Goal: Task Accomplishment & Management: Complete application form

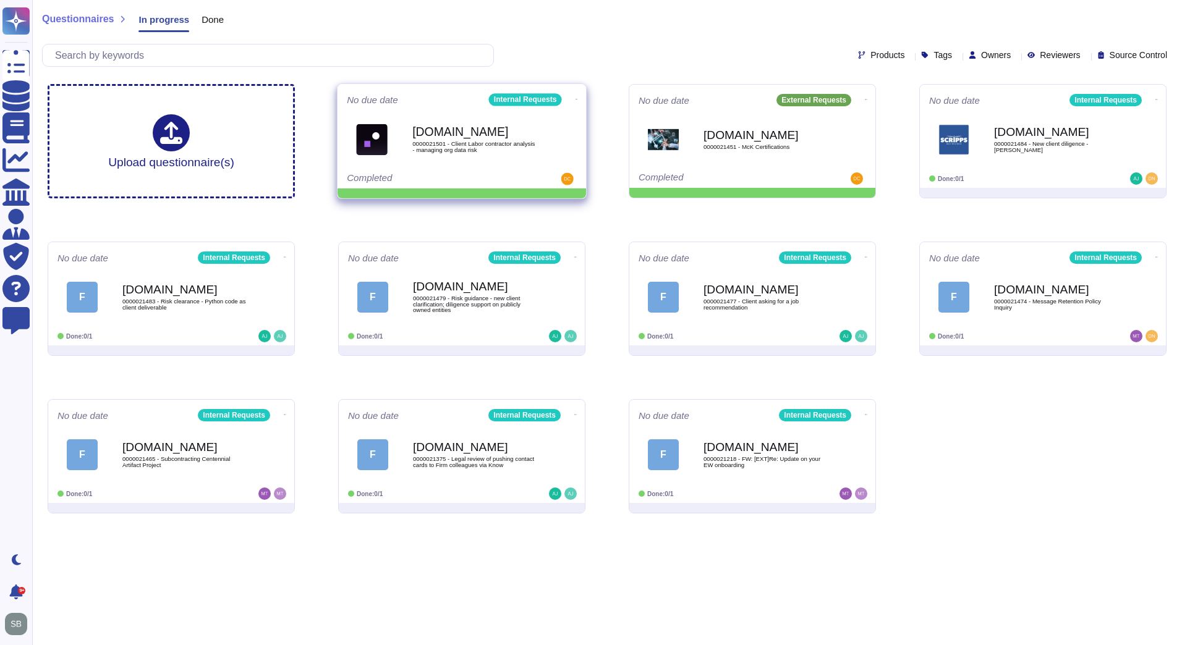
click at [576, 99] on icon at bounding box center [577, 99] width 2 height 1
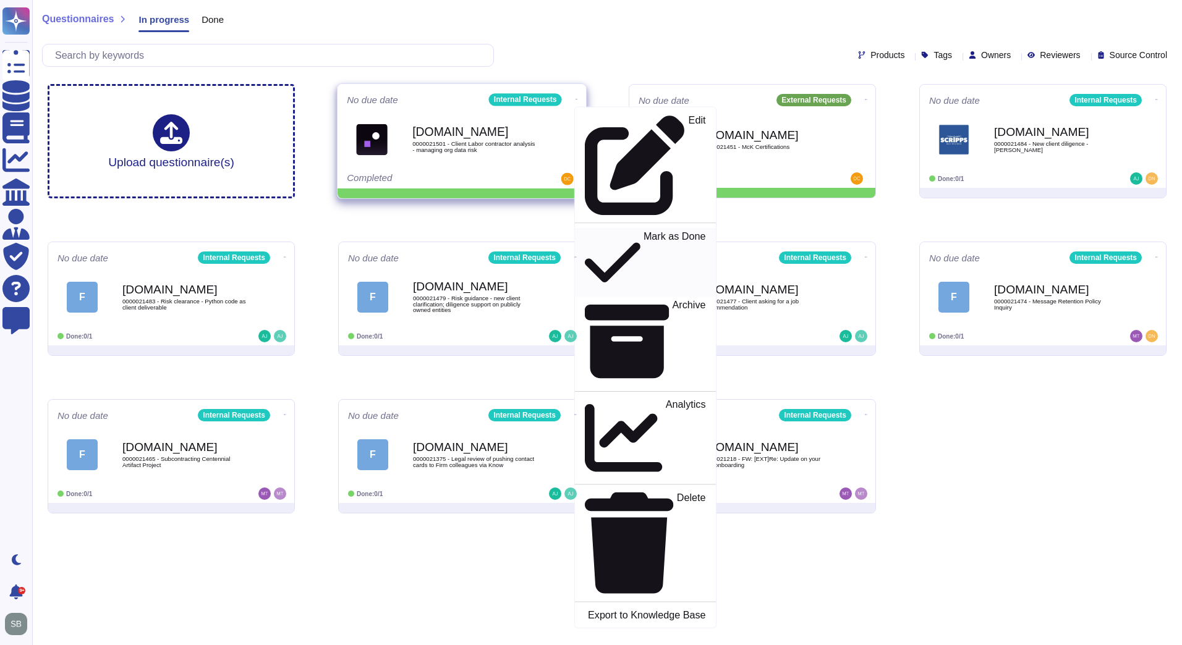
click at [644, 231] on p "Mark as Done" at bounding box center [675, 262] width 62 height 63
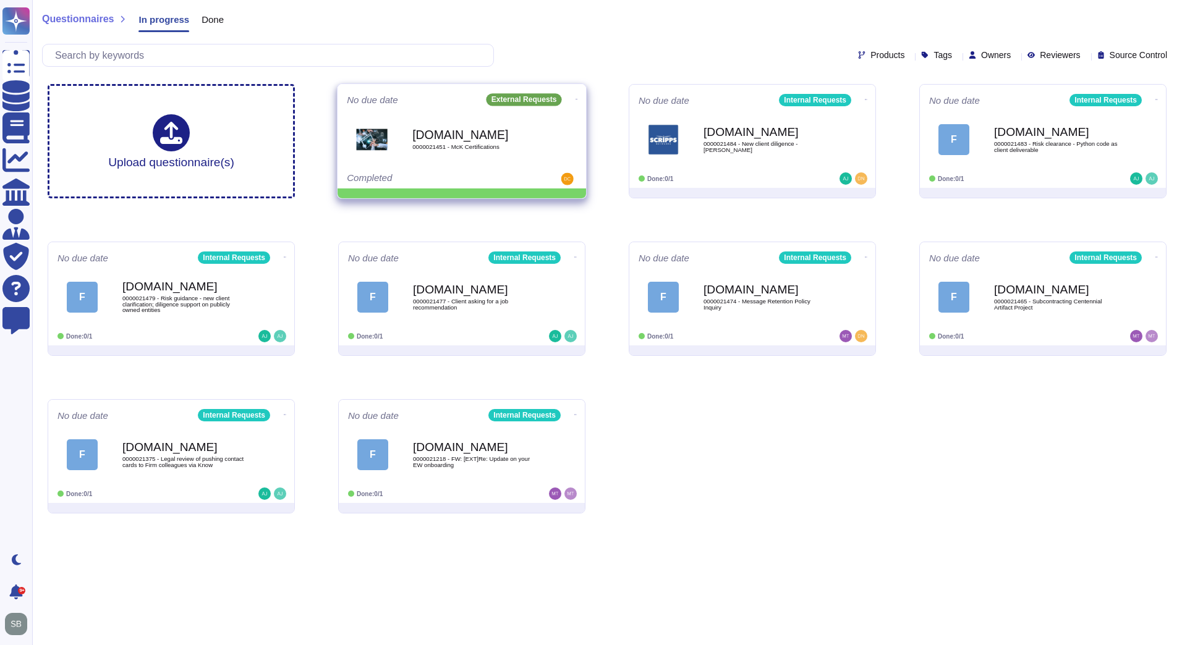
click at [576, 98] on icon at bounding box center [577, 99] width 2 height 3
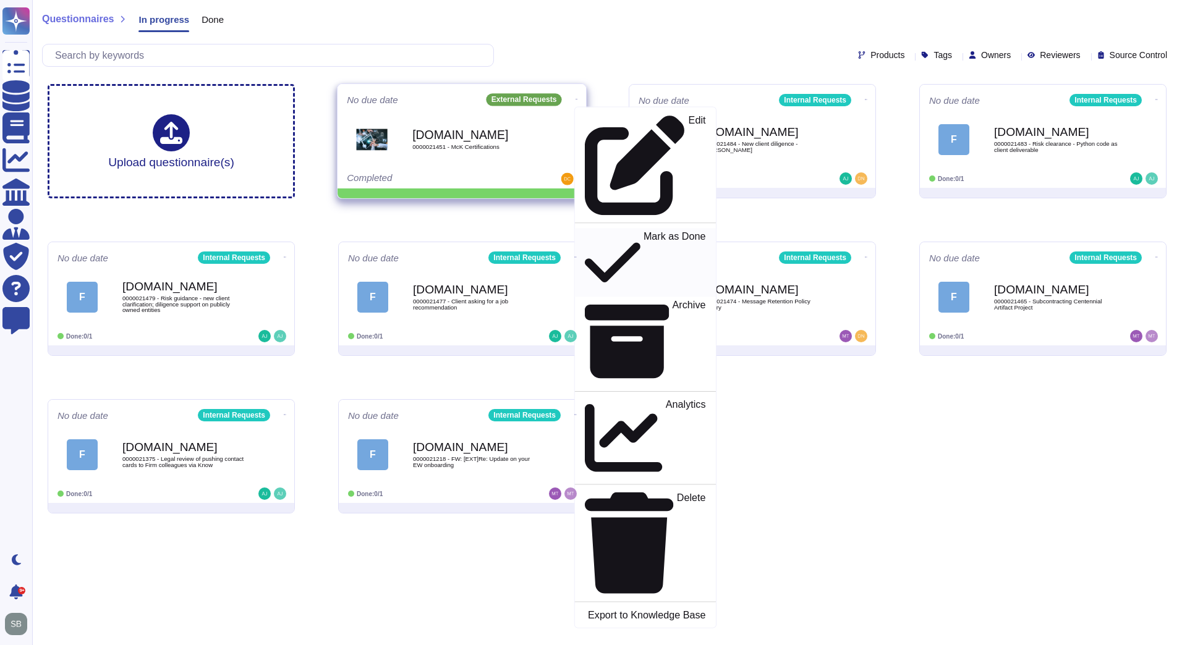
click at [644, 231] on p "Mark as Done" at bounding box center [675, 262] width 62 height 63
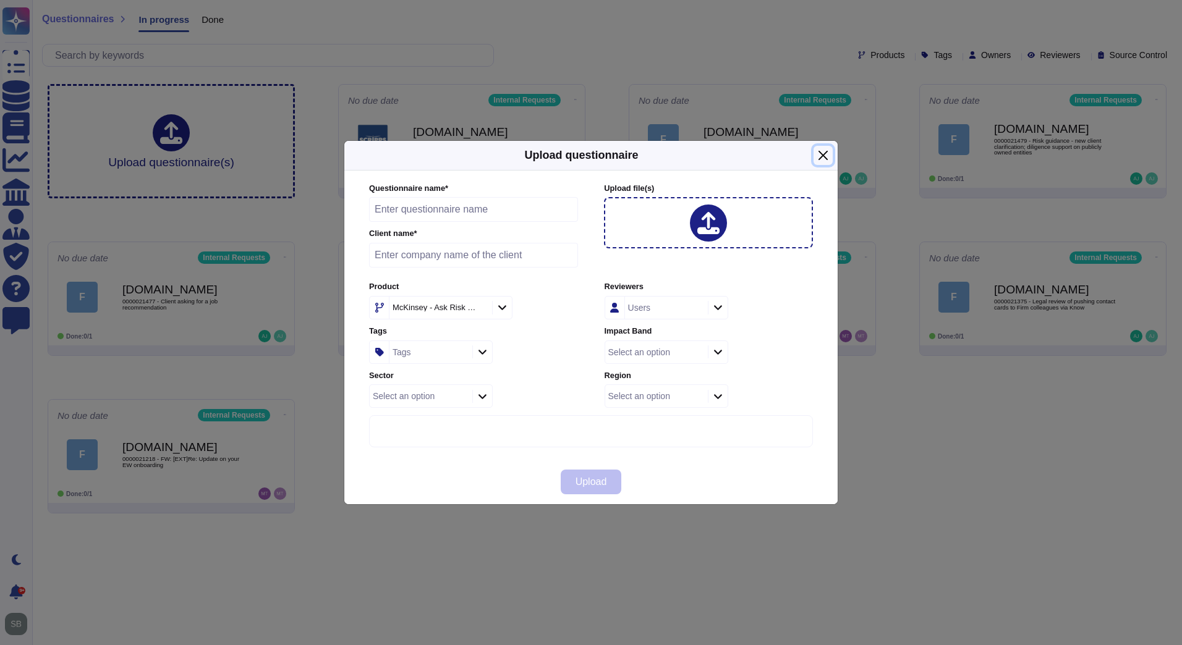
click at [828, 155] on button "Close" at bounding box center [823, 155] width 19 height 19
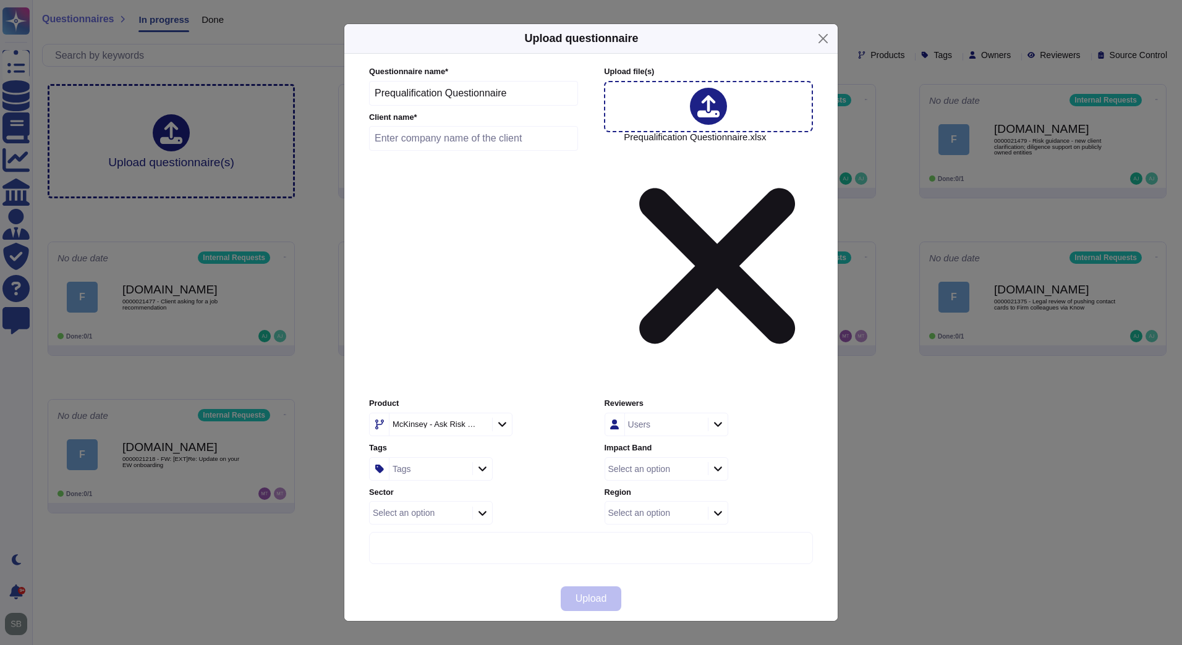
click at [414, 106] on input "Prequalification Questionnaire" at bounding box center [473, 93] width 209 height 25
paste input "0000021460 - RE: [EXT]RE: Update: Kyndryl - McKinsey Discussion - PA to SRA."
type input "0000021460 - RE: [EXT]RE: Update: Kyndryl - McKinsey Discussion - PA to SRA."
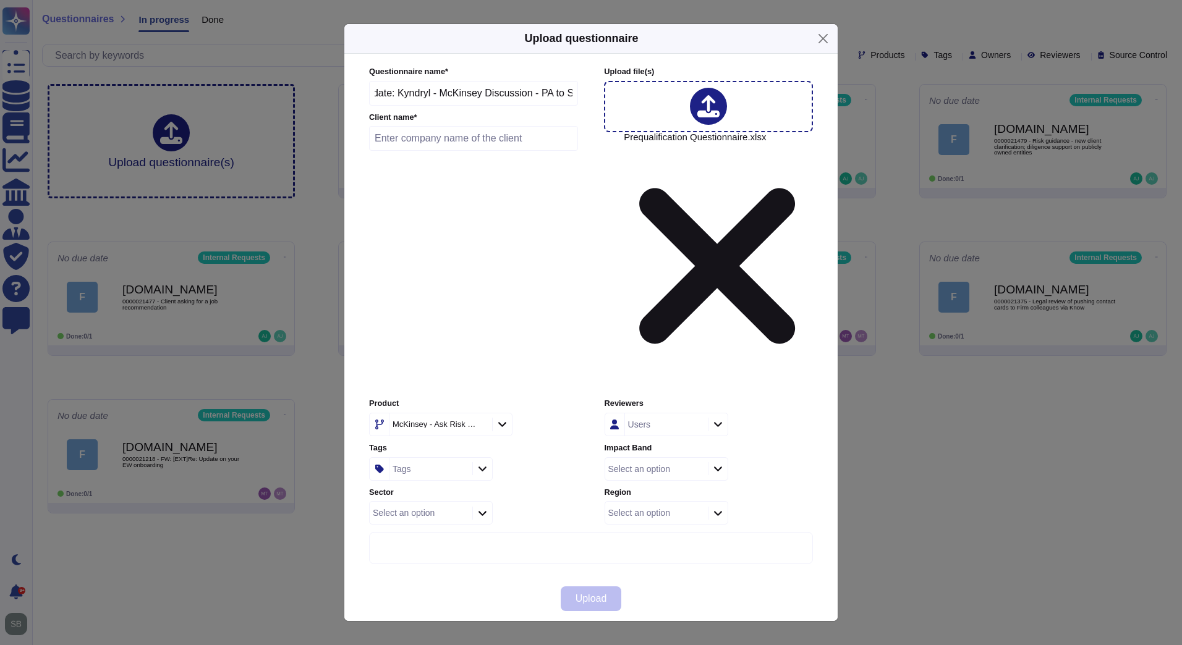
click at [401, 151] on input "text" at bounding box center [473, 138] width 209 height 25
click at [429, 151] on input "text" at bounding box center [473, 138] width 209 height 25
paste input "Kyndryl Inc."
type input "Kyndryl Inc."
click at [408, 420] on div "McKinsey - Ask Risk Wide" at bounding box center [435, 424] width 84 height 8
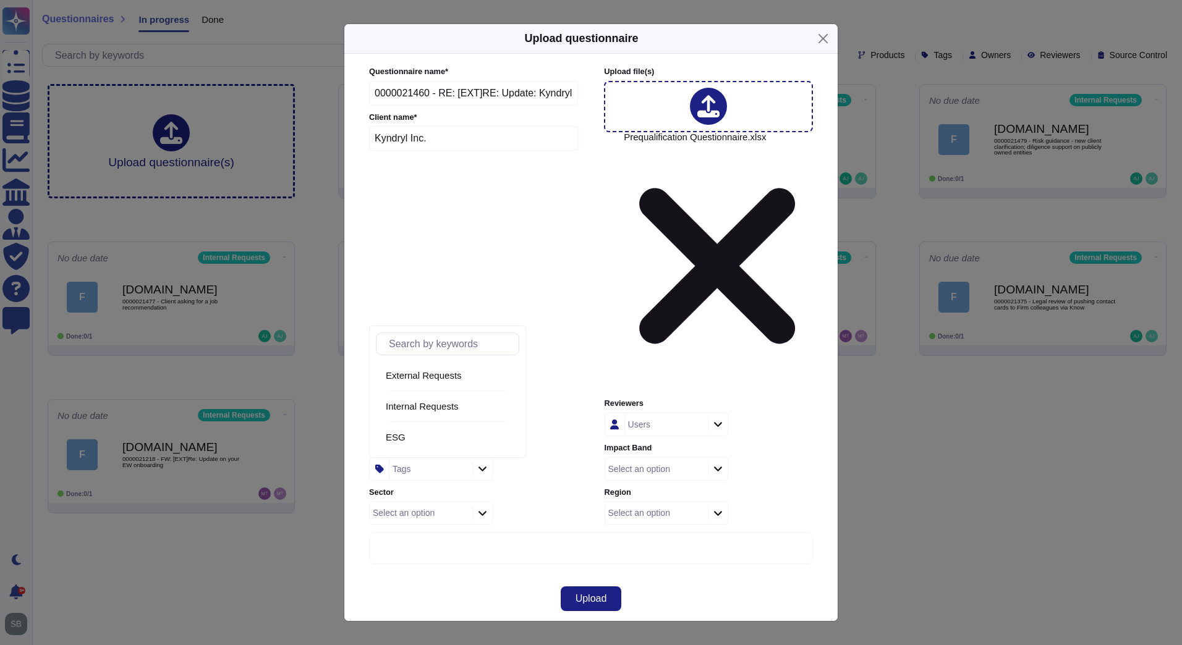
type input "e"
click at [409, 376] on span "External Requests" at bounding box center [424, 375] width 76 height 11
click at [428, 458] on div "Tags" at bounding box center [429, 469] width 80 height 22
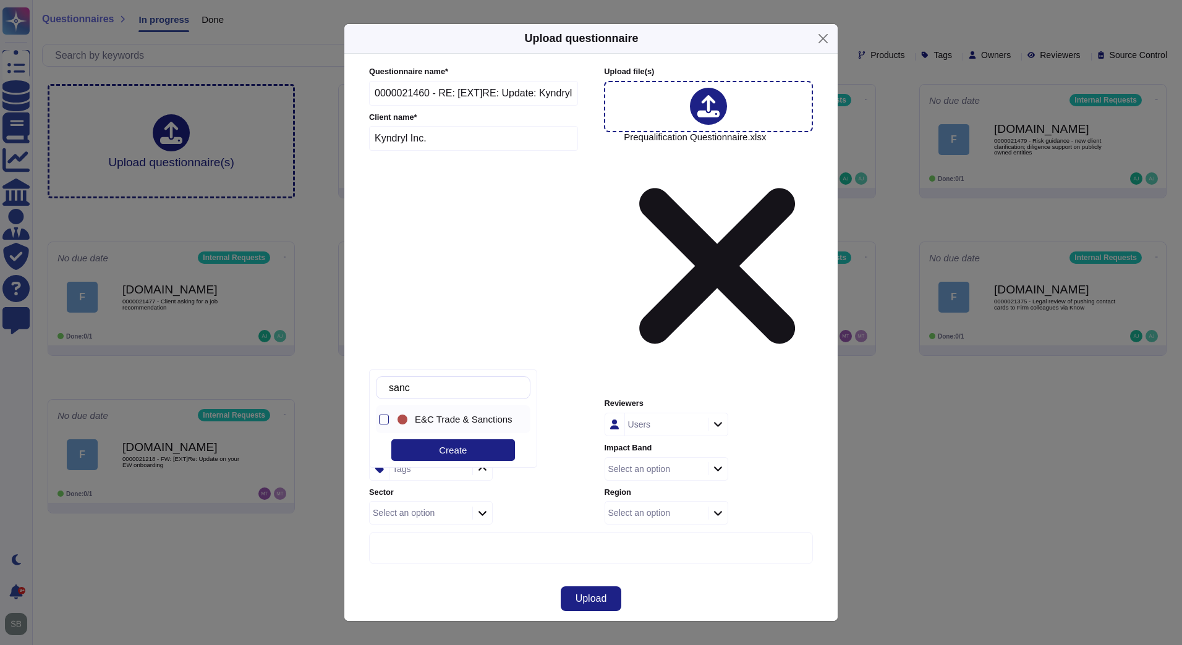
click at [440, 413] on div "E&C Trade & Sanctions" at bounding box center [456, 420] width 122 height 28
drag, startPoint x: 436, startPoint y: 393, endPoint x: 389, endPoint y: 390, distance: 47.7
click at [389, 390] on div "sanc" at bounding box center [453, 388] width 155 height 23
click at [404, 385] on input "sanc" at bounding box center [456, 388] width 147 height 22
click at [434, 413] on div "Legal L&I" at bounding box center [450, 420] width 111 height 28
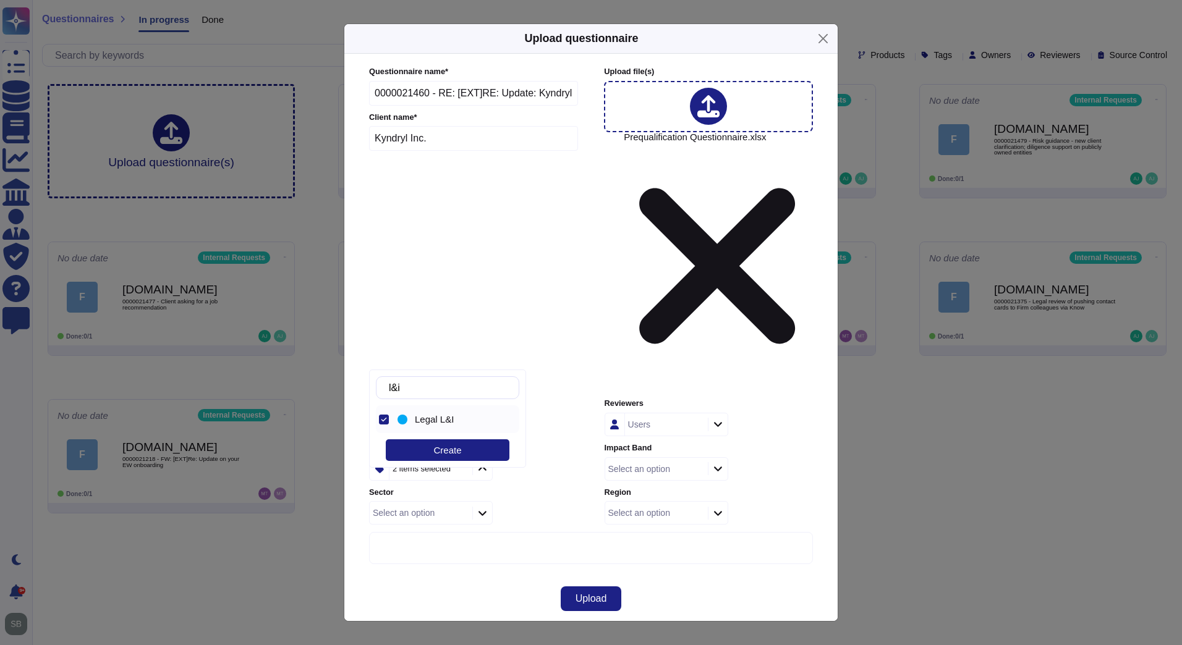
click at [440, 386] on input "l&i" at bounding box center [451, 388] width 136 height 22
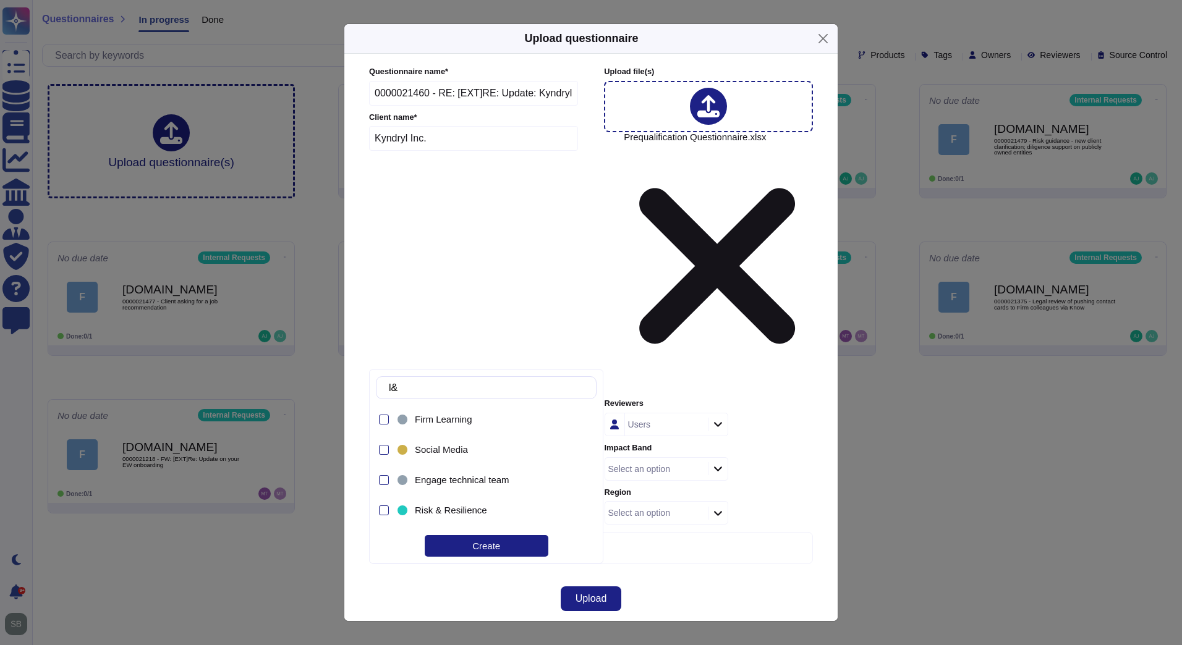
type input "l"
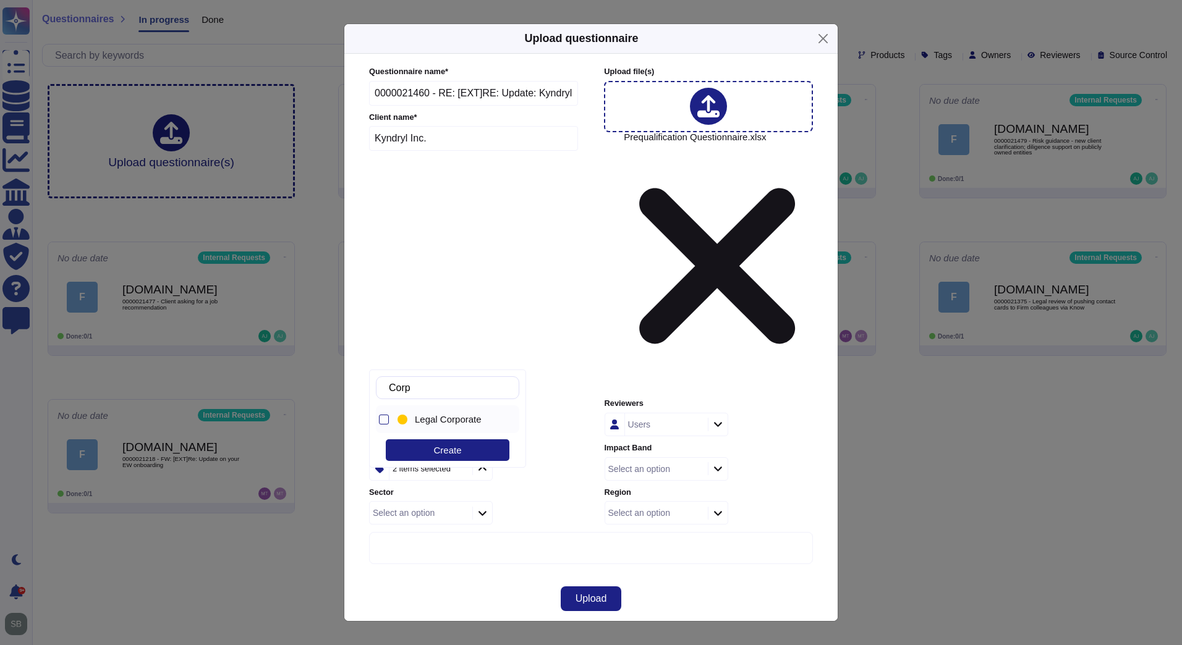
click at [435, 420] on span "Legal Corporate" at bounding box center [448, 419] width 67 height 11
click at [453, 387] on input "Corp" at bounding box center [451, 388] width 136 height 22
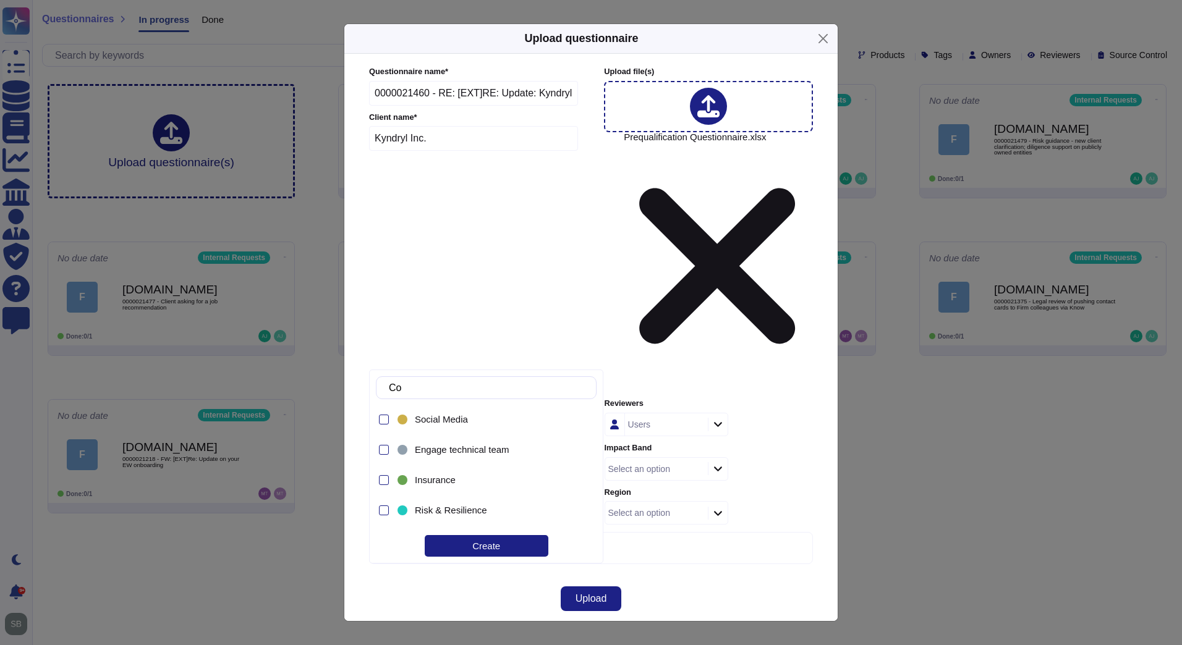
type input "C"
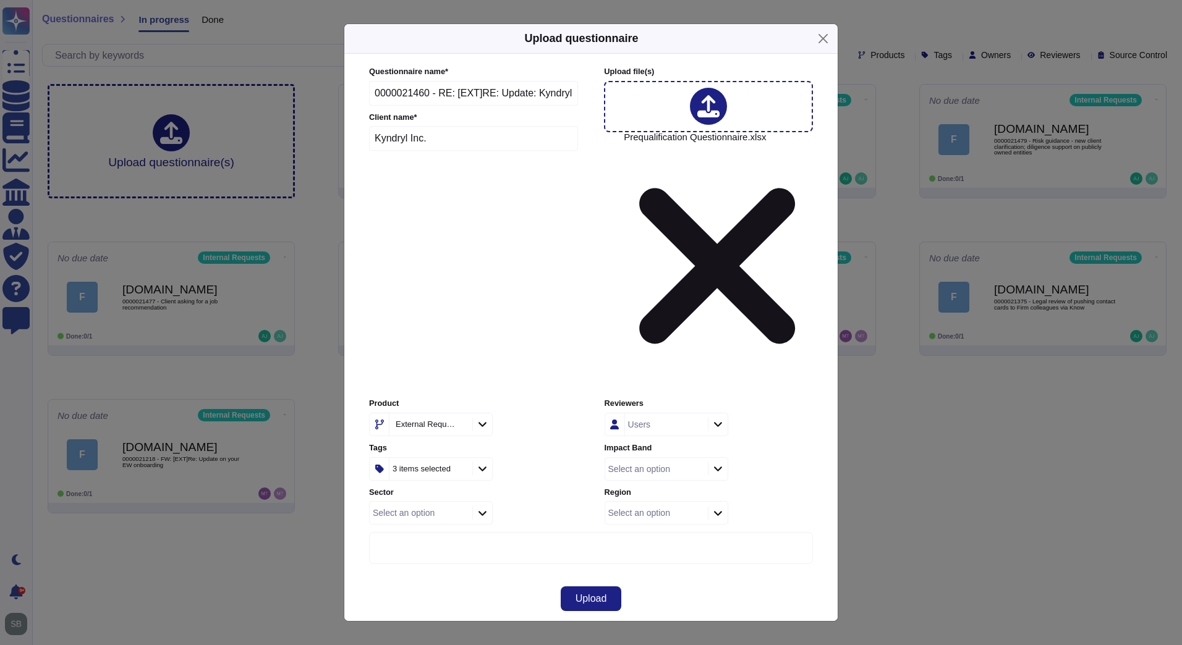
click at [639, 458] on div "Select an option" at bounding box center [655, 469] width 100 height 22
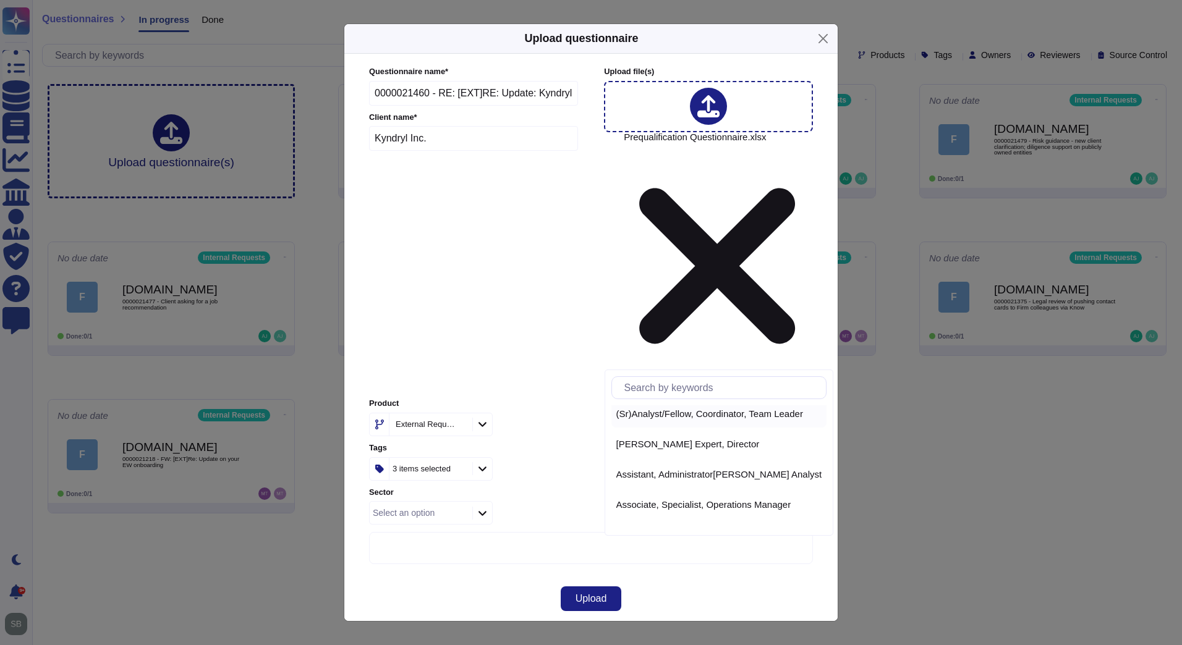
scroll to position [56, 0]
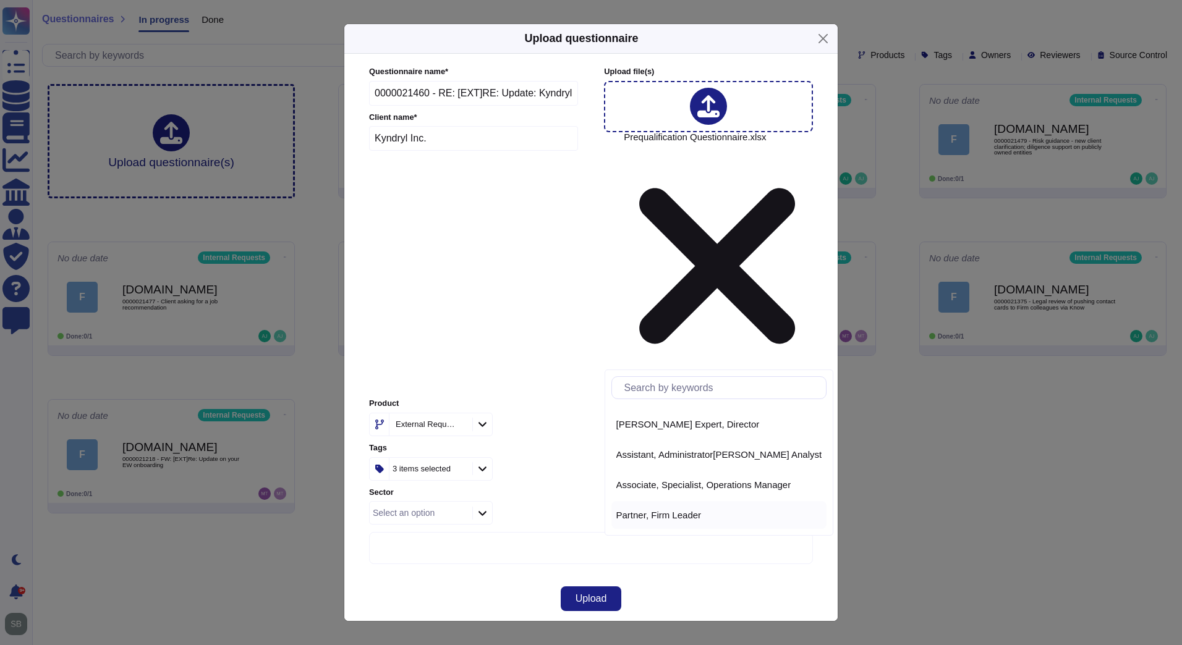
click at [660, 517] on span "Partner, Firm Leader" at bounding box center [658, 515] width 85 height 11
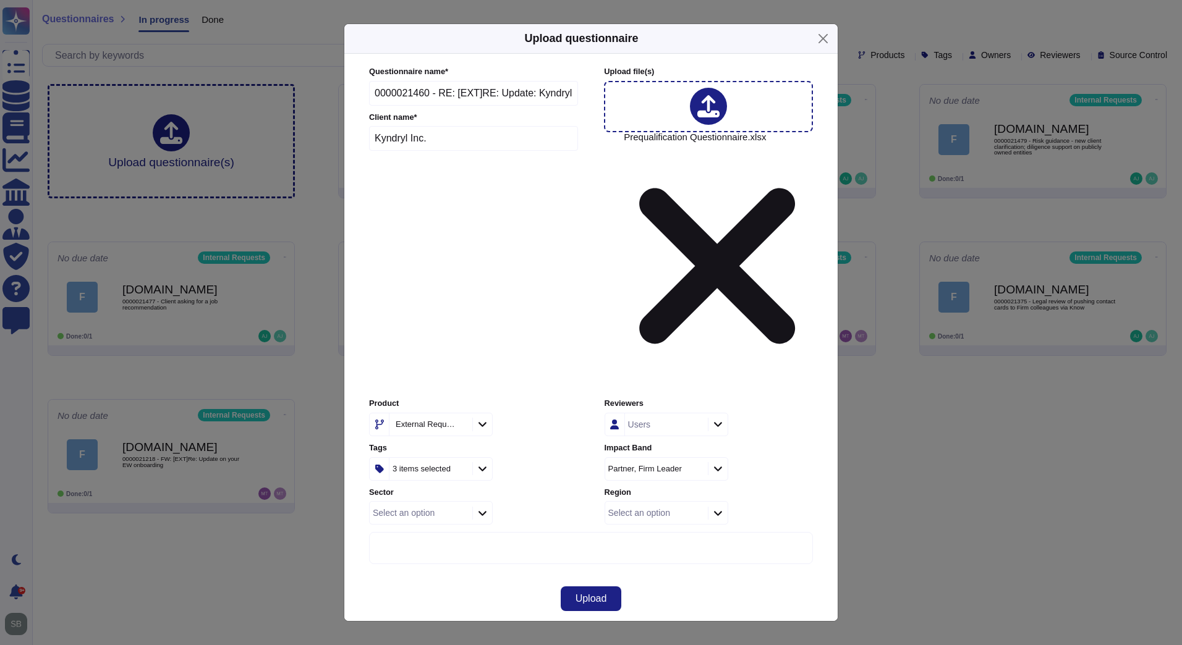
click at [457, 502] on div "Select an option" at bounding box center [420, 513] width 100 height 22
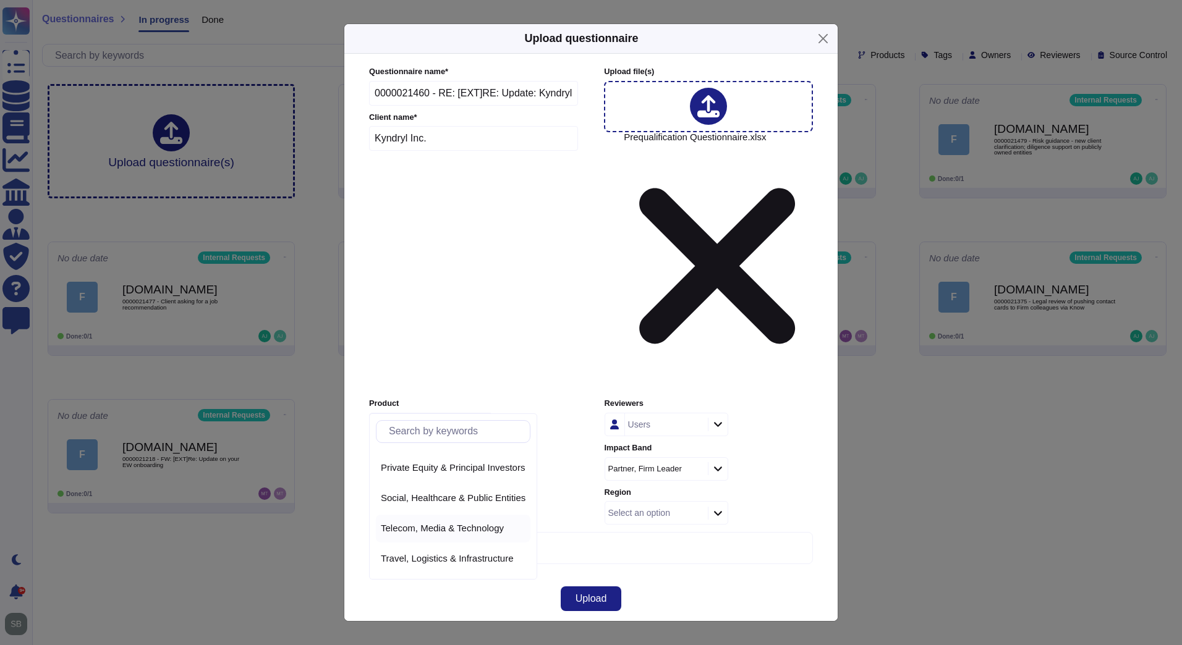
click at [425, 526] on span "Telecom, Media & Technology" at bounding box center [442, 528] width 123 height 11
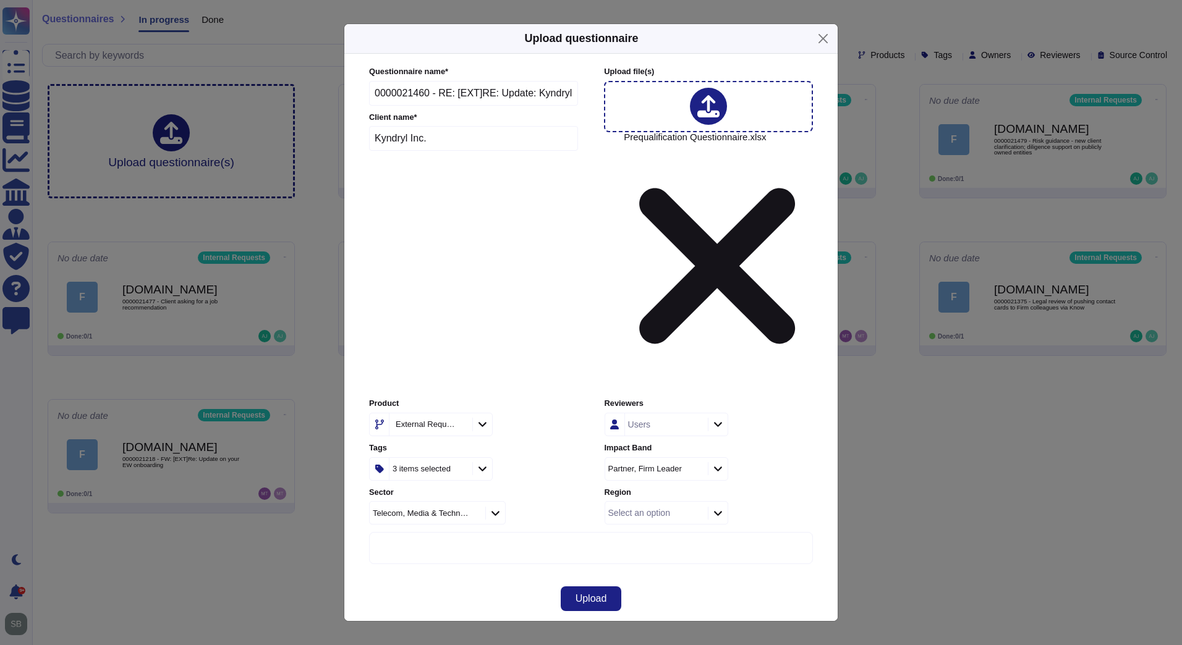
click at [676, 502] on div "Select an option" at bounding box center [655, 513] width 100 height 22
click at [662, 459] on div "AsiaX" at bounding box center [683, 462] width 134 height 11
click at [599, 594] on span "Upload" at bounding box center [592, 599] width 32 height 10
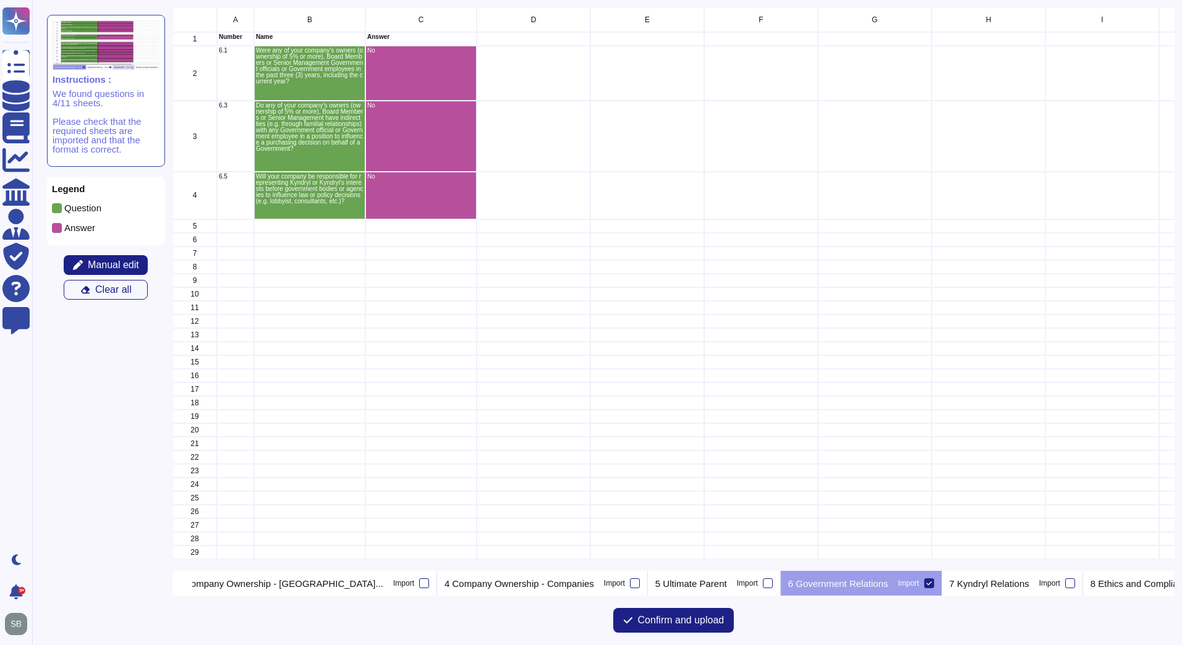
scroll to position [555, 993]
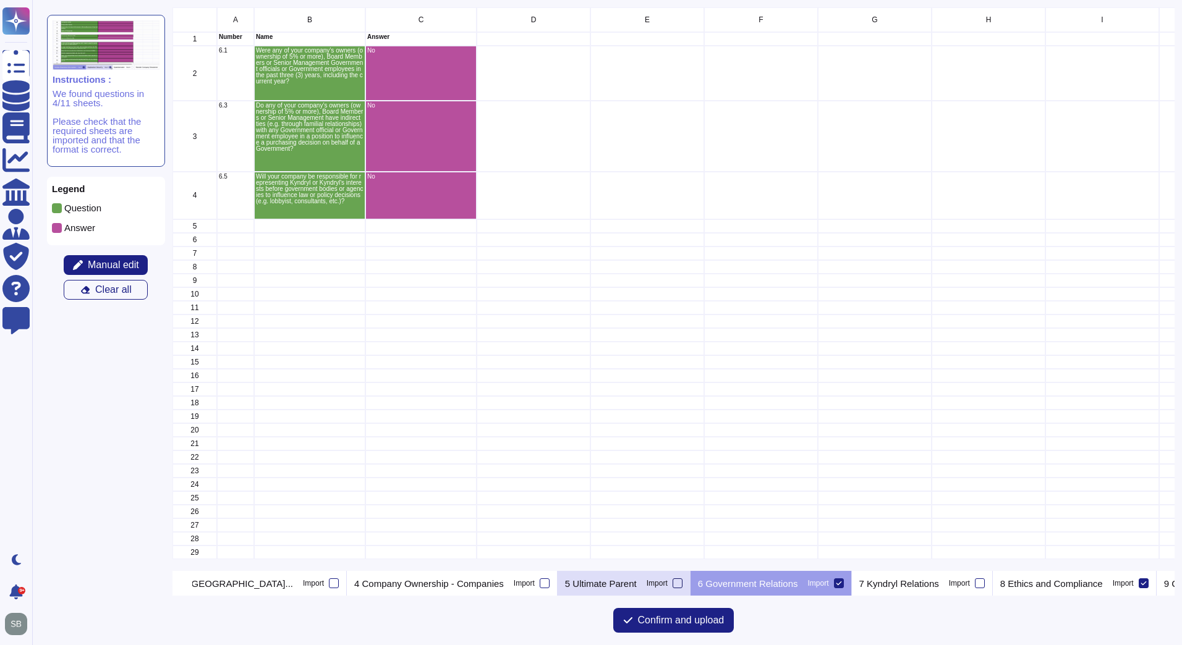
click at [673, 582] on div at bounding box center [678, 584] width 10 height 10
click at [0, 0] on input "Import" at bounding box center [0, 0] width 0 height 0
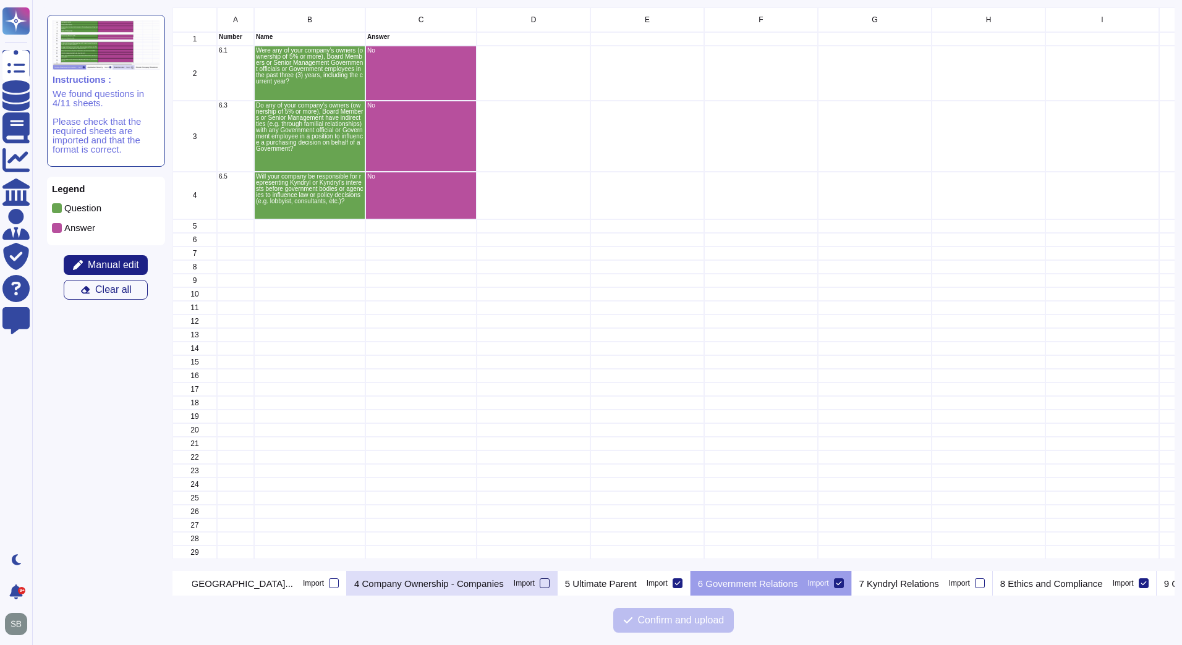
click at [540, 580] on div at bounding box center [545, 584] width 10 height 10
click at [0, 0] on input "Import" at bounding box center [0, 0] width 0 height 0
click at [329, 582] on div at bounding box center [334, 584] width 10 height 10
click at [0, 0] on input "Import" at bounding box center [0, 0] width 0 height 0
click at [177, 585] on icon at bounding box center [177, 585] width 0 height 0
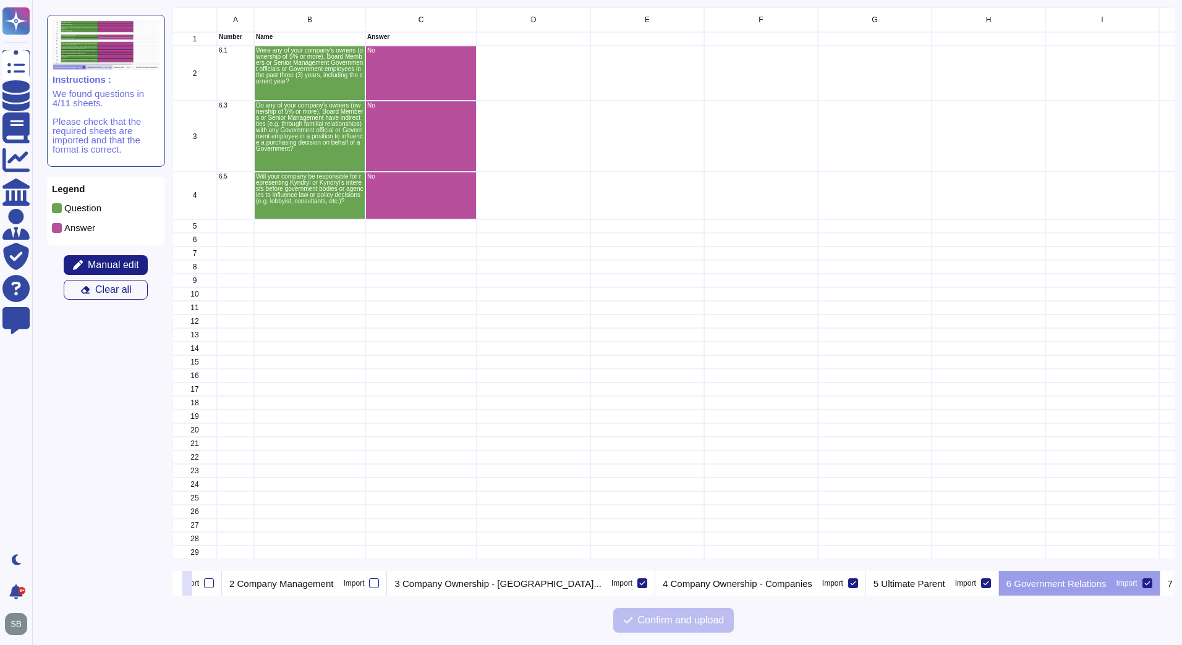
scroll to position [0, 92]
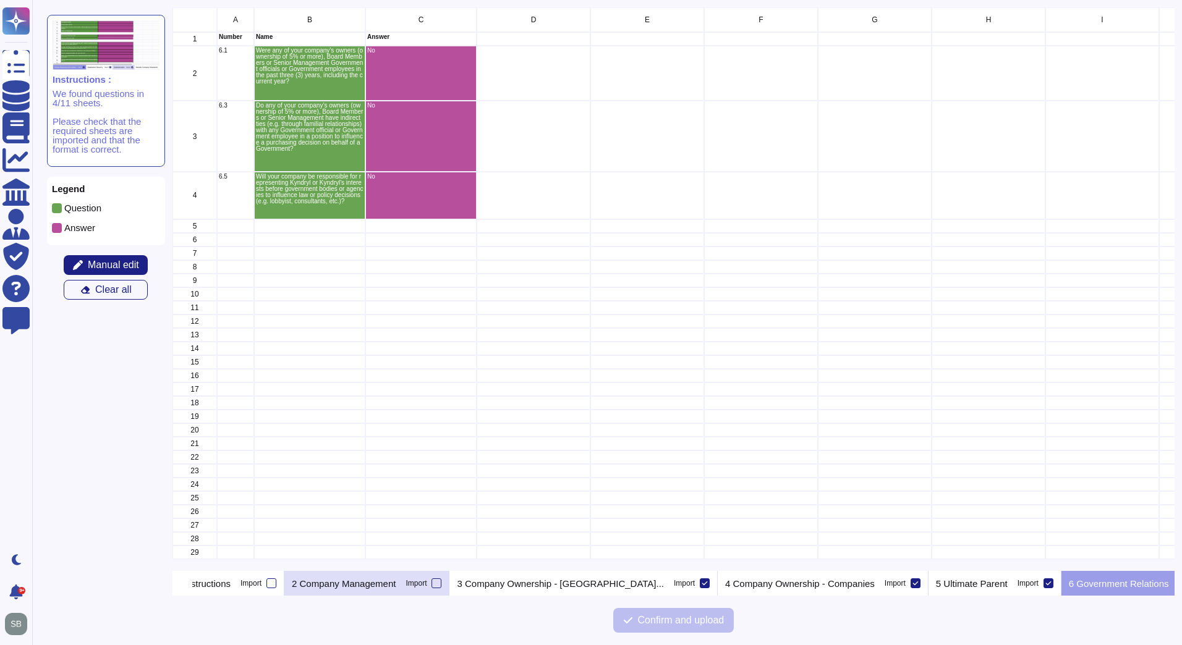
click at [449, 585] on div "2 Company Management Import" at bounding box center [366, 583] width 165 height 25
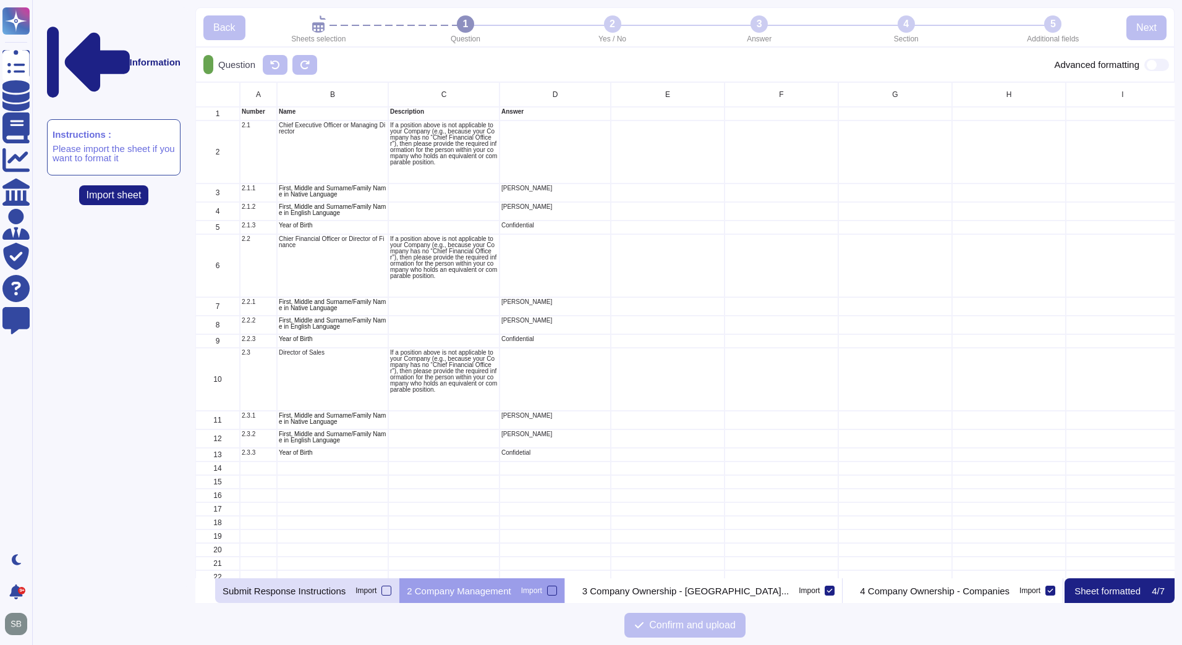
scroll to position [487, 970]
click at [511, 588] on p "2 Company Management" at bounding box center [459, 591] width 104 height 9
click at [557, 593] on div at bounding box center [552, 591] width 10 height 10
click at [0, 0] on input "Import" at bounding box center [0, 0] width 0 height 0
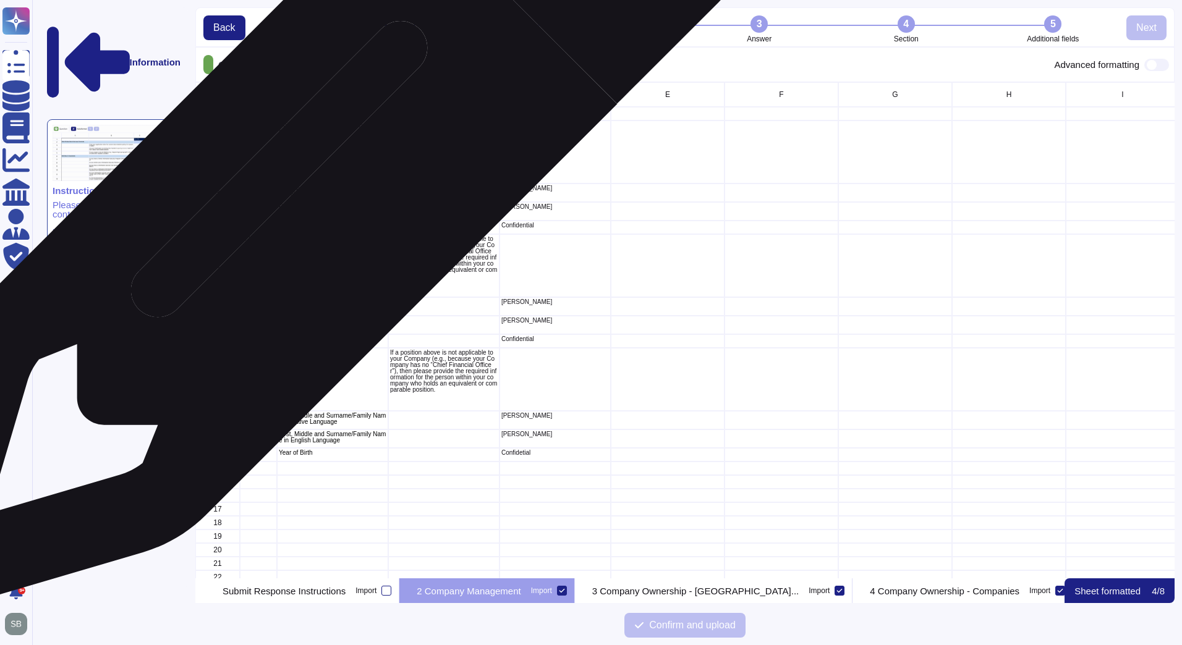
click at [315, 190] on p "First, Middle and Surname/Family Name in Native Language" at bounding box center [333, 191] width 108 height 12
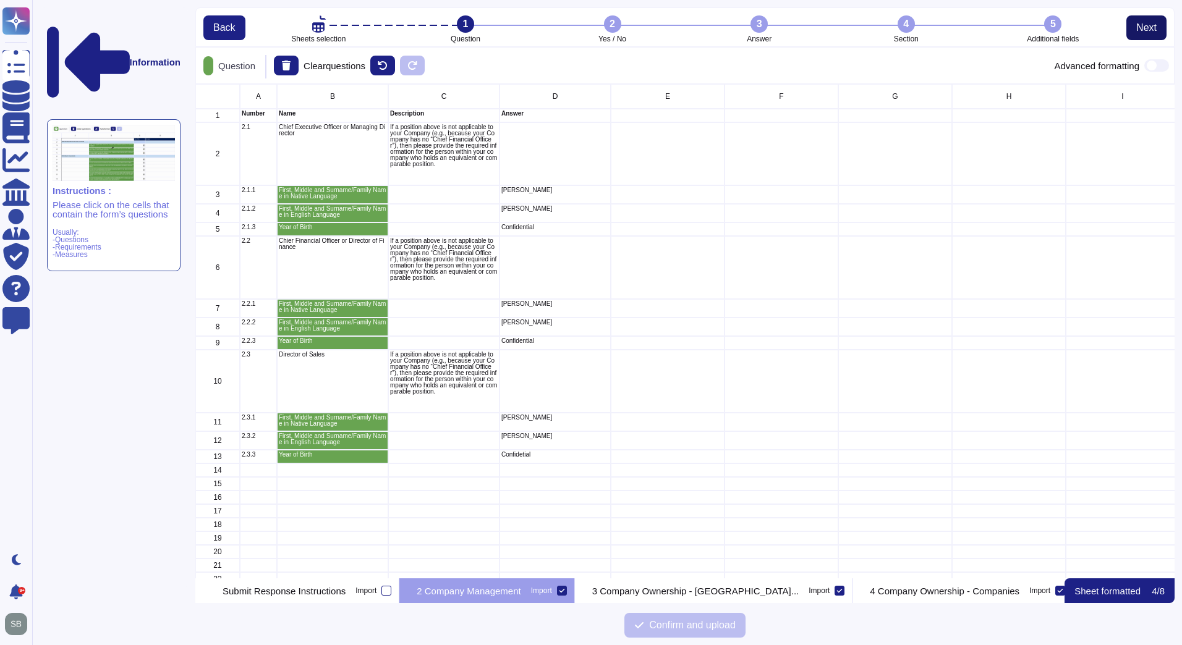
click at [1149, 20] on button "Next" at bounding box center [1146, 27] width 40 height 25
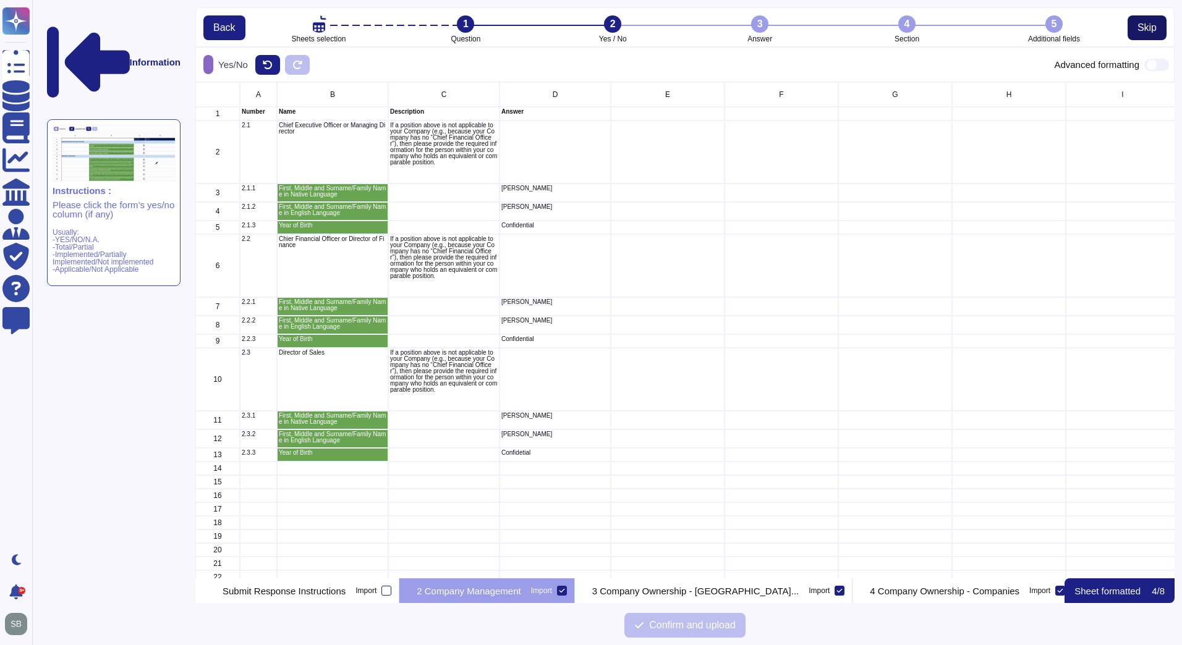
click at [1147, 28] on span "Skip" at bounding box center [1147, 28] width 19 height 10
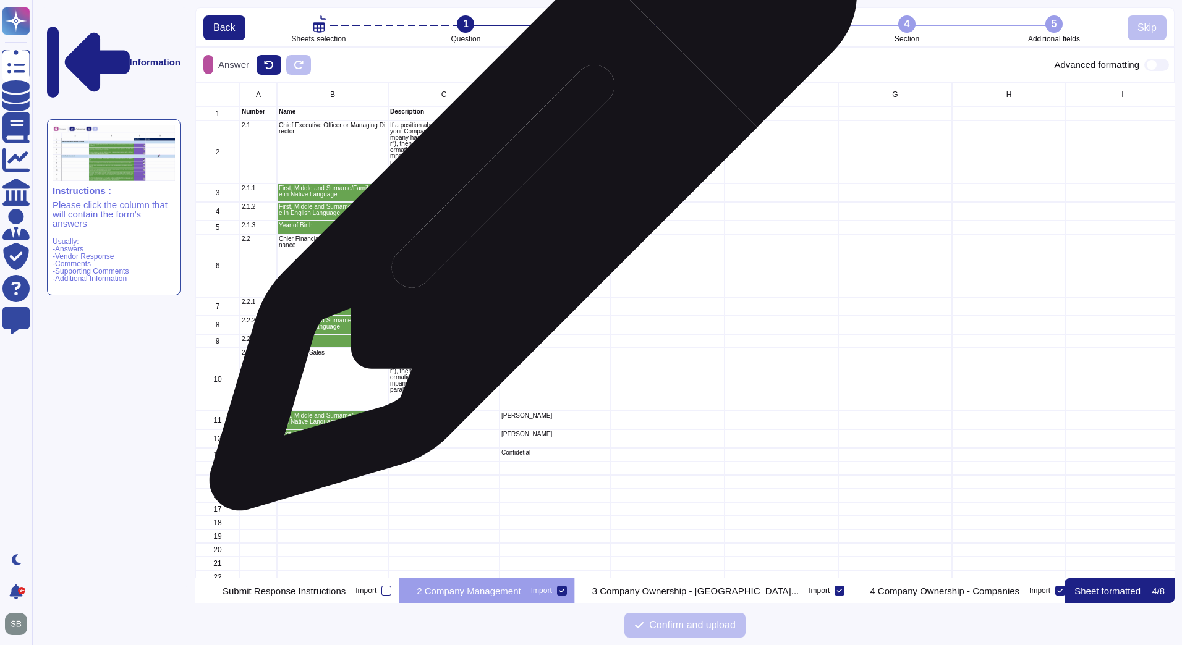
click at [529, 193] on div "[PERSON_NAME]" at bounding box center [555, 193] width 111 height 19
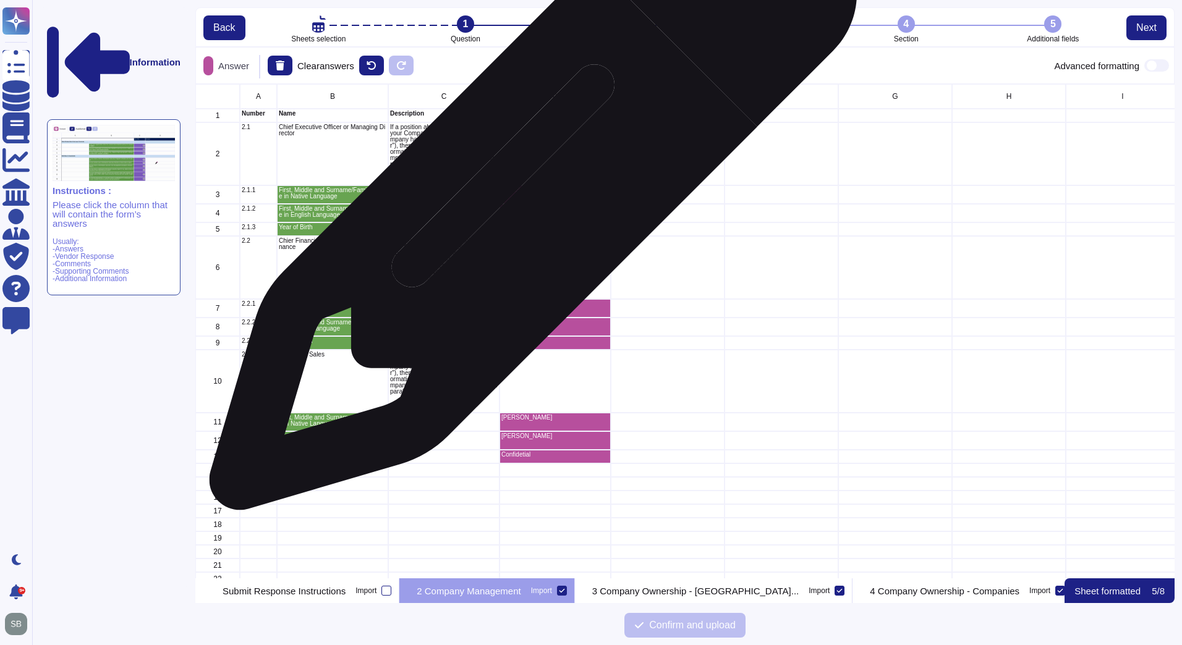
scroll to position [485, 970]
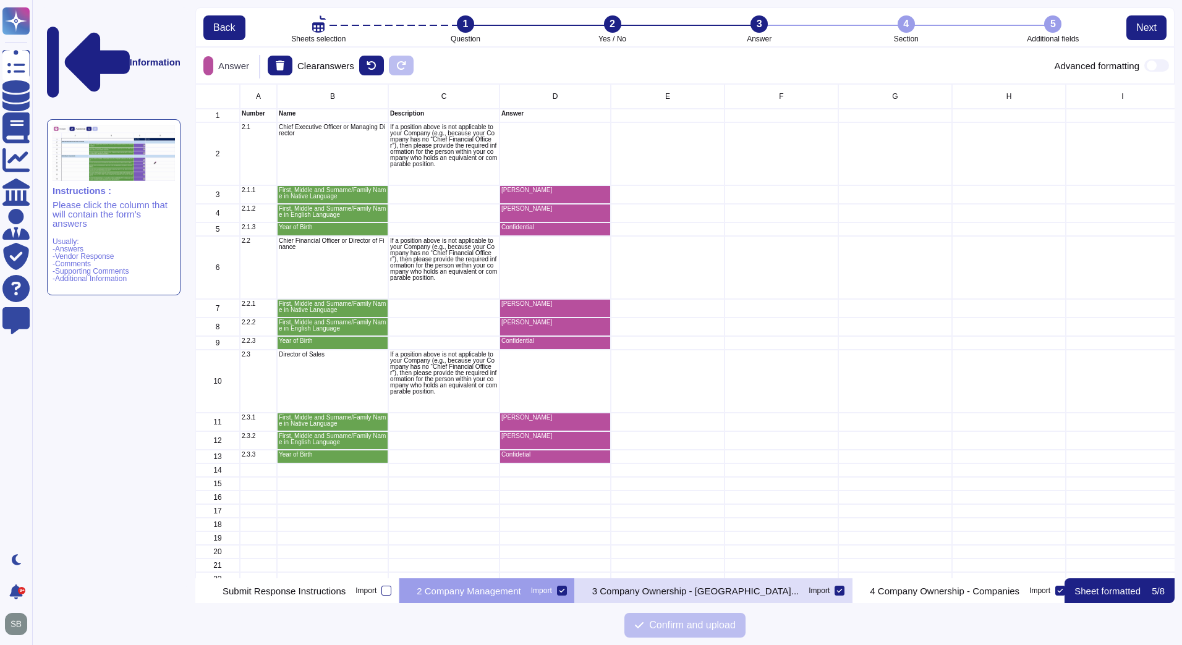
click at [652, 587] on p "3 Company Ownership - [GEOGRAPHIC_DATA]..." at bounding box center [695, 591] width 207 height 9
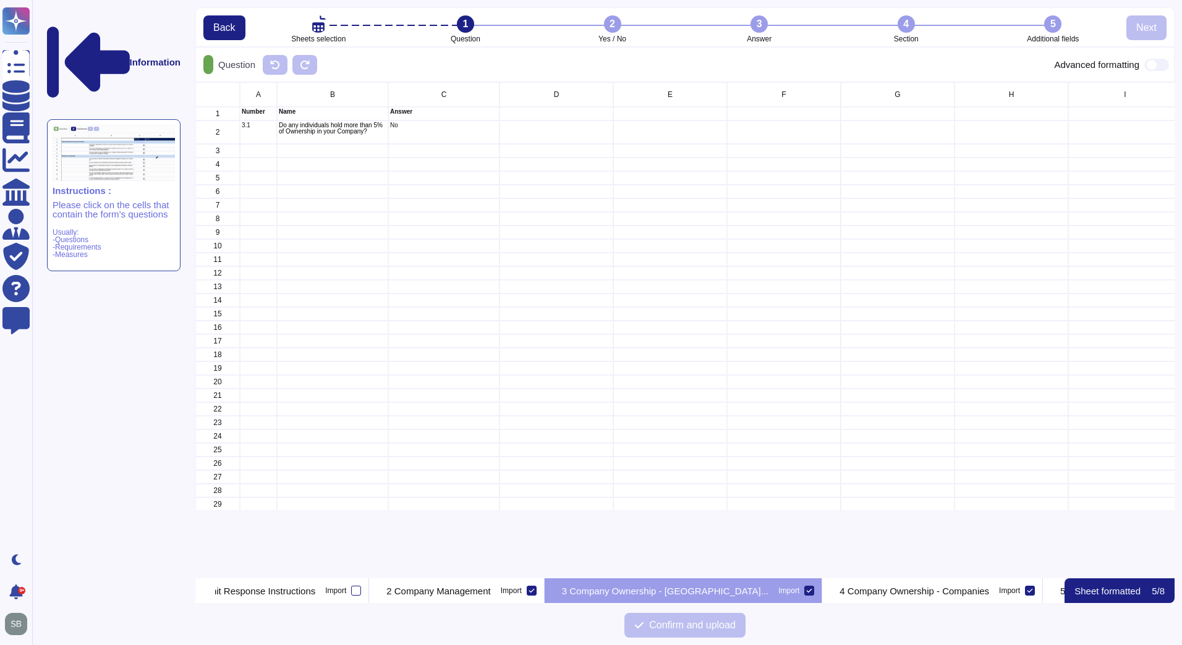
scroll to position [0, 54]
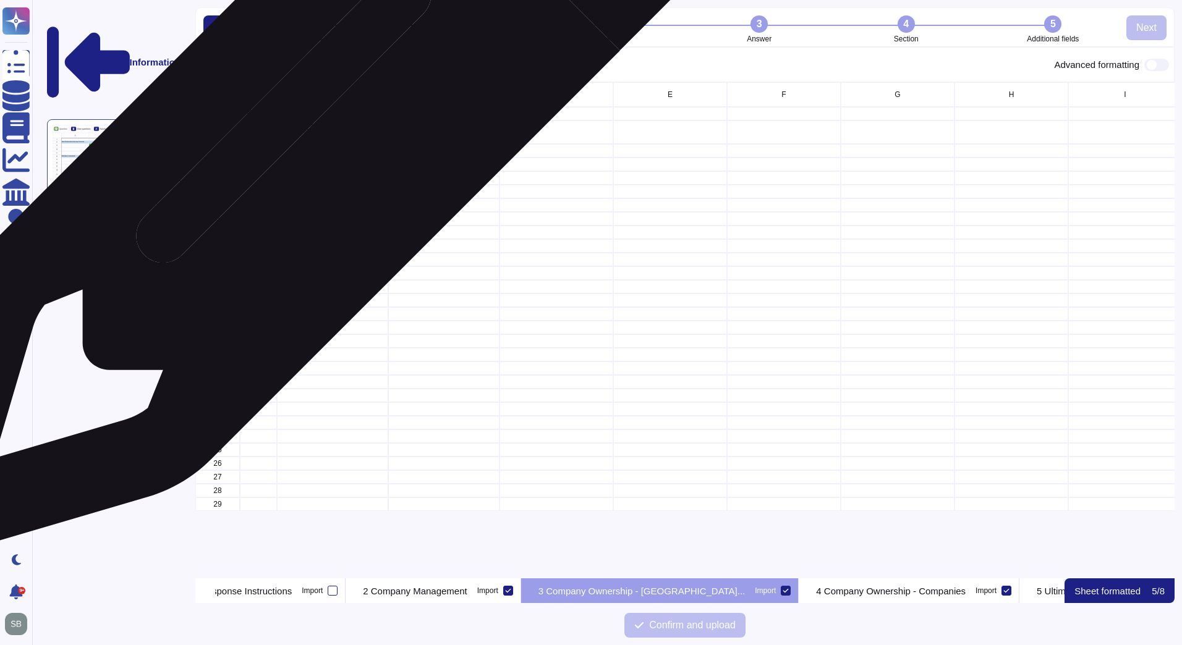
click at [319, 135] on div "Do any individuals hold more than 5% of Ownership in your Company?" at bounding box center [332, 132] width 111 height 23
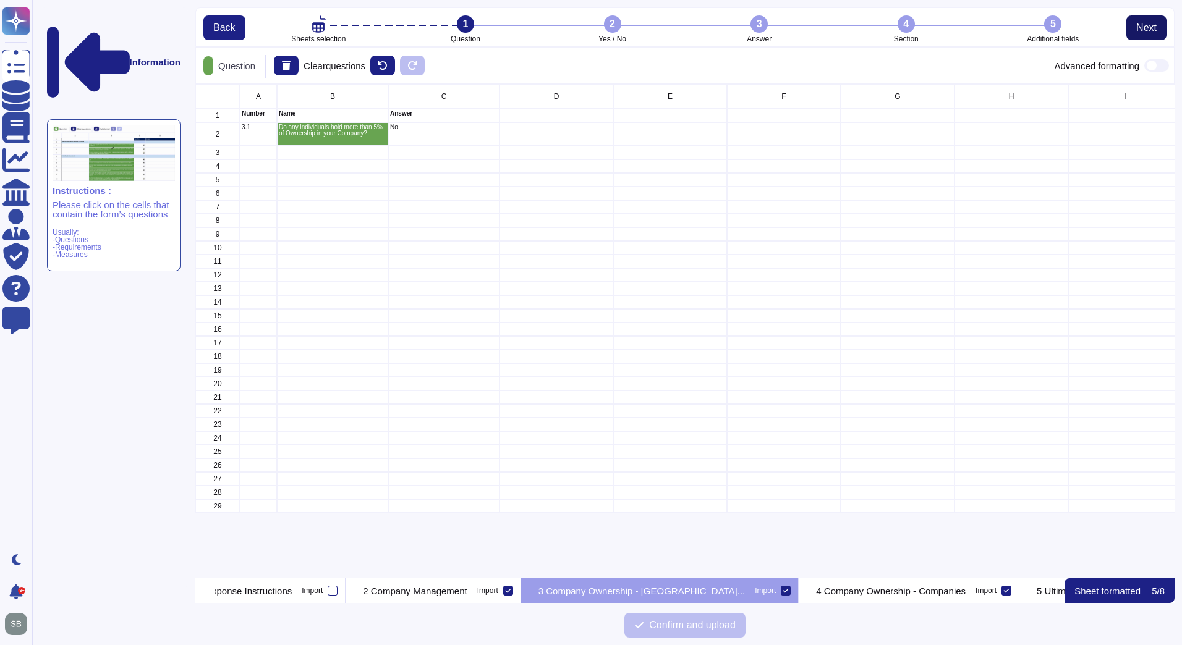
click at [1133, 19] on button "Next" at bounding box center [1146, 27] width 40 height 25
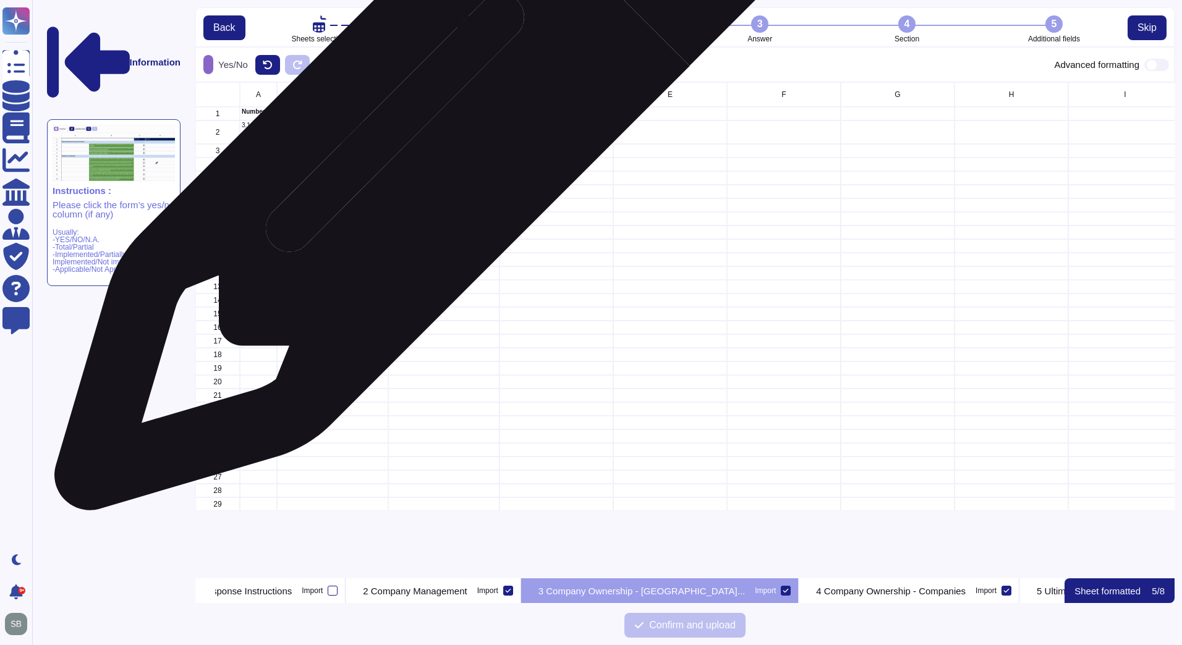
click at [425, 142] on div "No" at bounding box center [443, 132] width 111 height 23
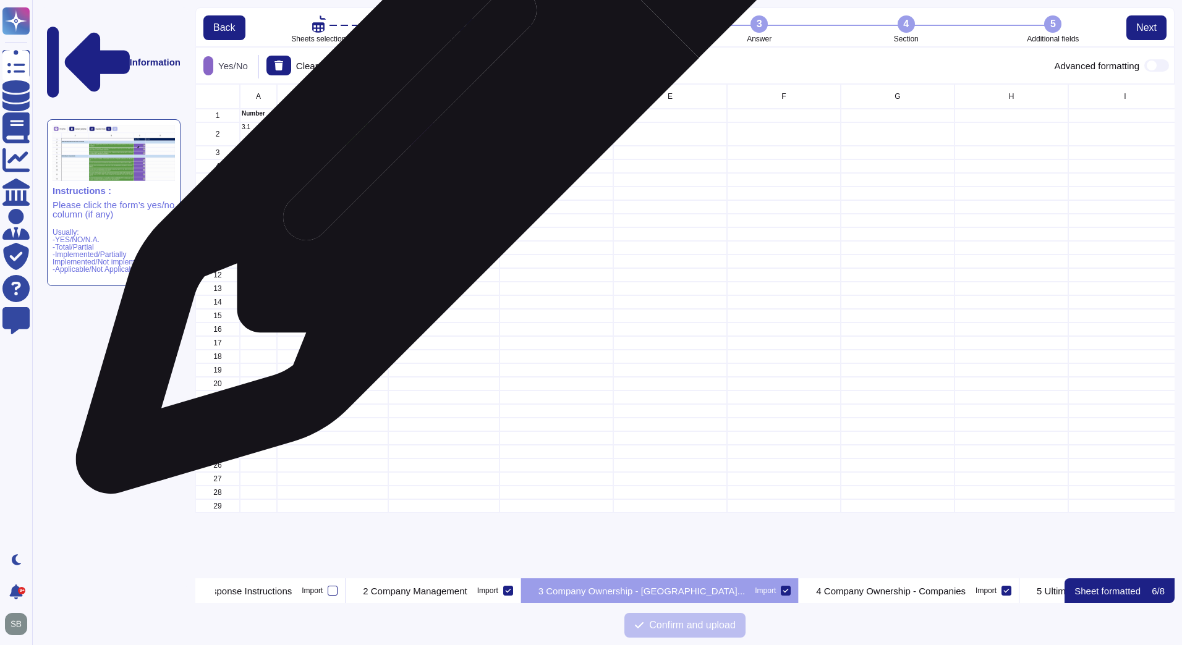
click at [440, 132] on div "No" at bounding box center [443, 133] width 111 height 23
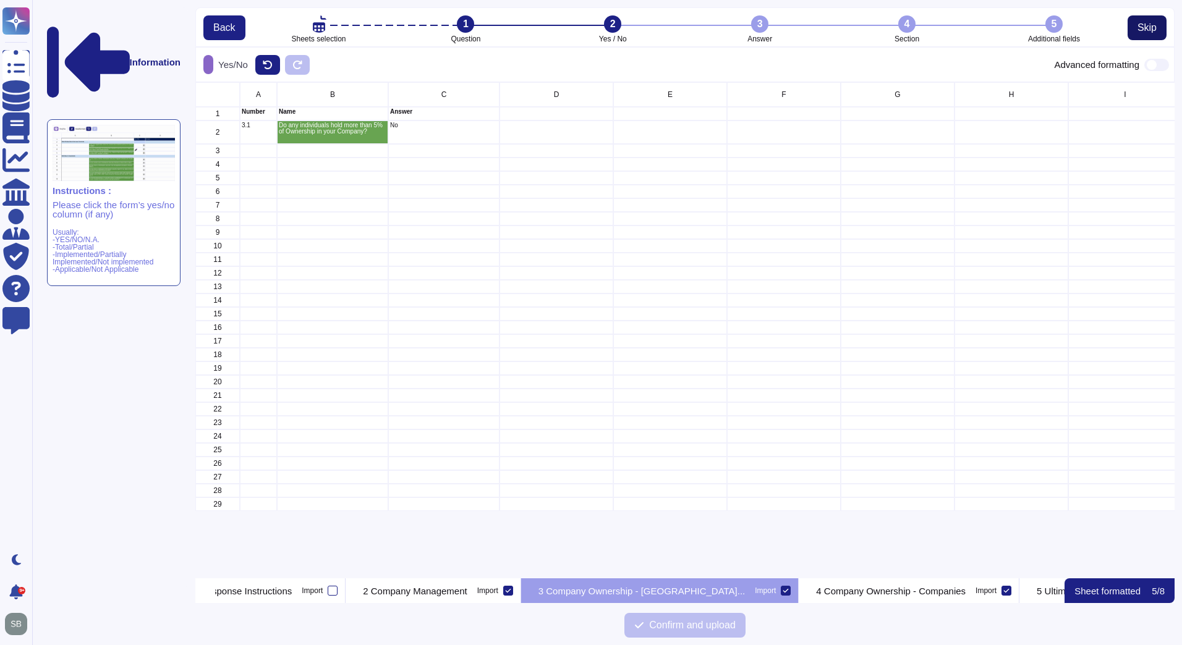
click at [1142, 27] on span "Skip" at bounding box center [1147, 28] width 19 height 10
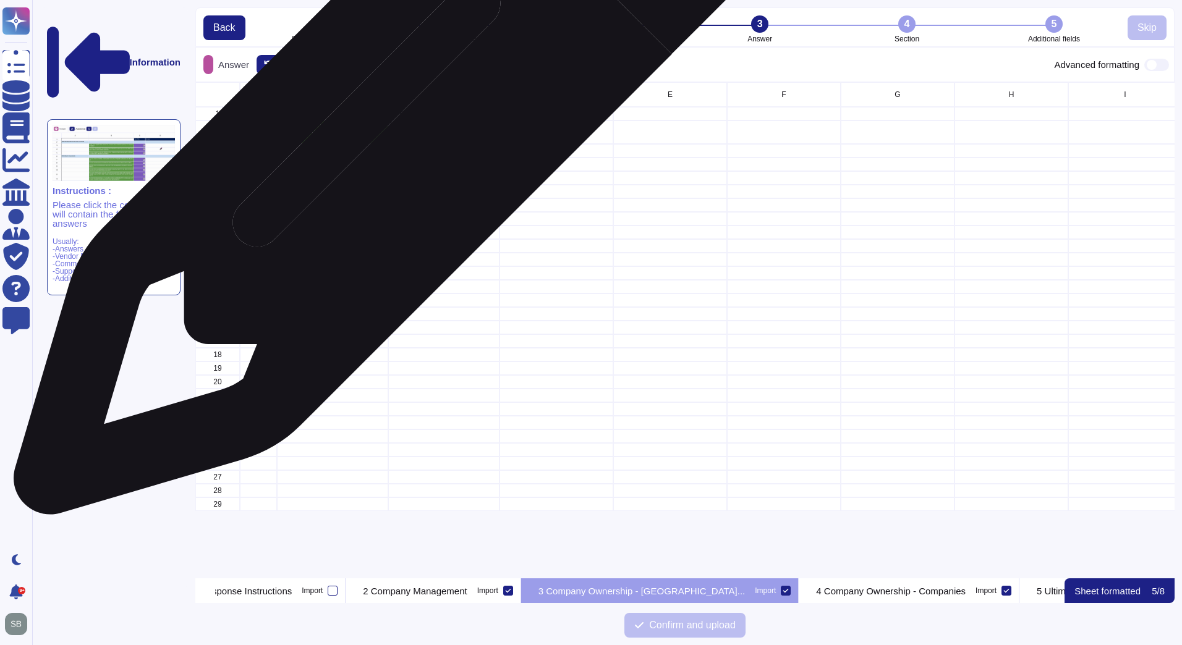
click at [398, 132] on div "No" at bounding box center [443, 132] width 111 height 23
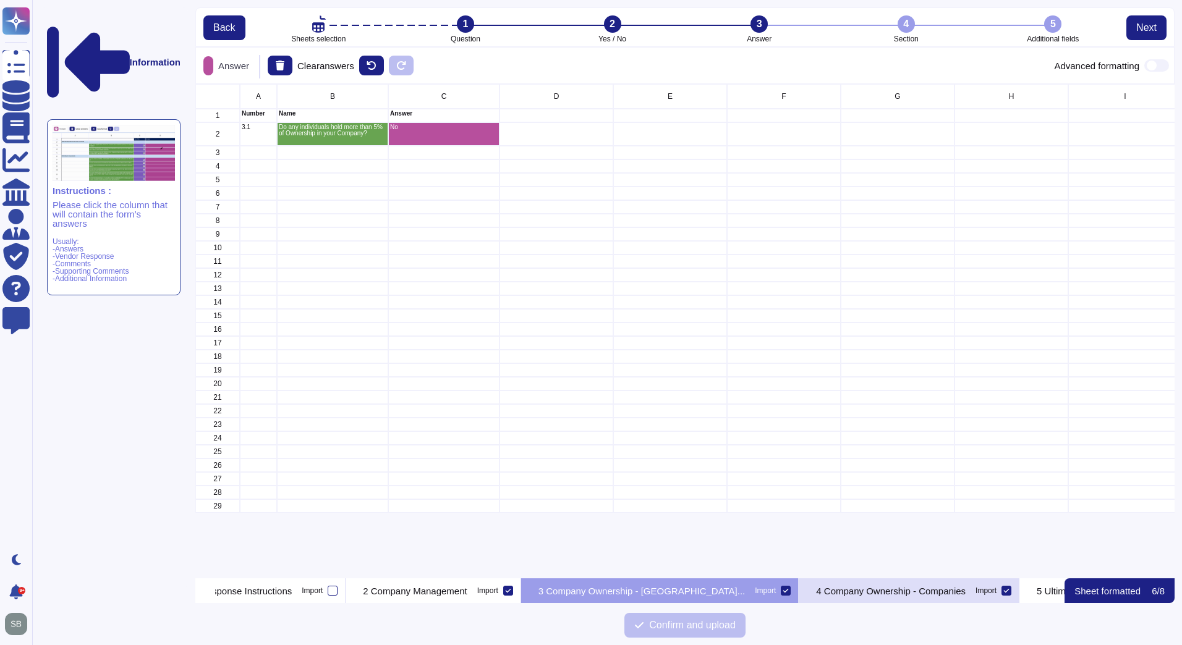
click at [827, 587] on p "4 Company Ownership - Companies" at bounding box center [891, 591] width 150 height 9
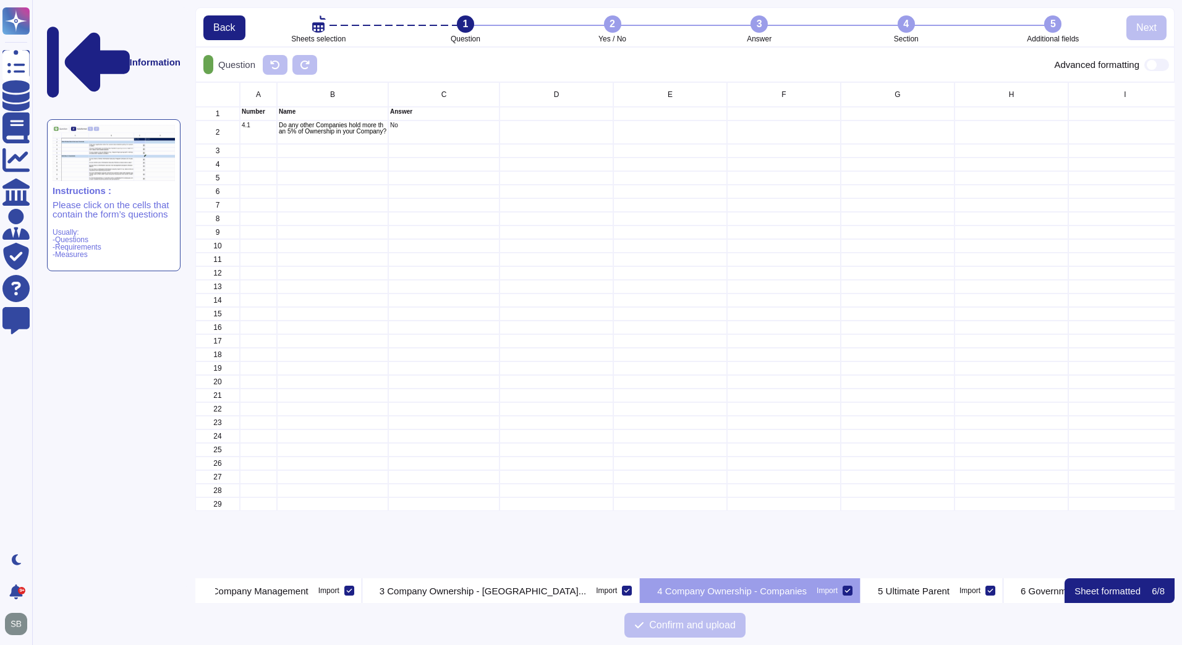
scroll to position [0, 272]
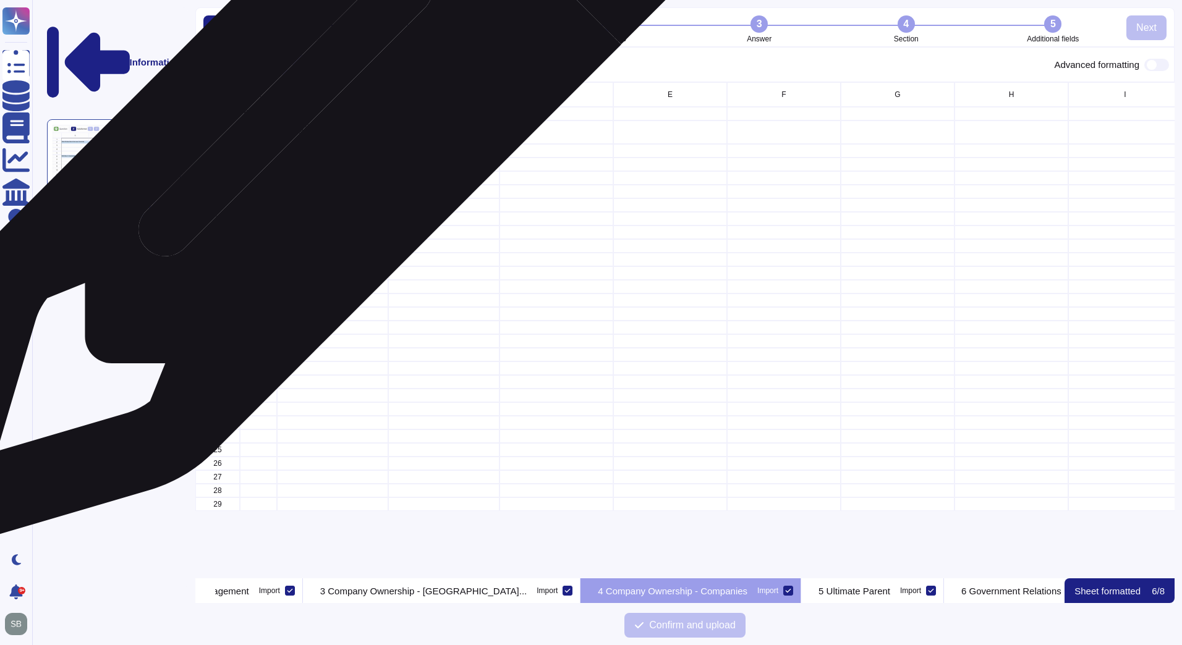
click at [321, 130] on p "Do any other Companies hold more than 5% of Ownership in your Company?" at bounding box center [333, 128] width 108 height 12
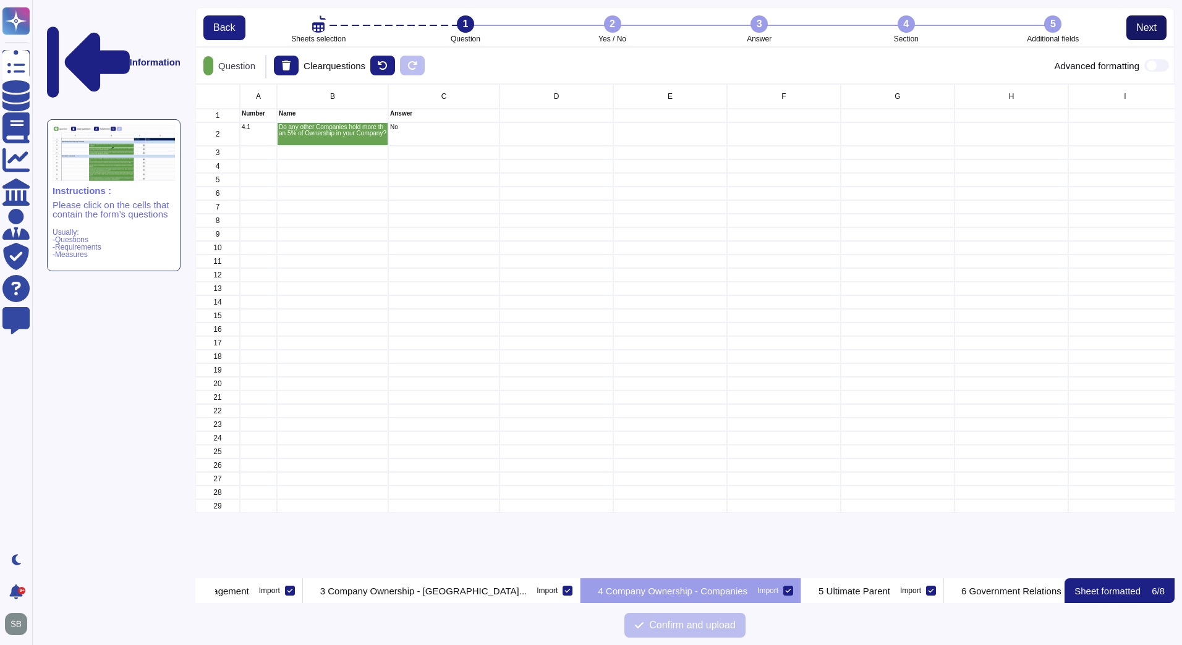
click at [1136, 28] on span "Next" at bounding box center [1146, 28] width 20 height 10
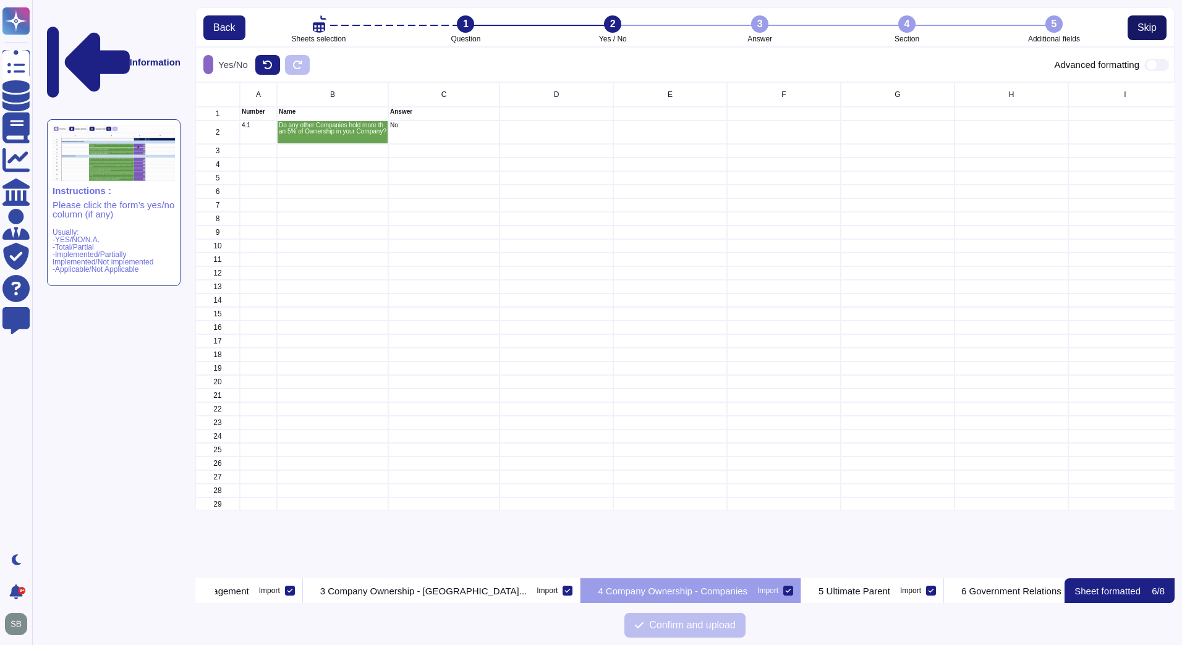
scroll to position [487, 970]
click at [1136, 28] on button "Skip" at bounding box center [1147, 27] width 39 height 25
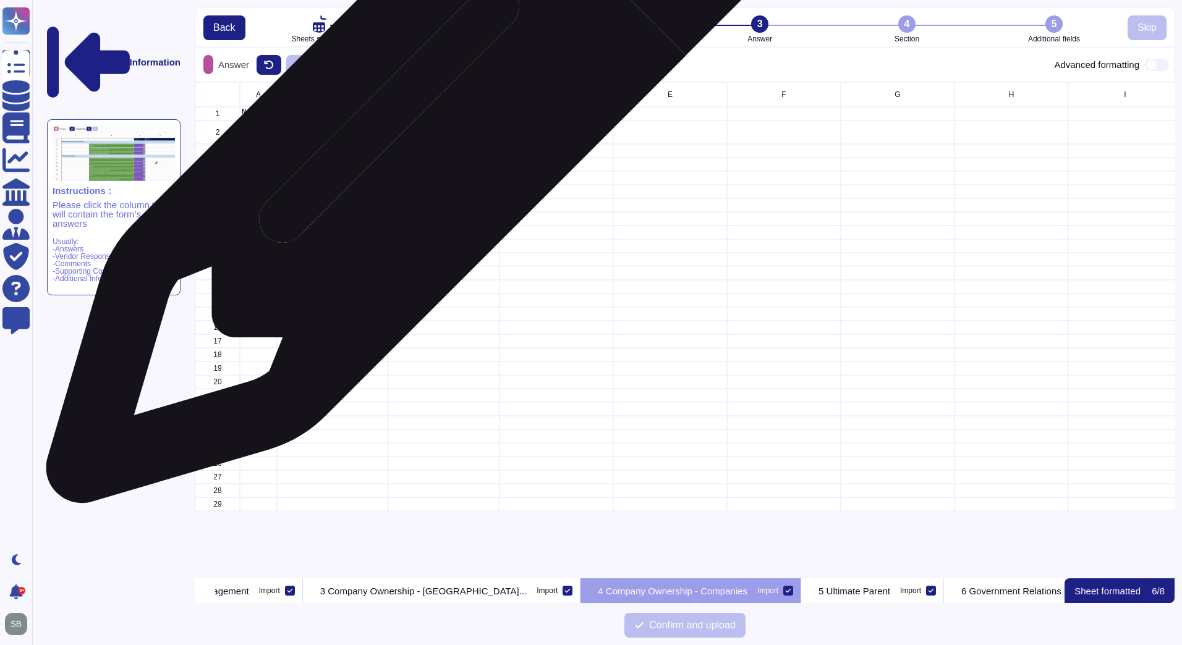
click at [417, 132] on div "No" at bounding box center [443, 132] width 111 height 23
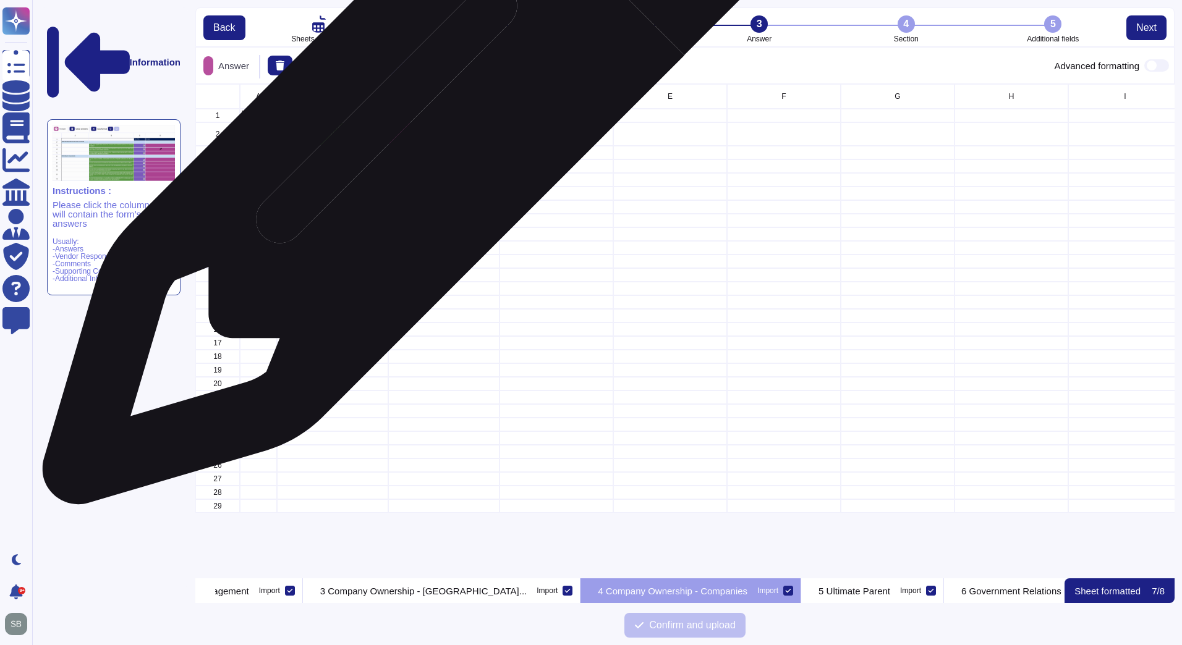
scroll to position [485, 970]
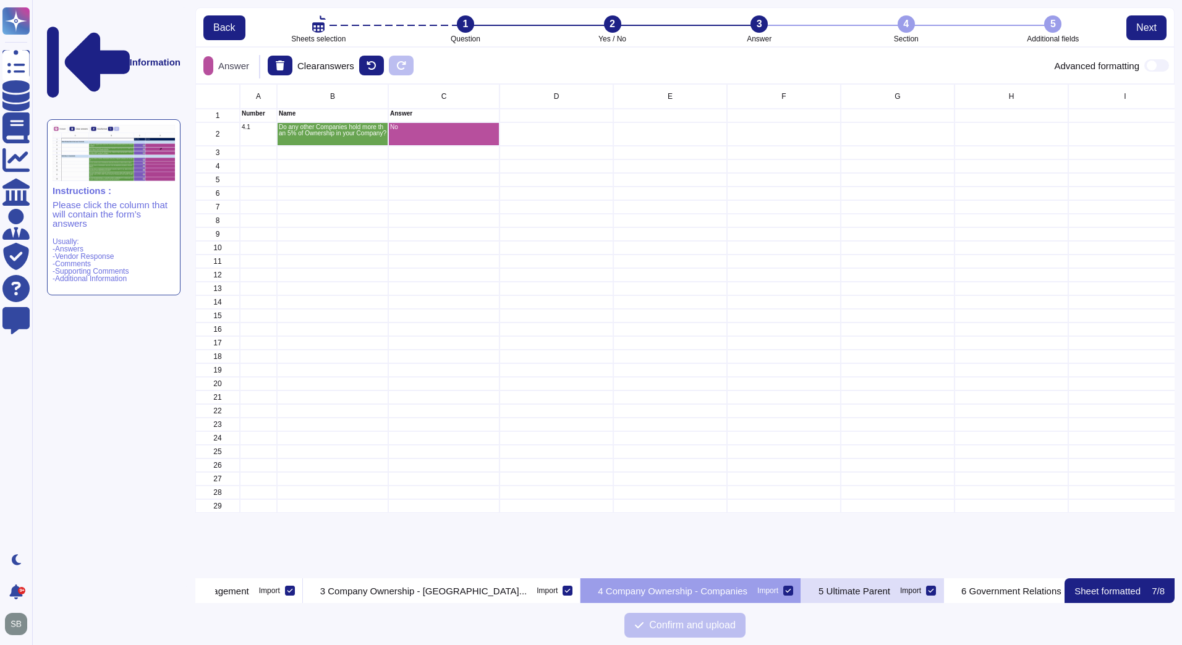
click at [819, 592] on p "5 Ultimate Parent" at bounding box center [855, 591] width 72 height 9
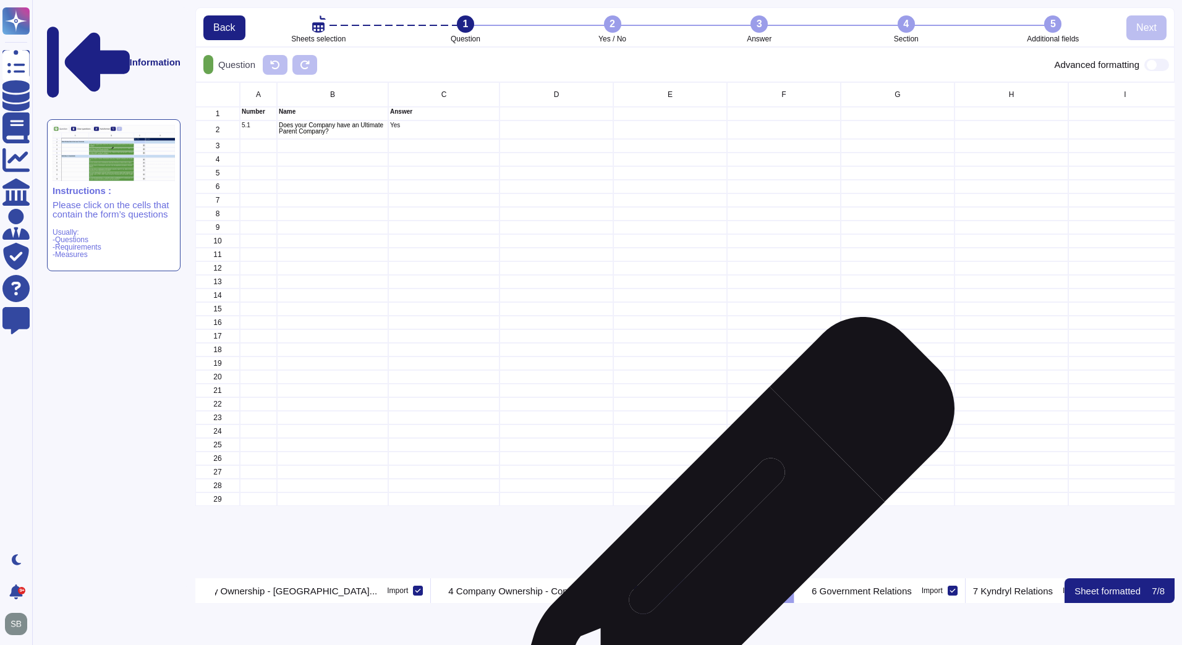
scroll to position [0, 460]
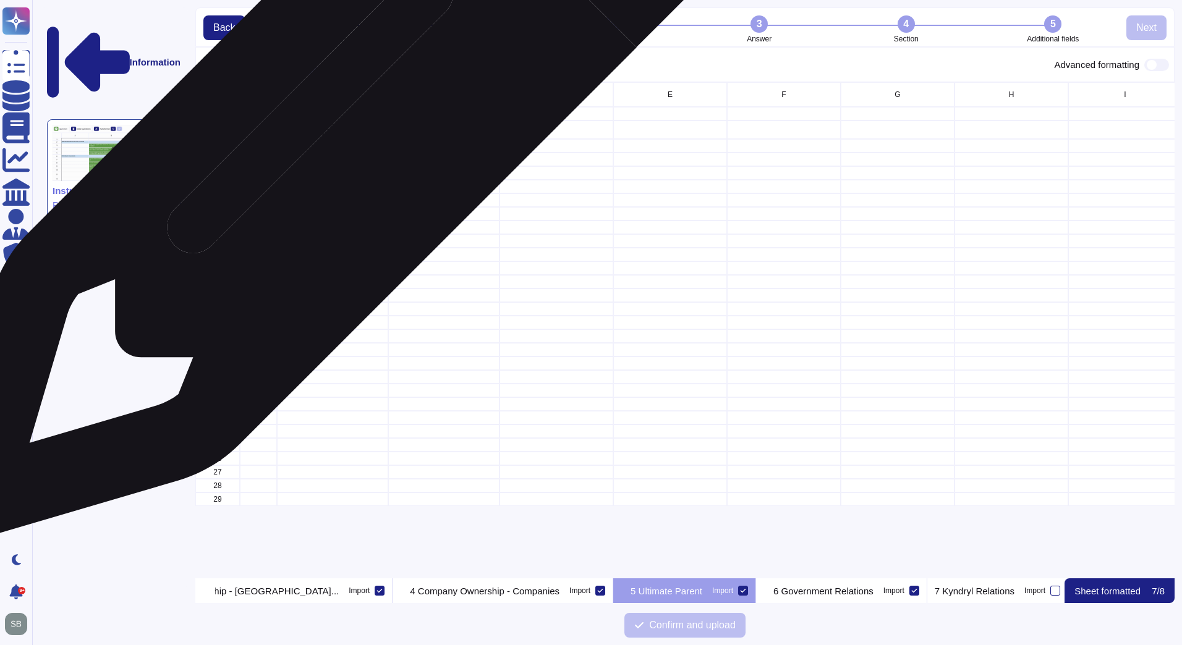
click at [344, 130] on p "Does your Company have an Ultimate Parent Company?" at bounding box center [333, 128] width 108 height 12
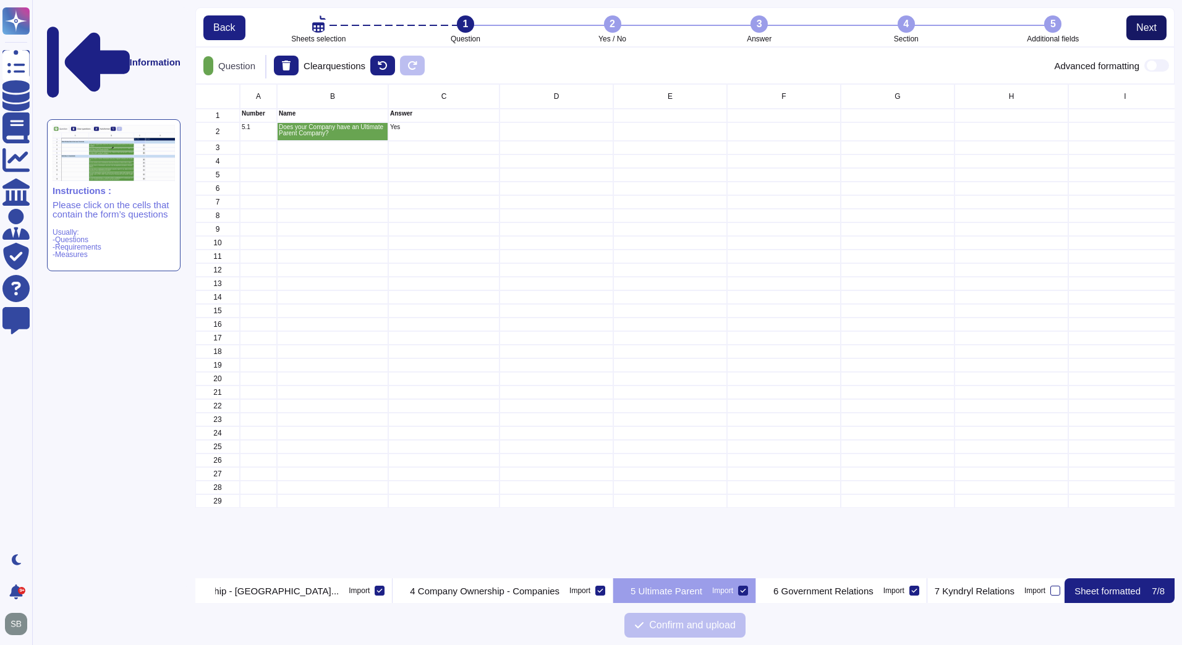
click at [1138, 23] on span "Next" at bounding box center [1146, 28] width 20 height 10
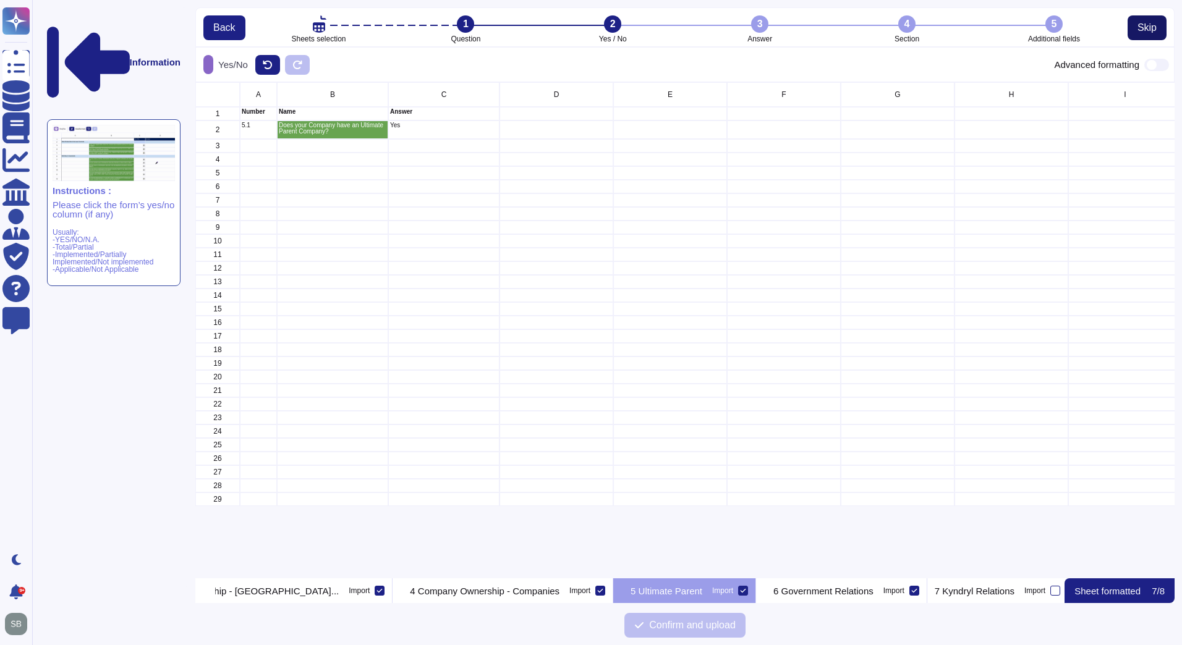
click at [1139, 29] on span "Skip" at bounding box center [1147, 28] width 19 height 10
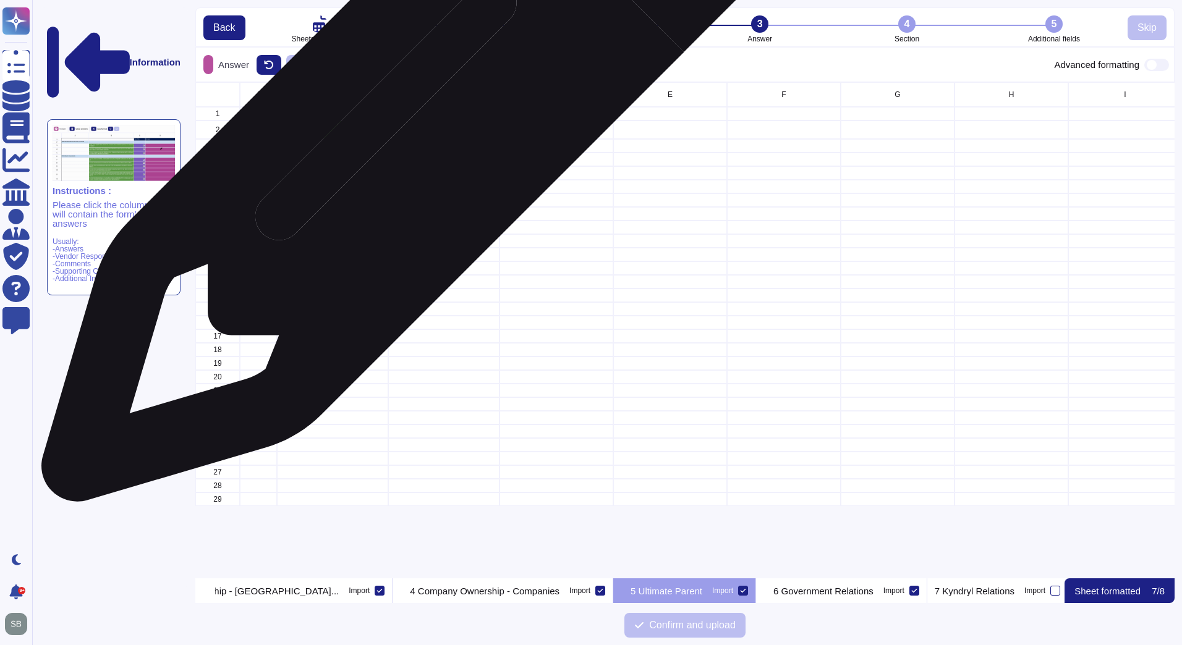
click at [417, 129] on div "Yes" at bounding box center [443, 130] width 111 height 19
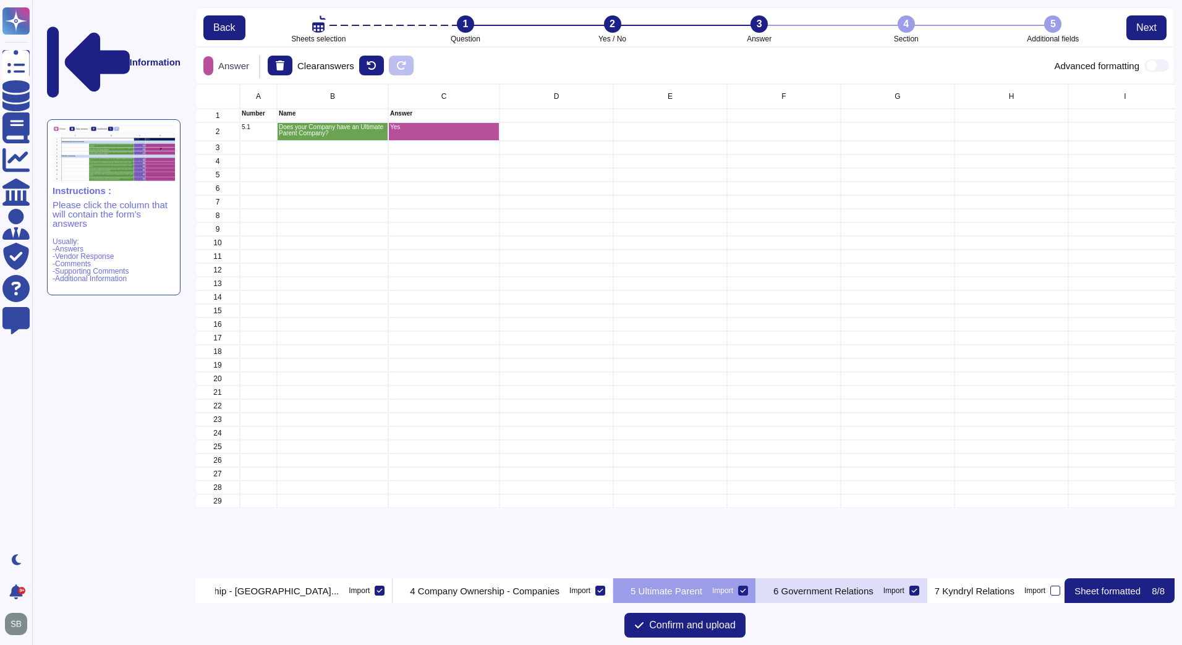
click at [810, 589] on p "6 Government Relations" at bounding box center [823, 591] width 100 height 9
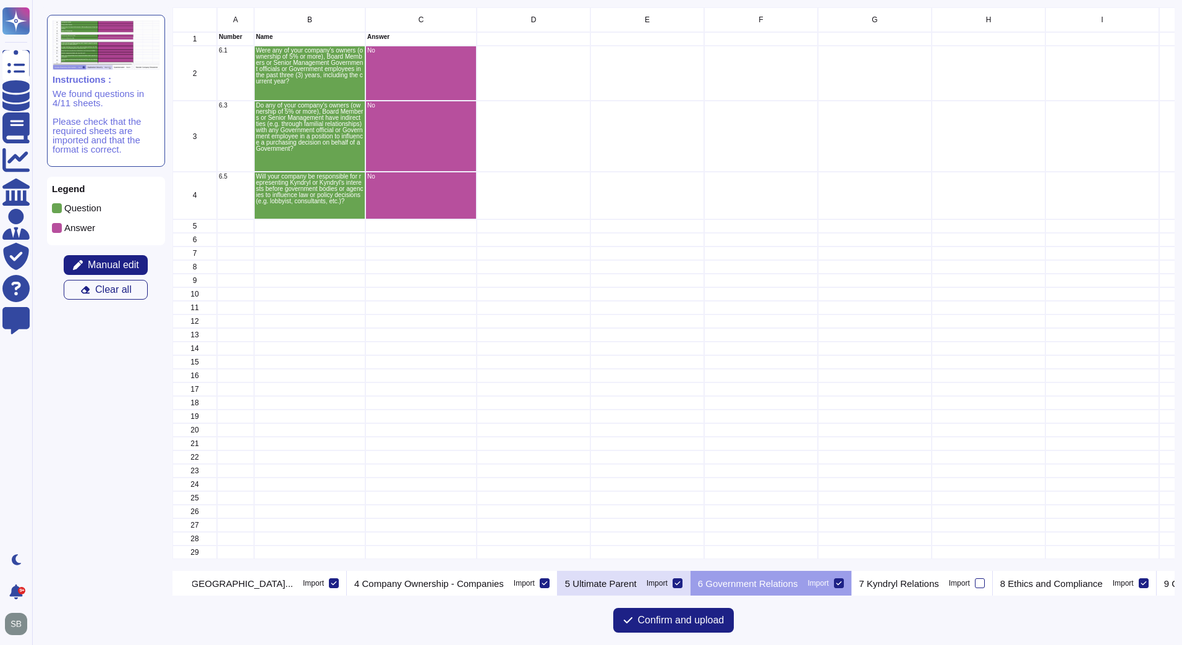
click at [565, 586] on p "5 Ultimate Parent" at bounding box center [601, 583] width 72 height 9
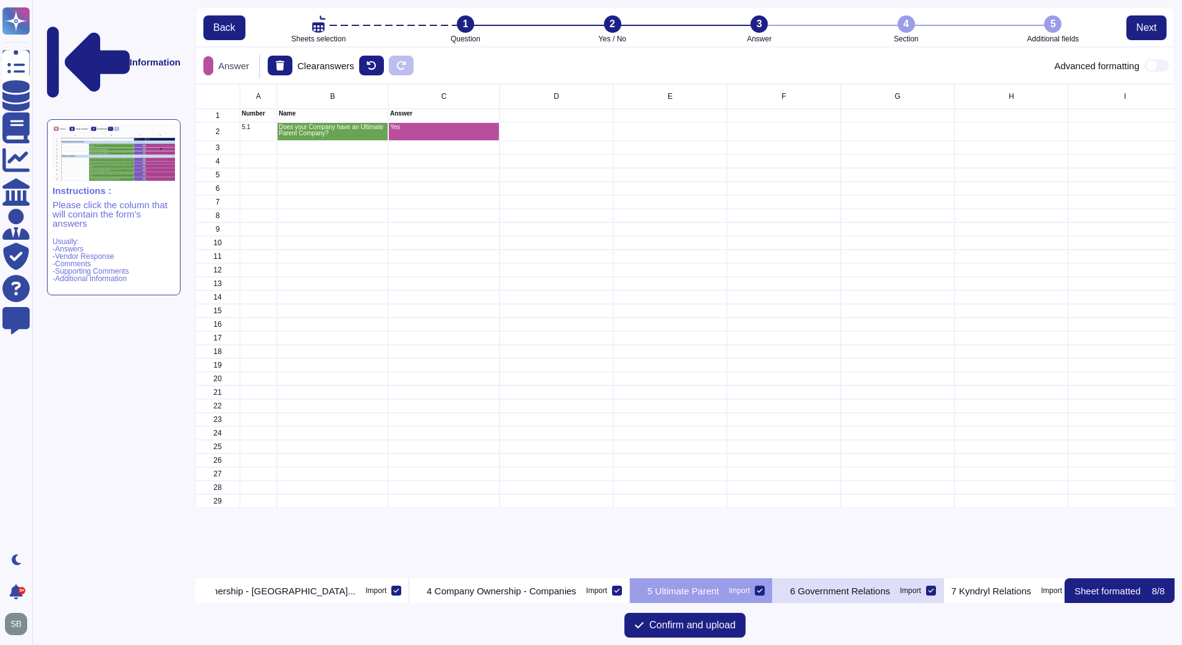
click at [811, 590] on p "6 Government Relations" at bounding box center [840, 591] width 100 height 9
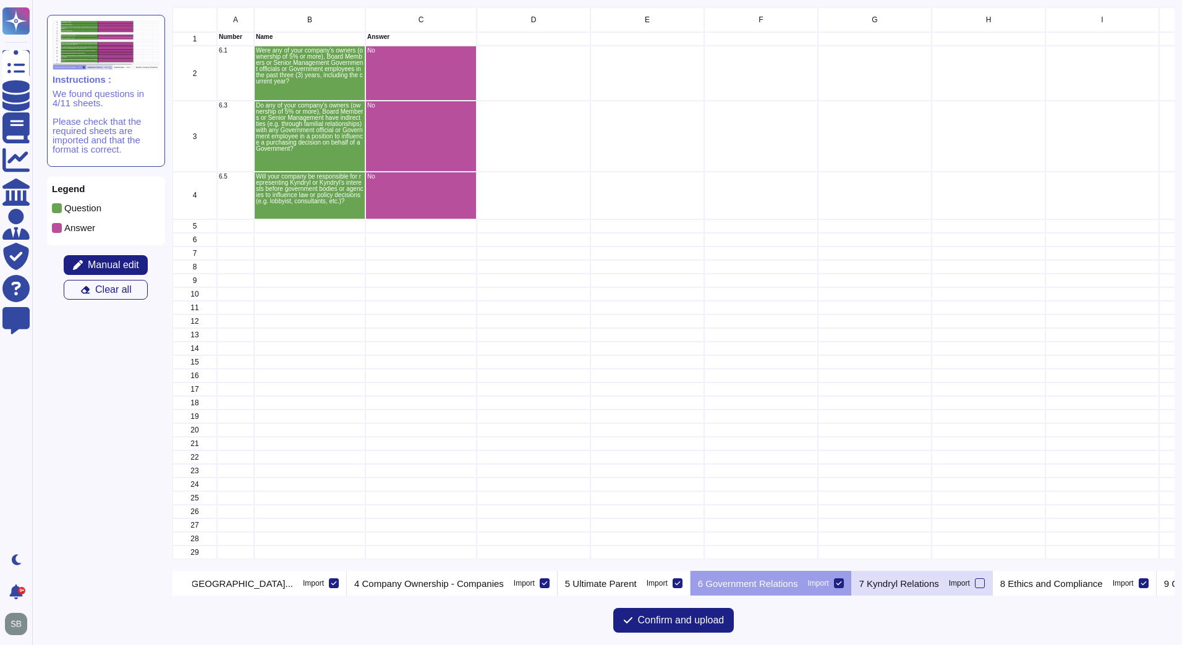
click at [859, 579] on p "7 Kyndryl Relations" at bounding box center [899, 583] width 80 height 9
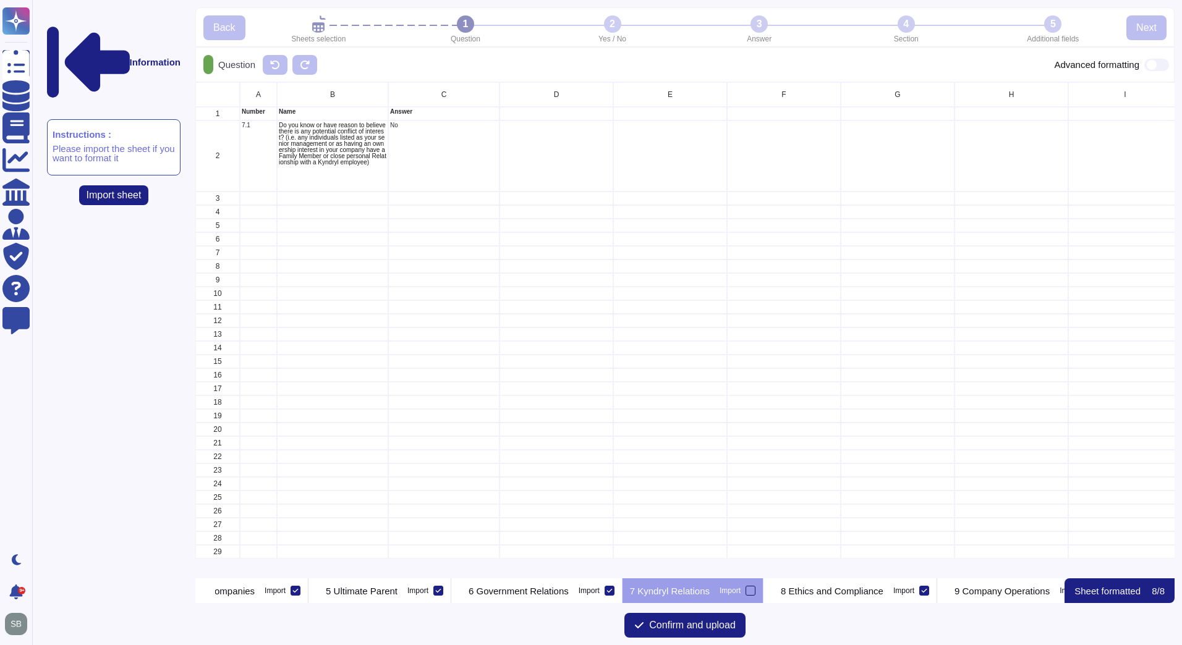
click at [746, 587] on div at bounding box center [751, 591] width 10 height 10
click at [0, 0] on input "Import" at bounding box center [0, 0] width 0 height 0
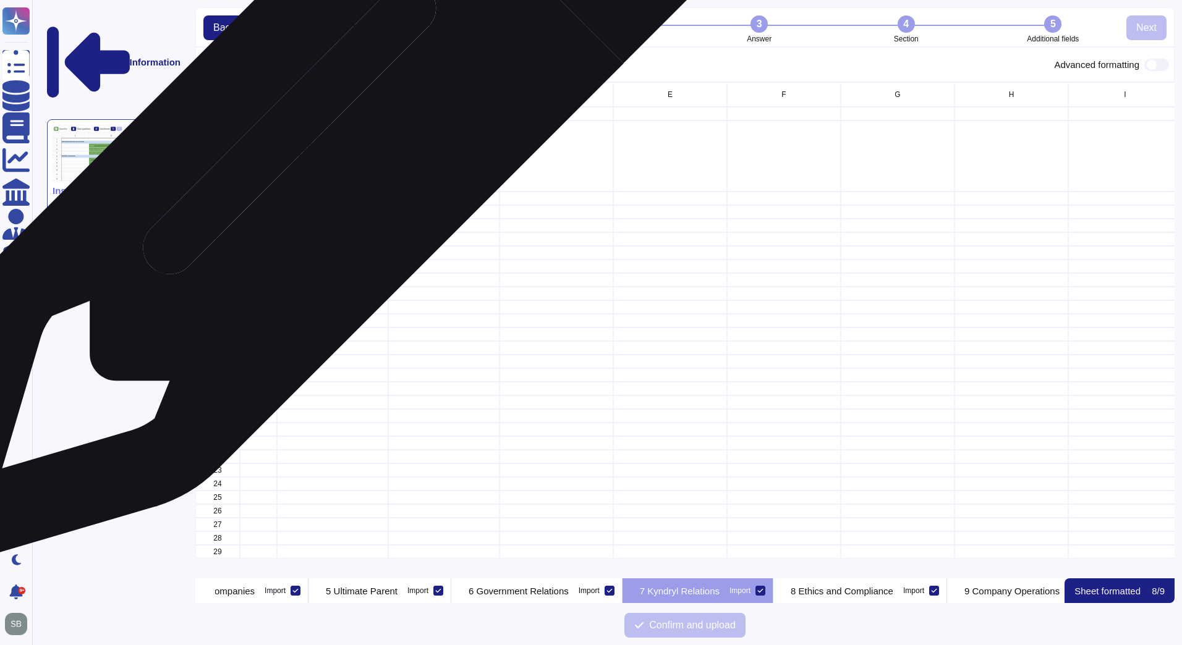
click at [325, 148] on p "Do you know or have reason to believe there is any potential conflict of intere…" at bounding box center [333, 143] width 108 height 43
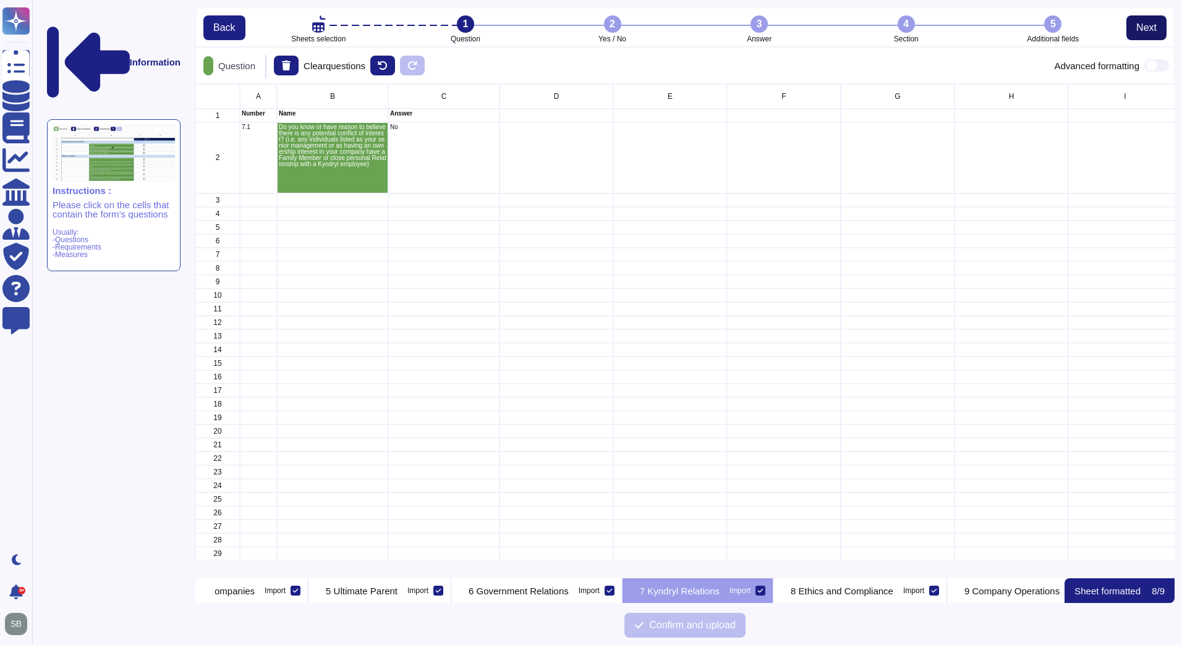
click at [1141, 30] on span "Next" at bounding box center [1146, 28] width 20 height 10
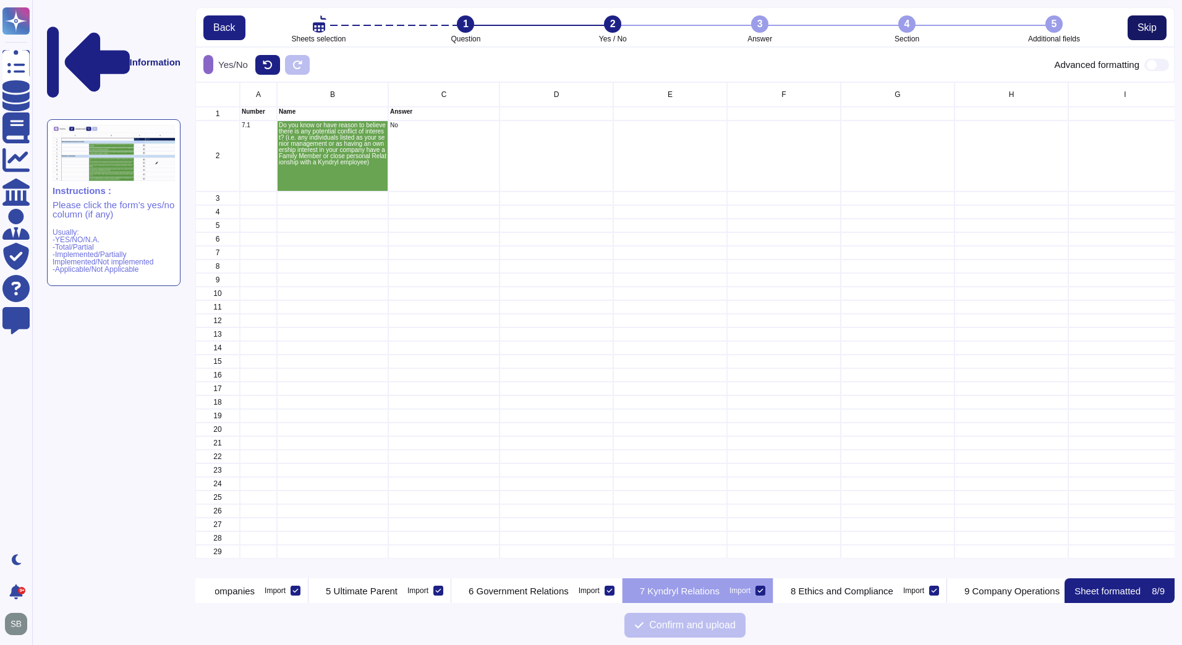
click at [1140, 28] on span "Skip" at bounding box center [1147, 28] width 19 height 10
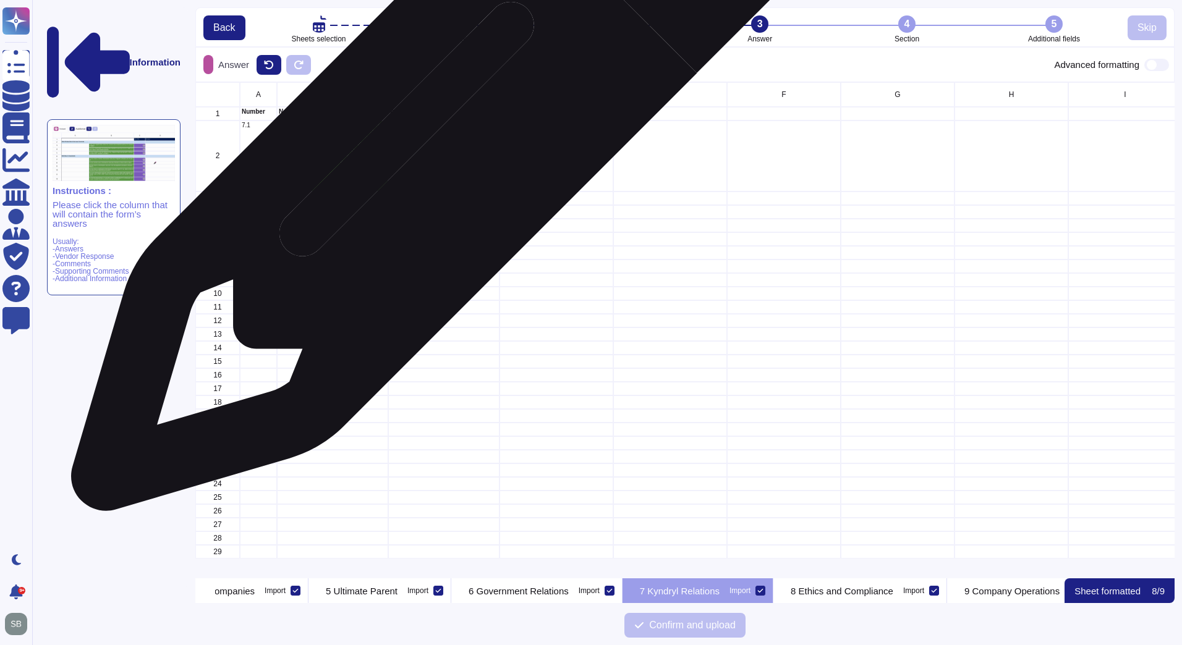
click at [437, 147] on div "No" at bounding box center [443, 156] width 111 height 71
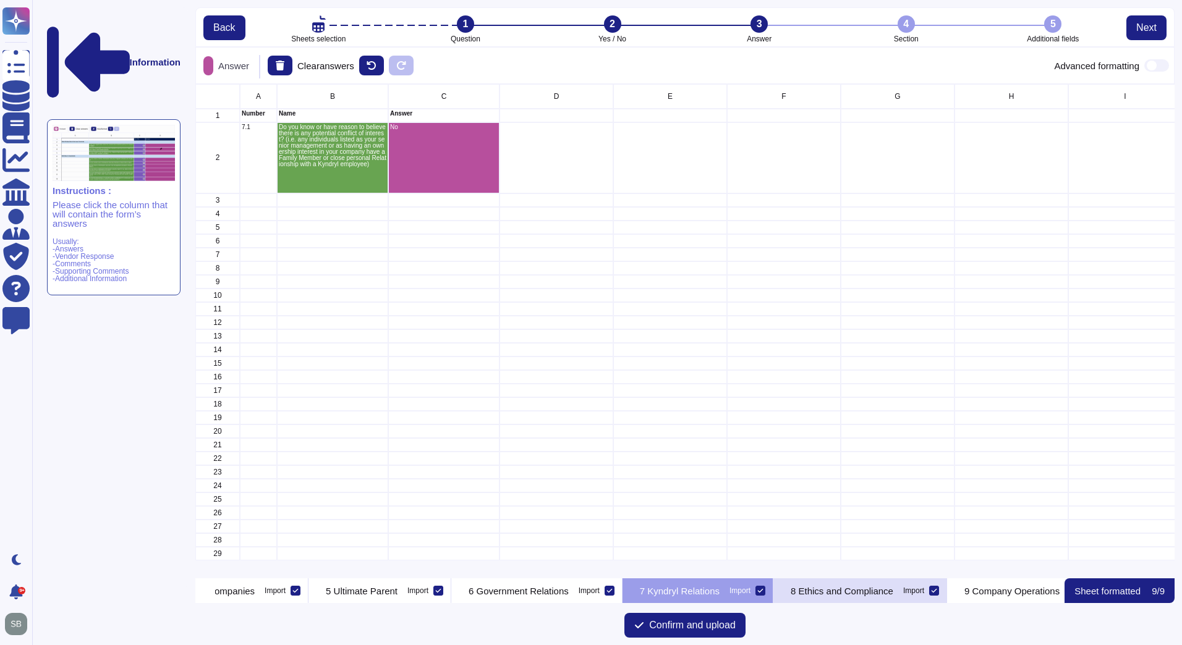
click at [843, 593] on p "8 Ethics and Compliance" at bounding box center [842, 591] width 103 height 9
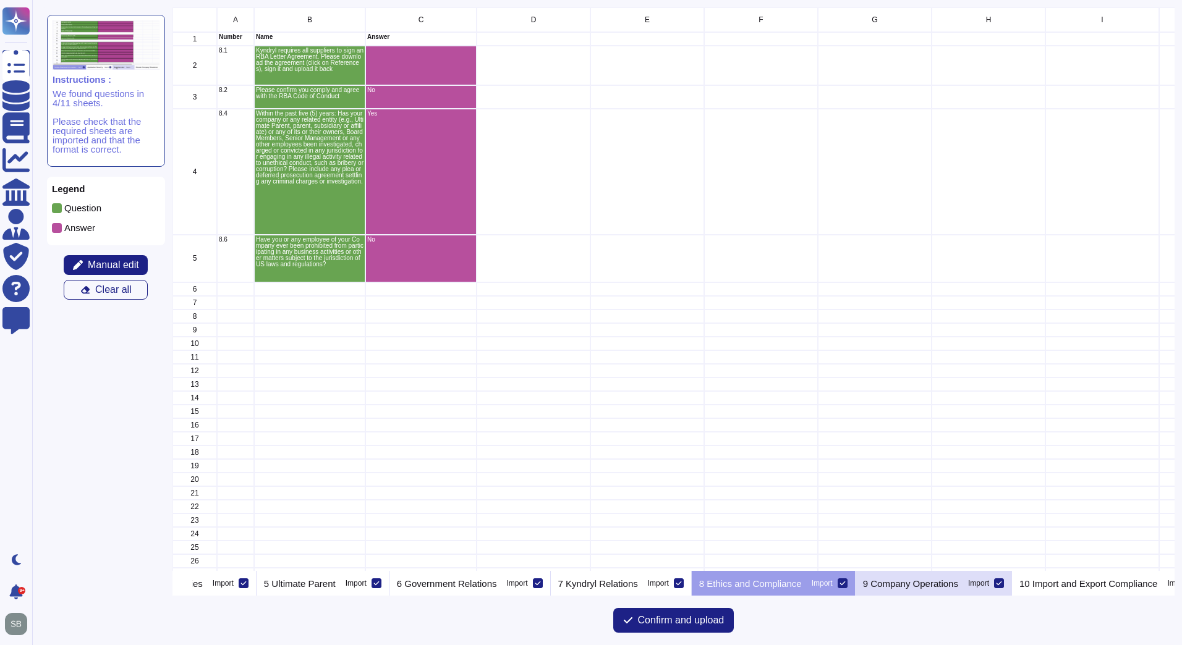
click at [863, 585] on p "9 Company Operations" at bounding box center [910, 583] width 95 height 9
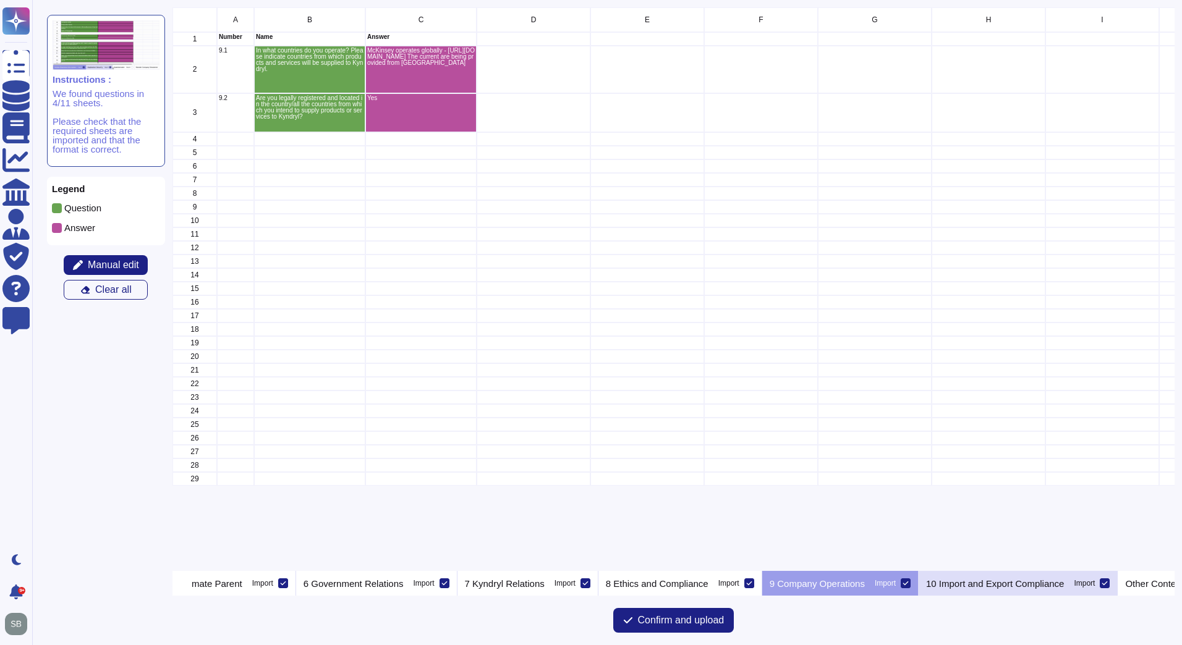
click at [945, 585] on p "10 Import and Export Compliance" at bounding box center [995, 583] width 138 height 9
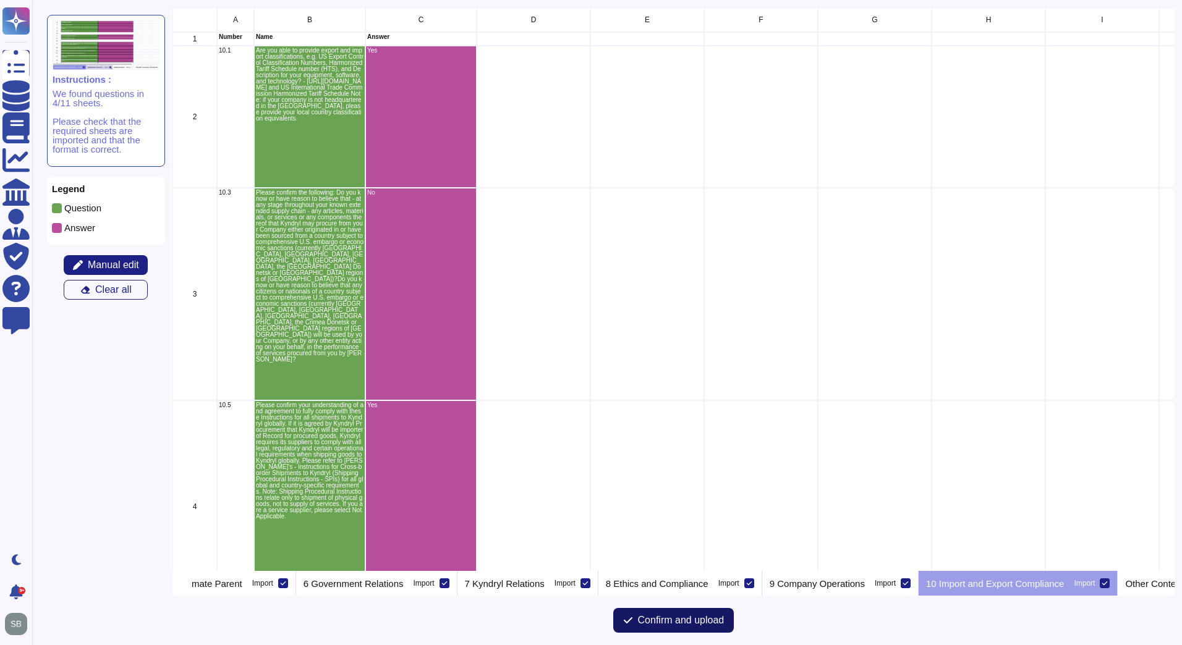
click at [677, 621] on span "Confirm and upload" at bounding box center [681, 621] width 87 height 10
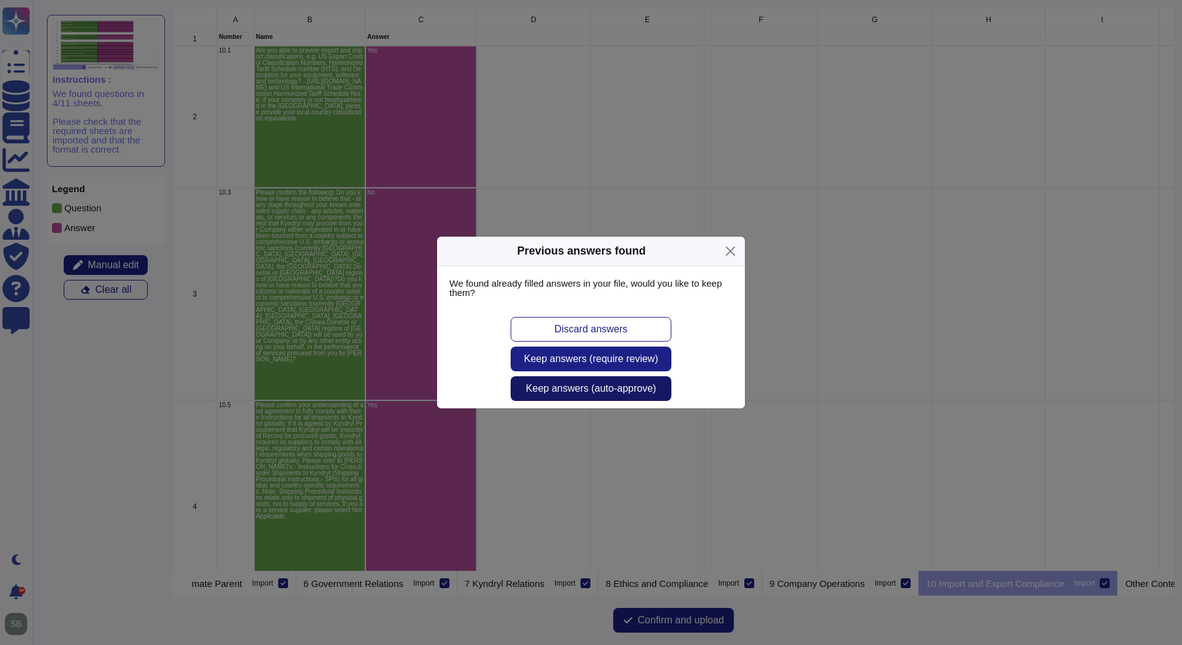
click at [616, 391] on span "Keep answers (auto-approve)" at bounding box center [591, 389] width 130 height 10
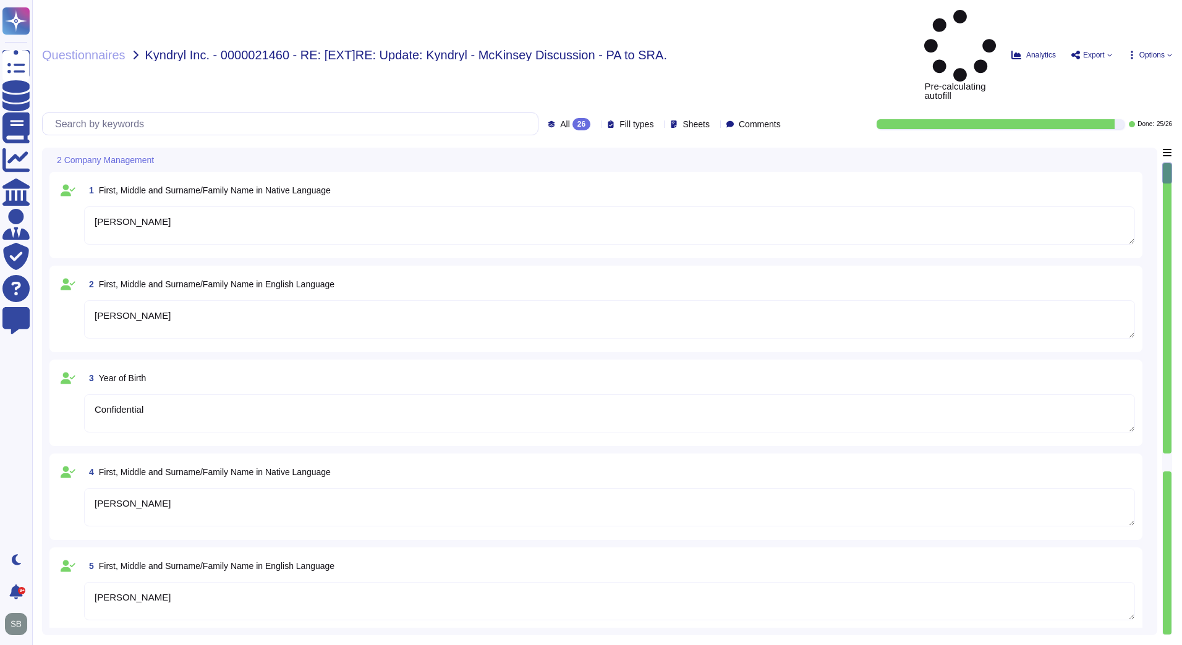
type textarea "[PERSON_NAME]"
type textarea "Confidential"
type textarea "[PERSON_NAME]"
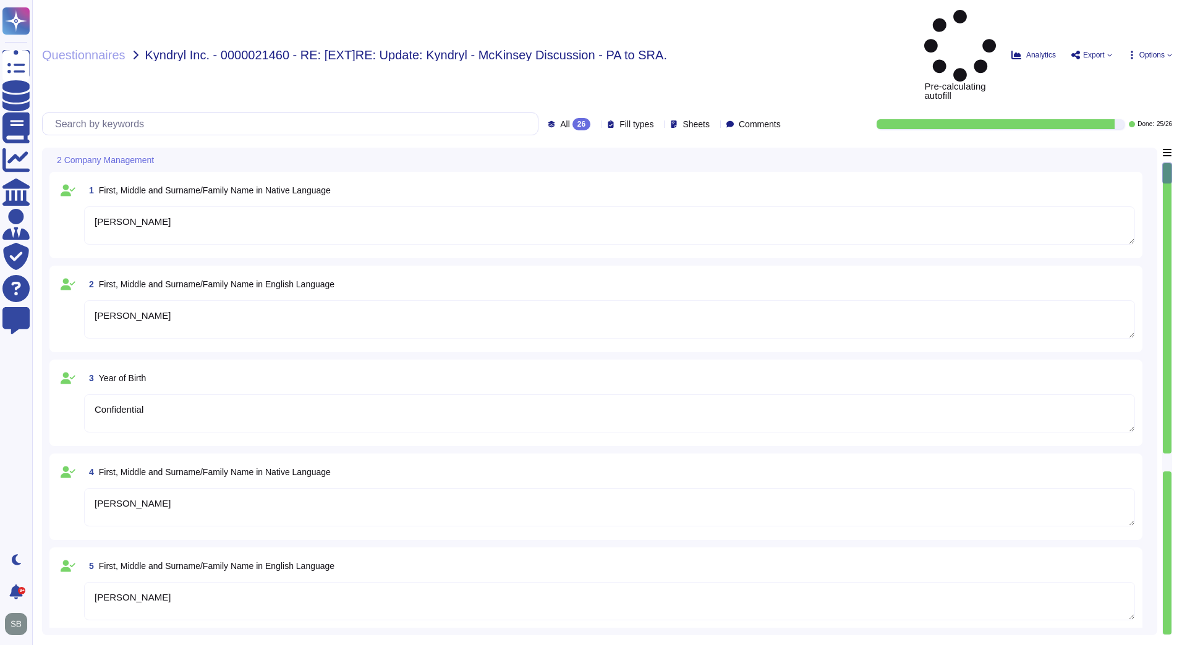
type textarea "Confidential"
type textarea "[PERSON_NAME]"
type textarea "Confidetial"
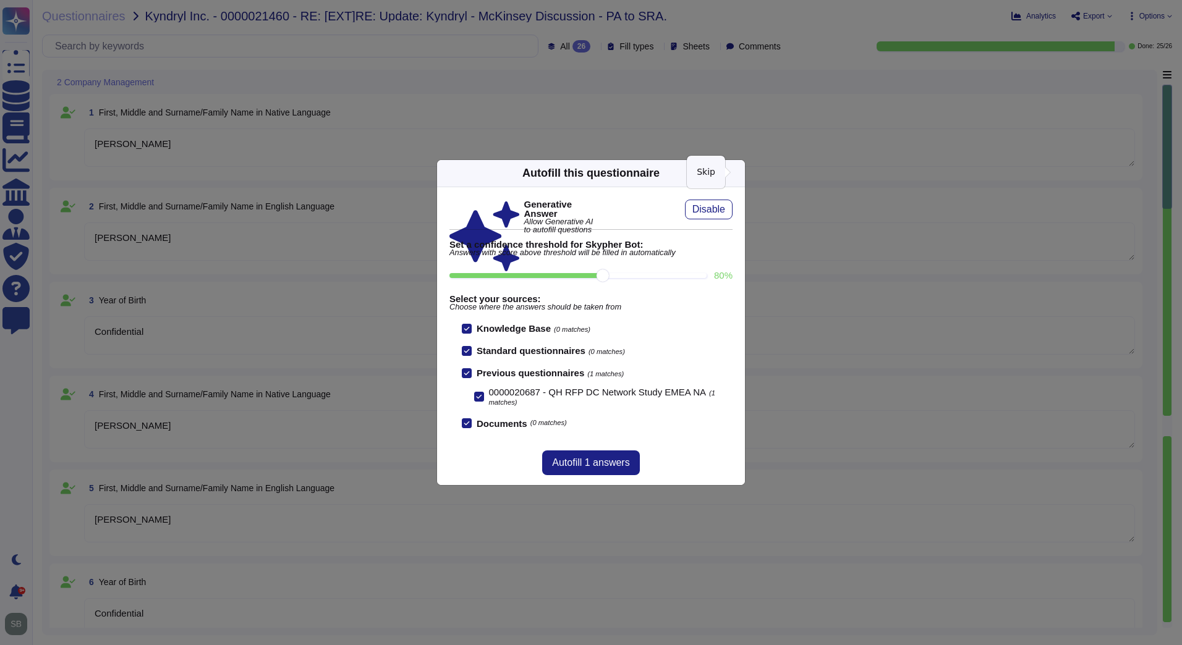
click at [738, 173] on icon at bounding box center [738, 173] width 0 height 0
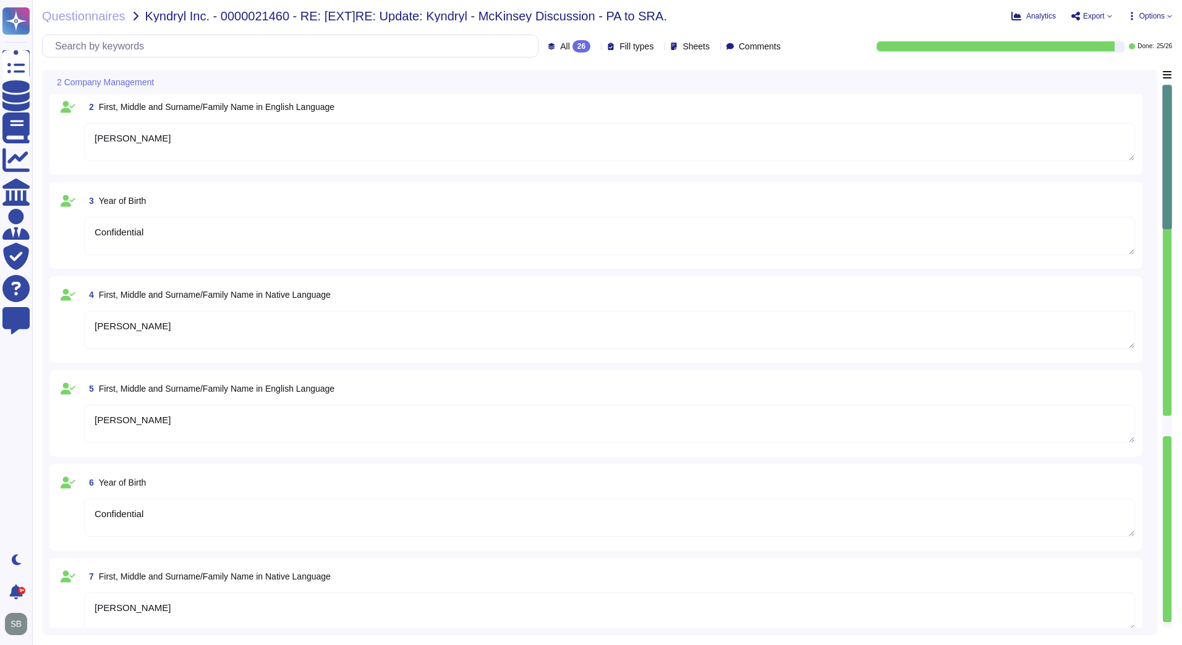
type textarea "No"
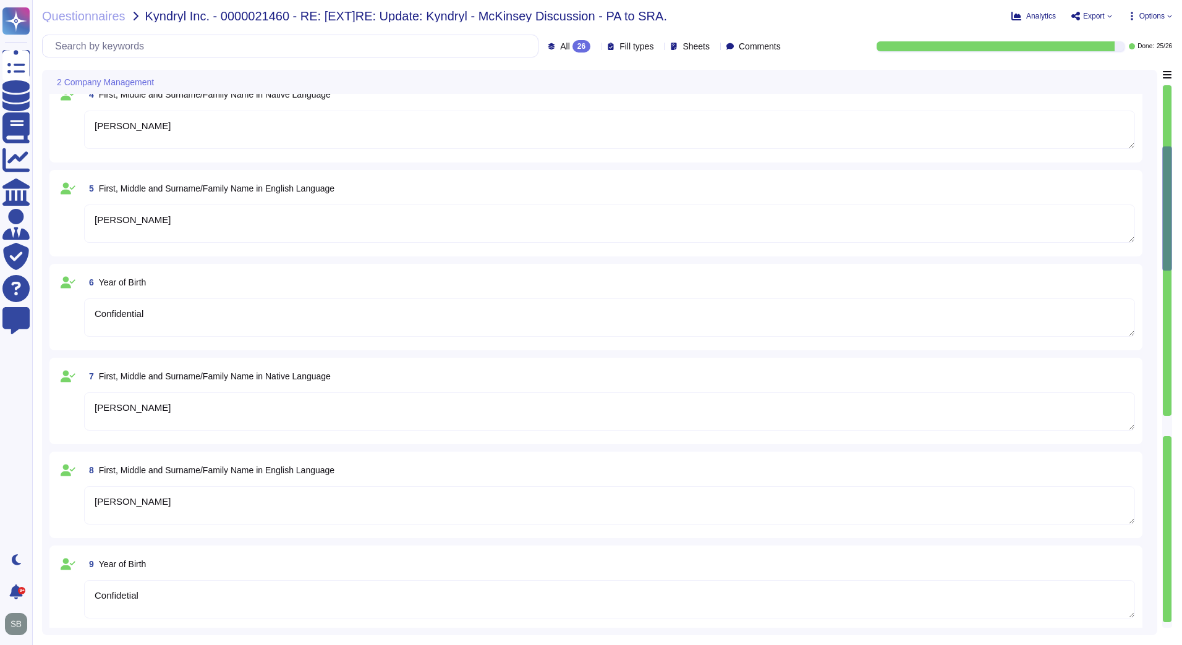
type textarea "No"
type textarea "Yes"
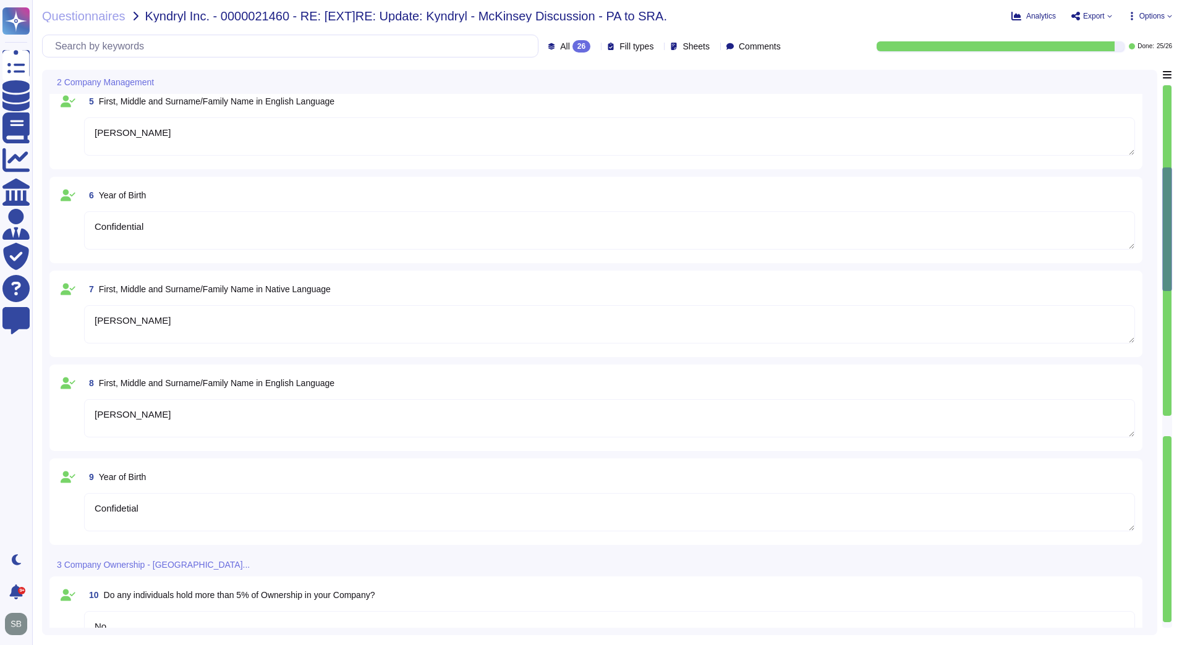
type textarea "No"
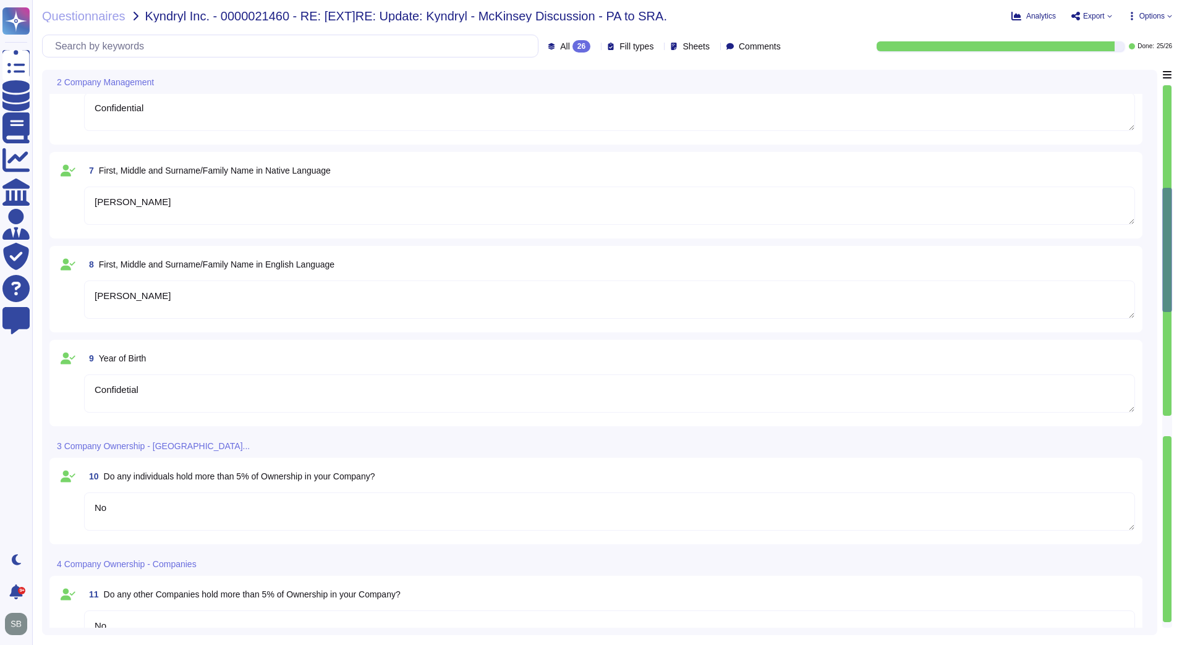
type textarea "No"
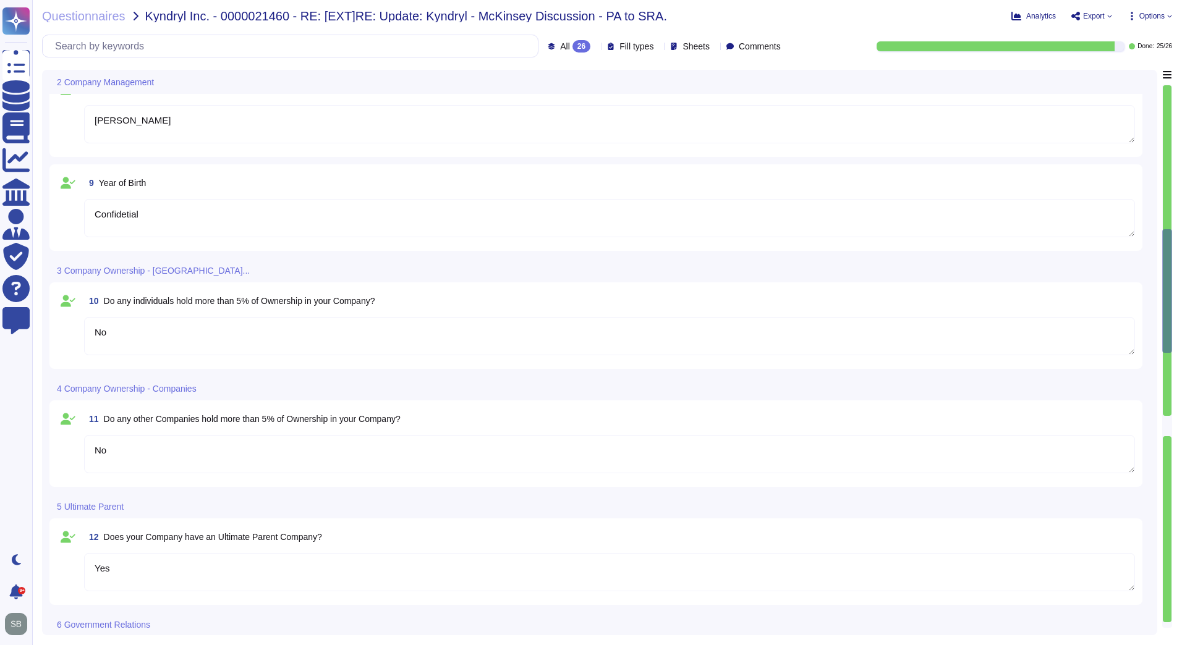
type textarea "No"
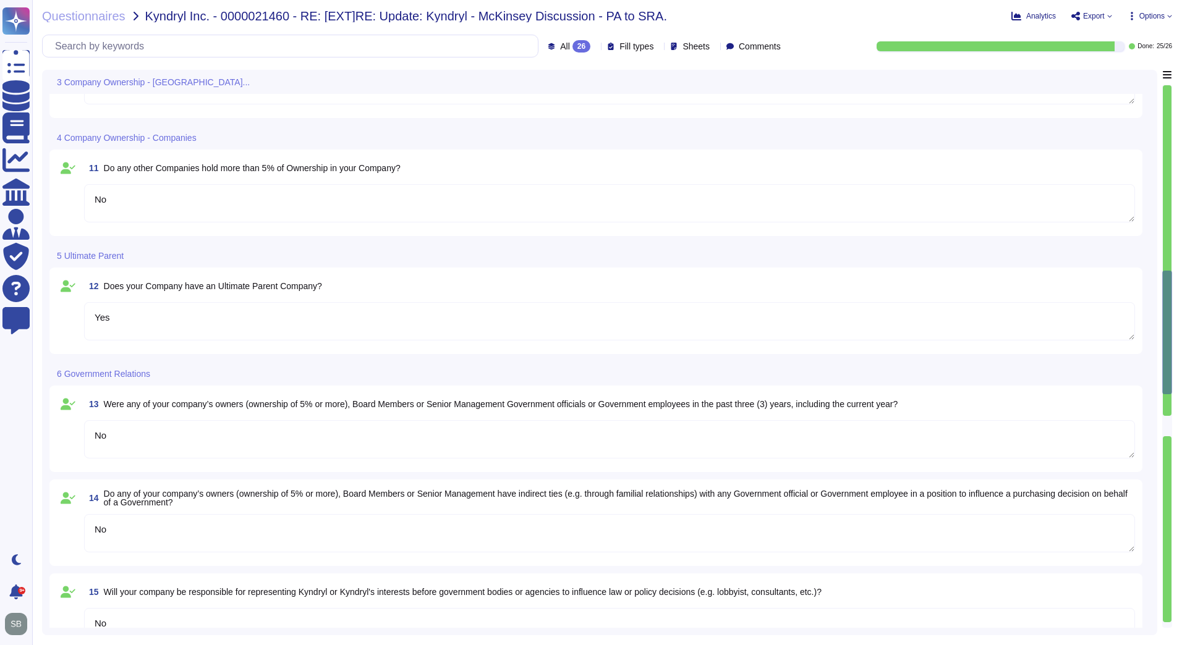
type textarea "No"
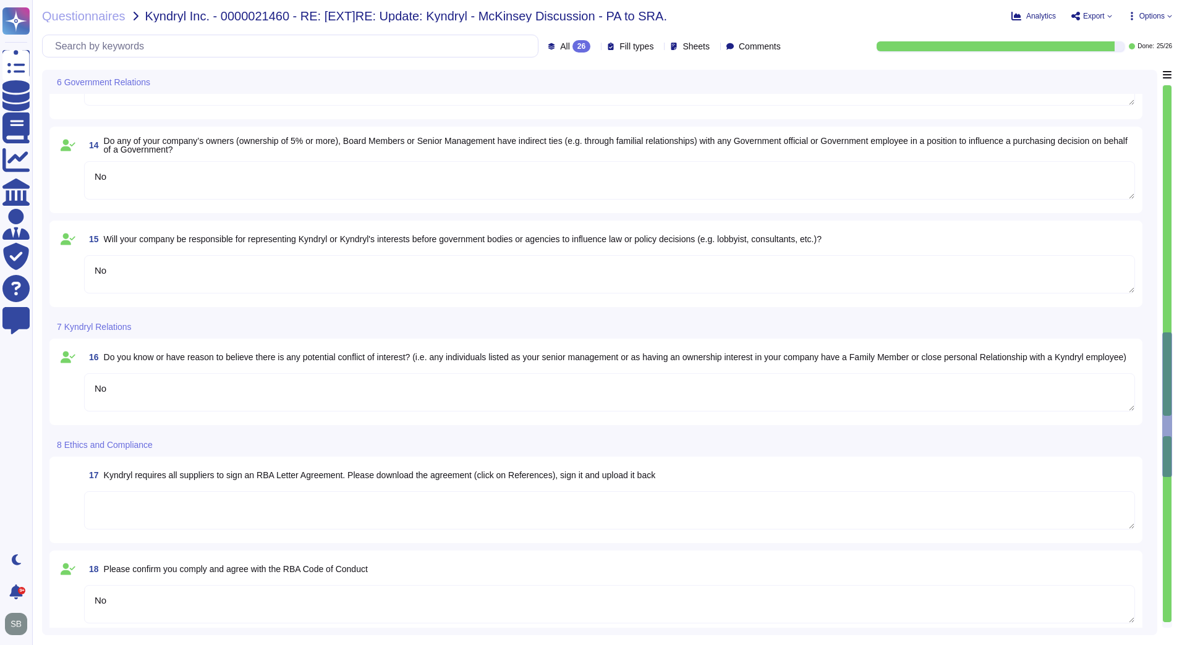
type textarea "Yes"
type textarea "No"
type textarea "McKinsey operates globally - [URL][DOMAIN_NAME] The current are being provided …"
type textarea "Yes"
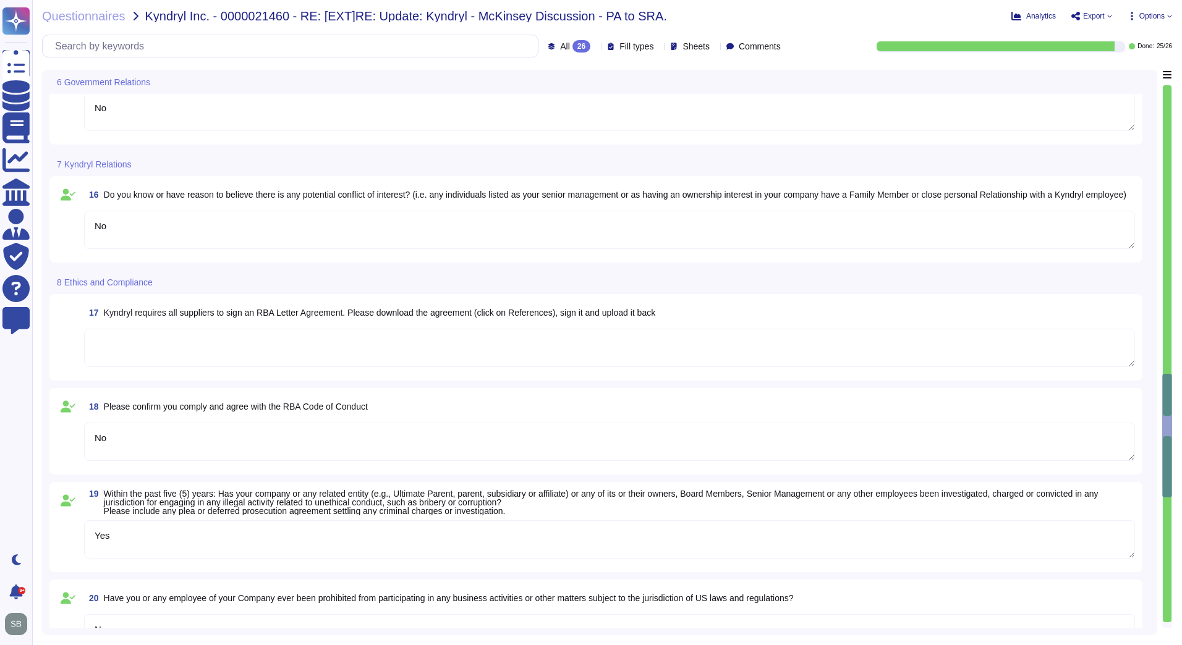
type textarea "McKinsey operates globally - [URL][DOMAIN_NAME] The current are being provided …"
type textarea "Yes"
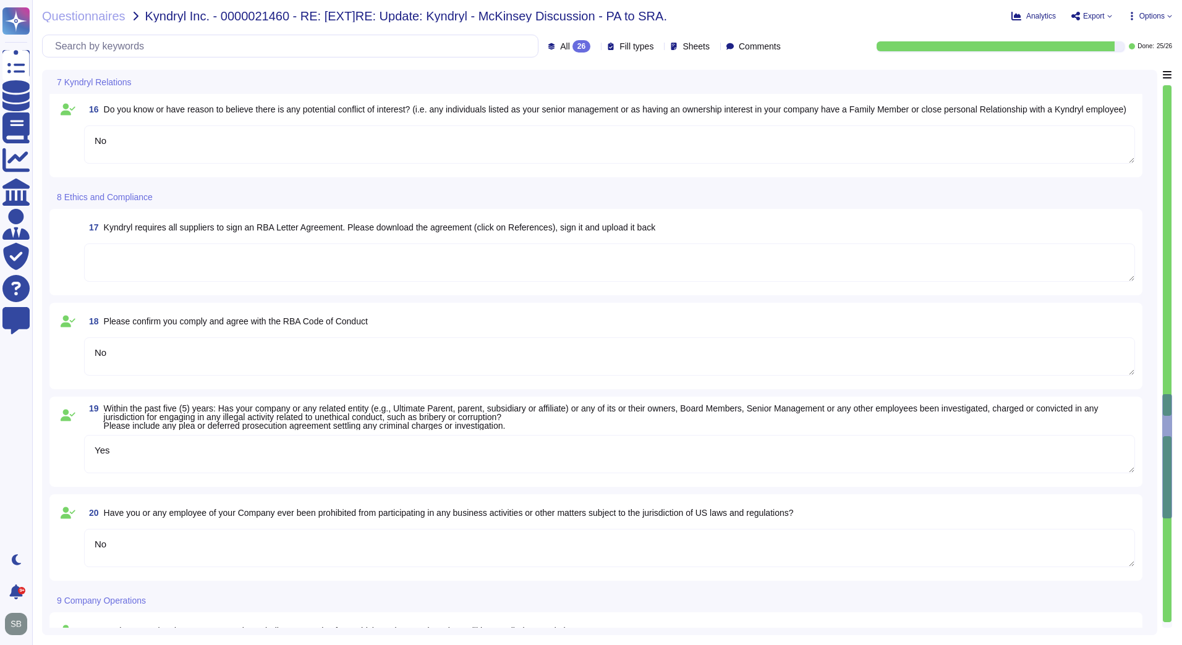
click at [135, 263] on textarea at bounding box center [609, 263] width 1051 height 38
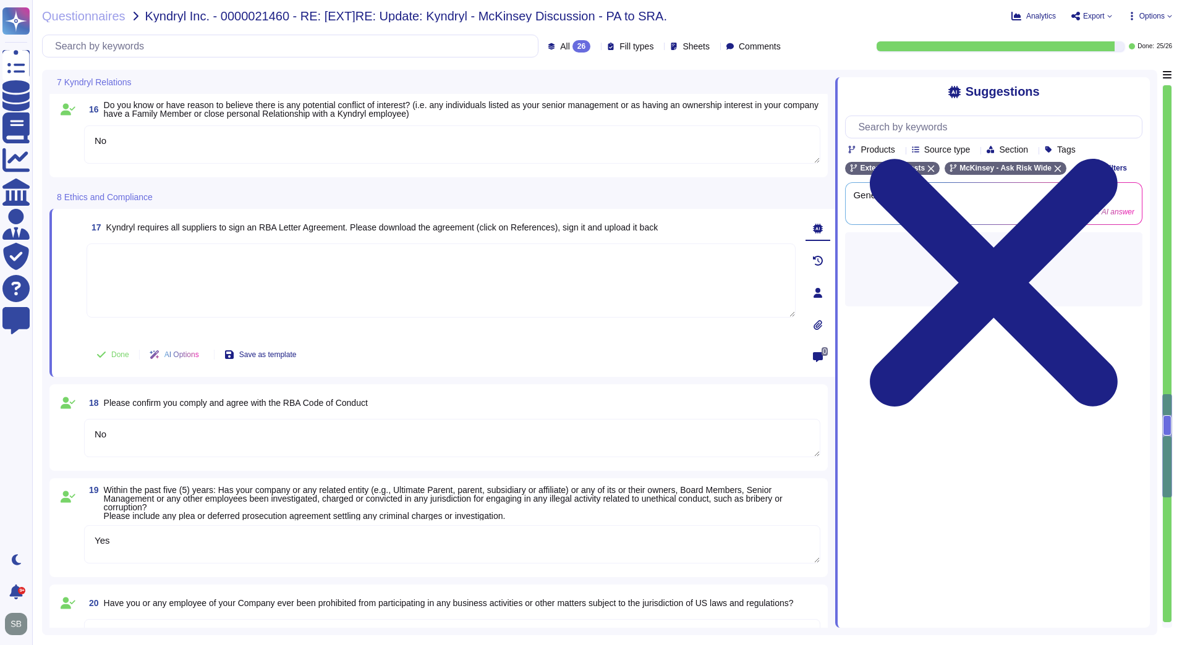
type textarea "McKinsey operates globally - [URL][DOMAIN_NAME] The current are being provided …"
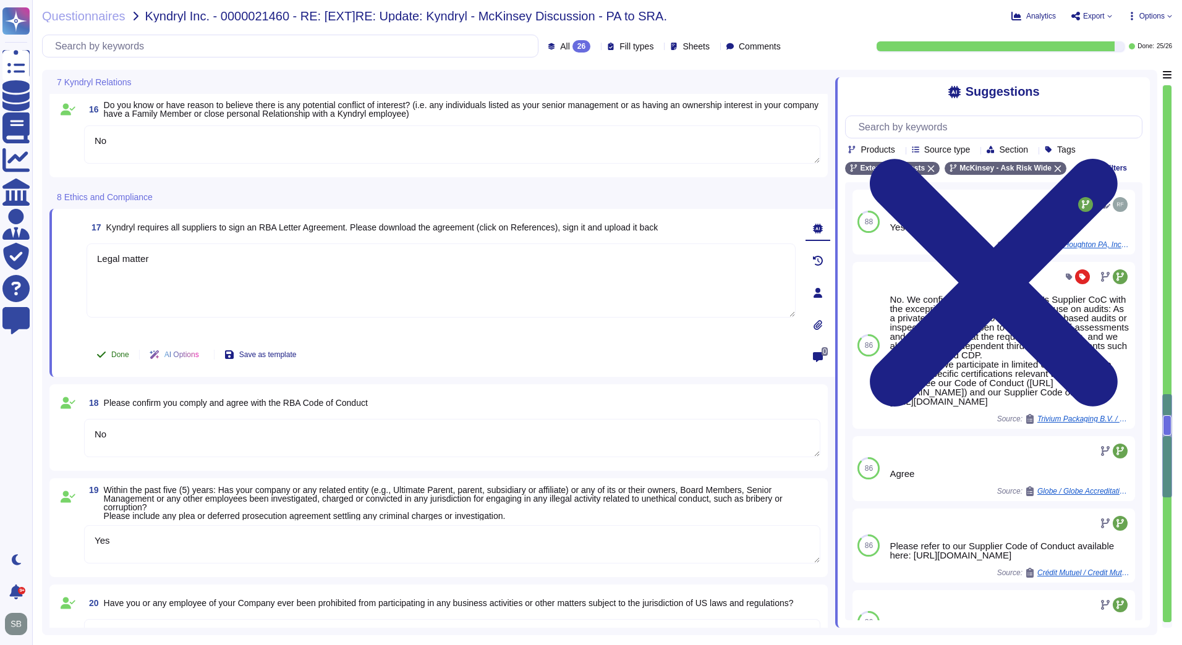
type textarea "Legal matter"
click at [108, 357] on button "Done" at bounding box center [113, 354] width 53 height 25
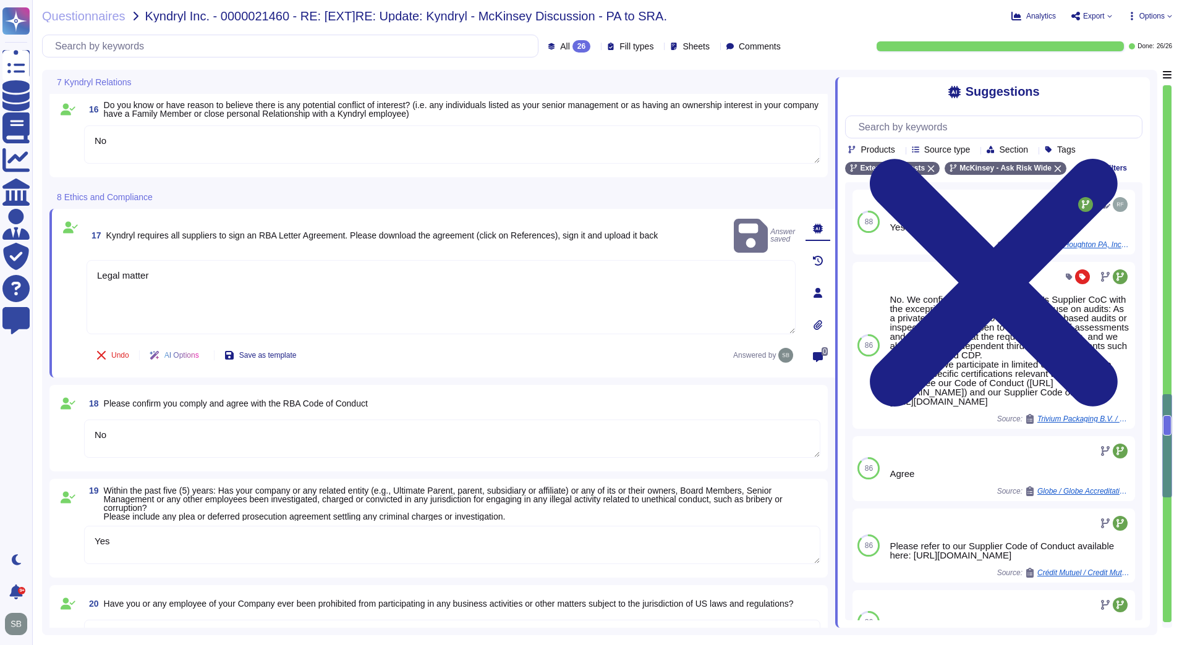
type textarea "McKinsey operates globally - [URL][DOMAIN_NAME] The current are being provided …"
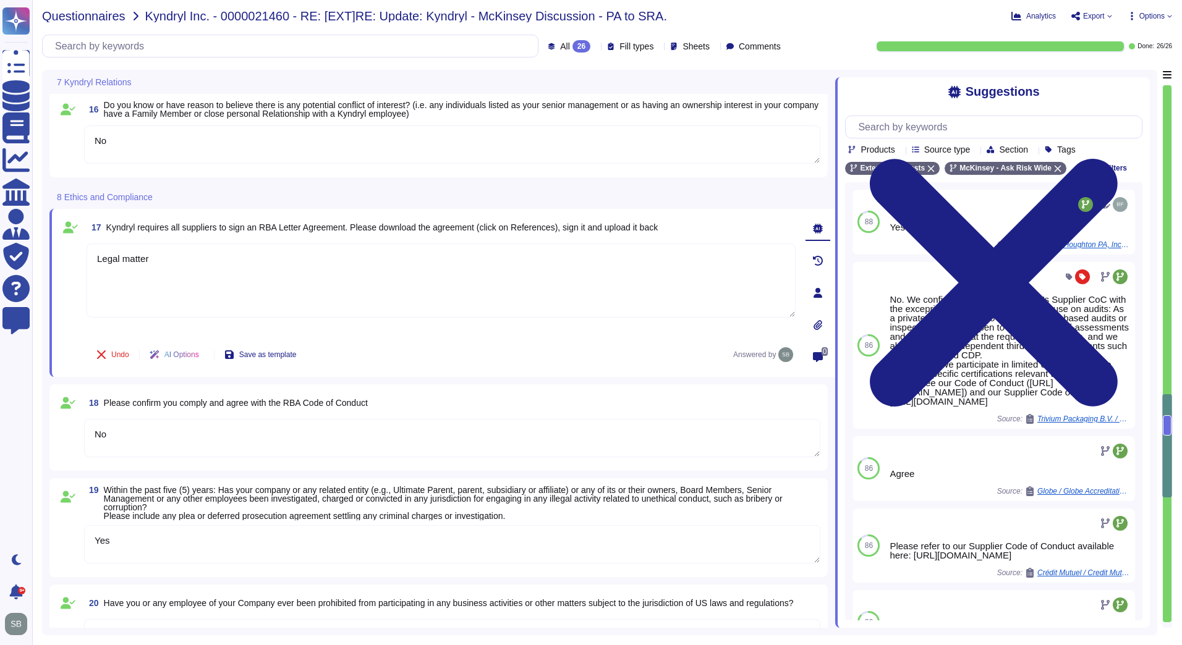
click at [77, 17] on span "Questionnaires" at bounding box center [83, 16] width 83 height 12
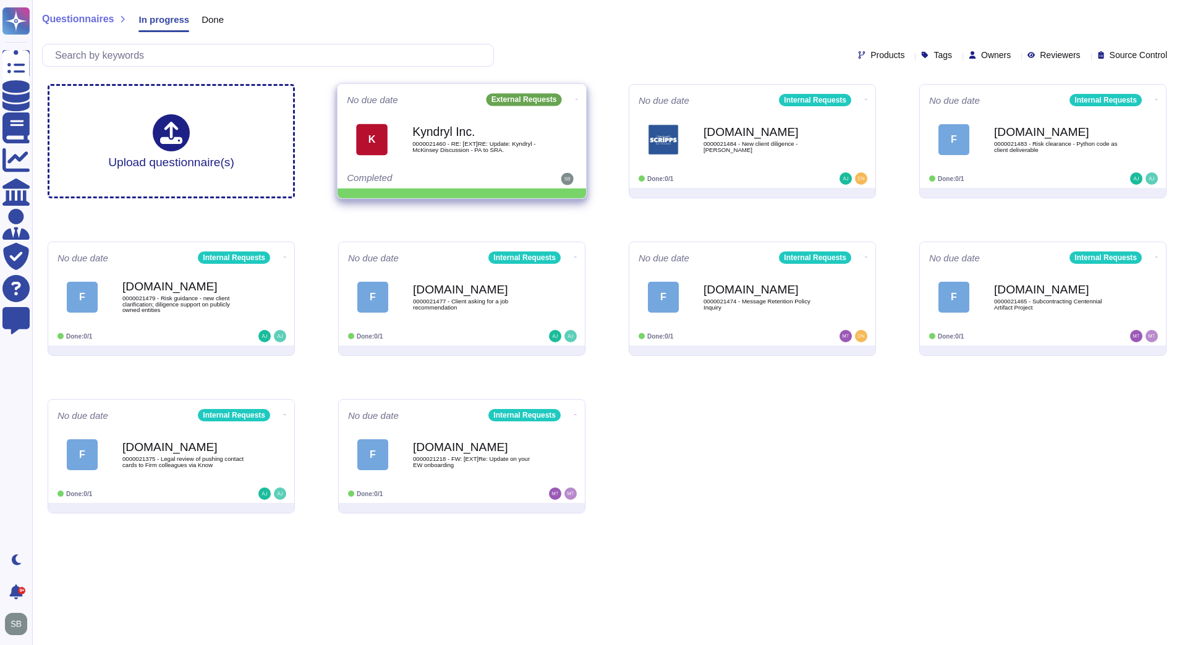
click at [576, 98] on icon at bounding box center [577, 99] width 2 height 3
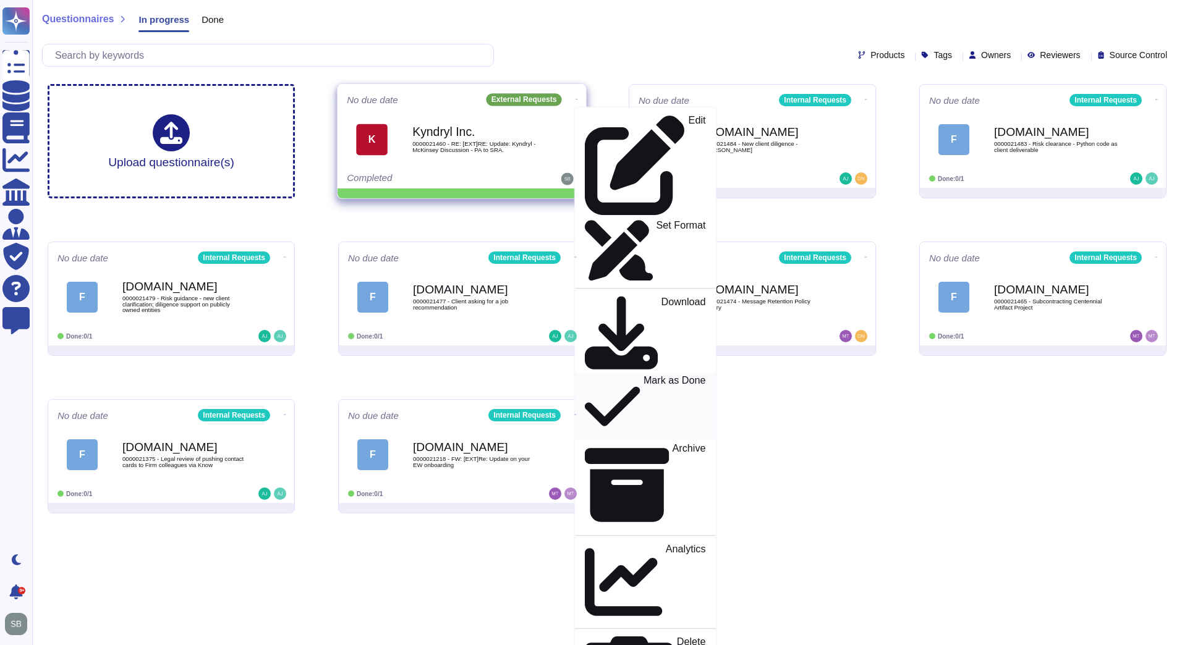
click at [644, 375] on p "Mark as Done" at bounding box center [675, 406] width 62 height 63
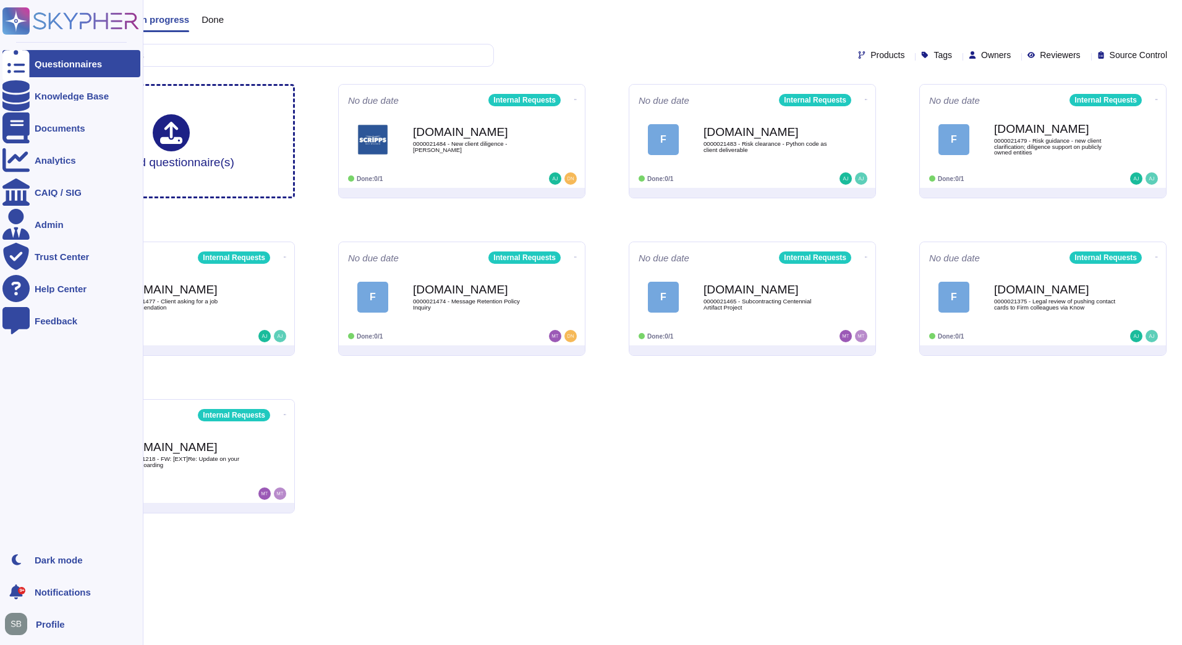
click at [15, 20] on rect at bounding box center [15, 20] width 27 height 27
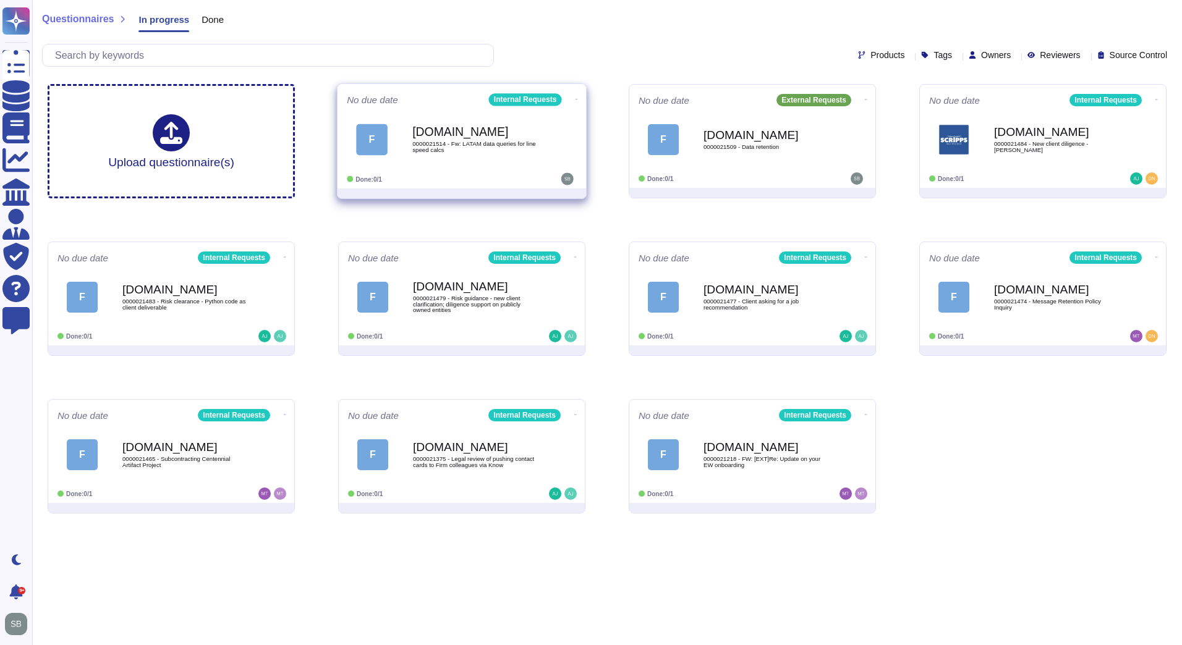
click at [487, 169] on div "F [DOMAIN_NAME] 0000021514 - Fw: LATAM data queries for line speed calcs" at bounding box center [462, 139] width 230 height 62
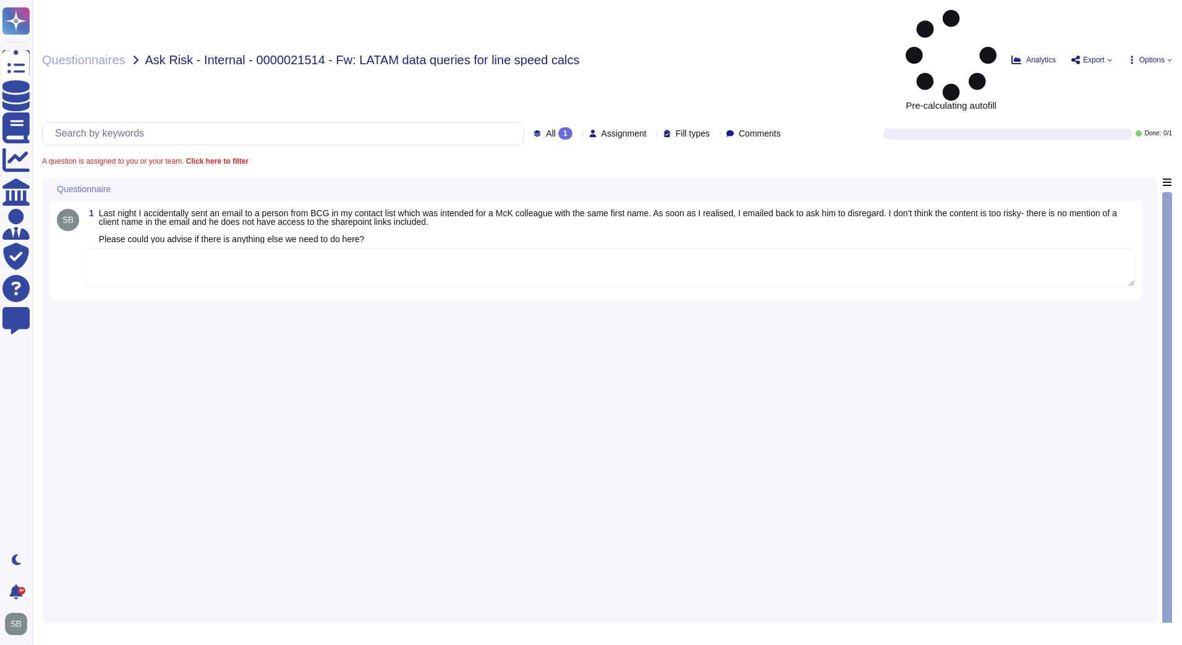
click at [182, 249] on textarea at bounding box center [609, 268] width 1051 height 38
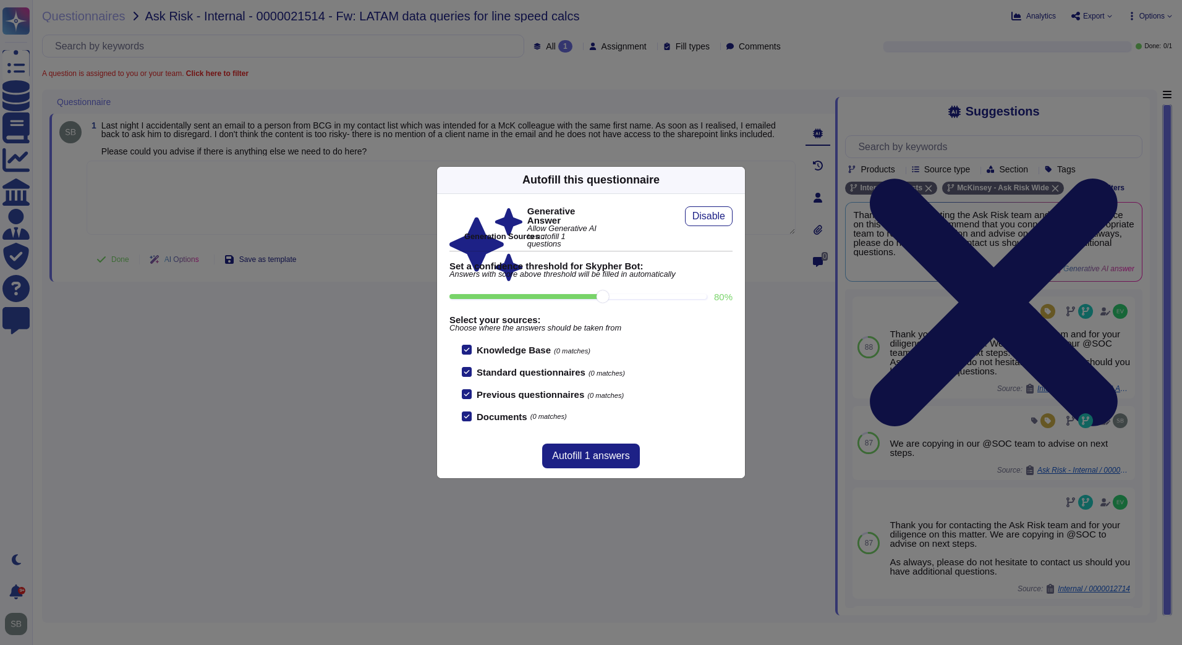
click at [738, 180] on icon at bounding box center [738, 180] width 0 height 0
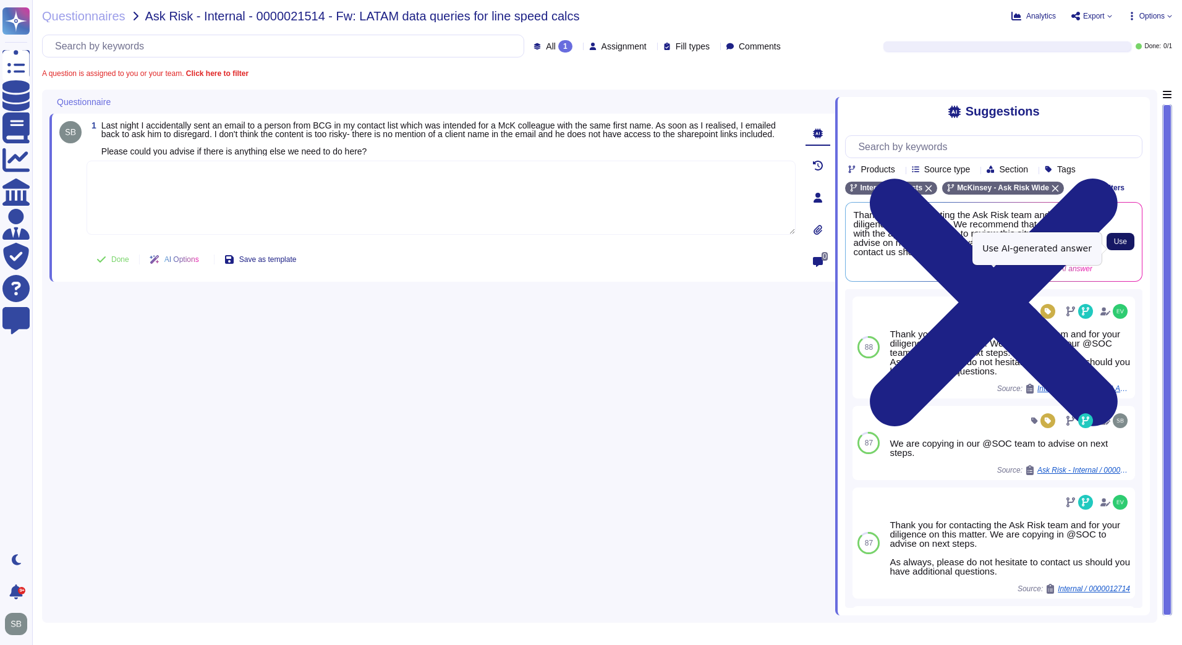
click at [1118, 245] on span "Use" at bounding box center [1120, 241] width 13 height 7
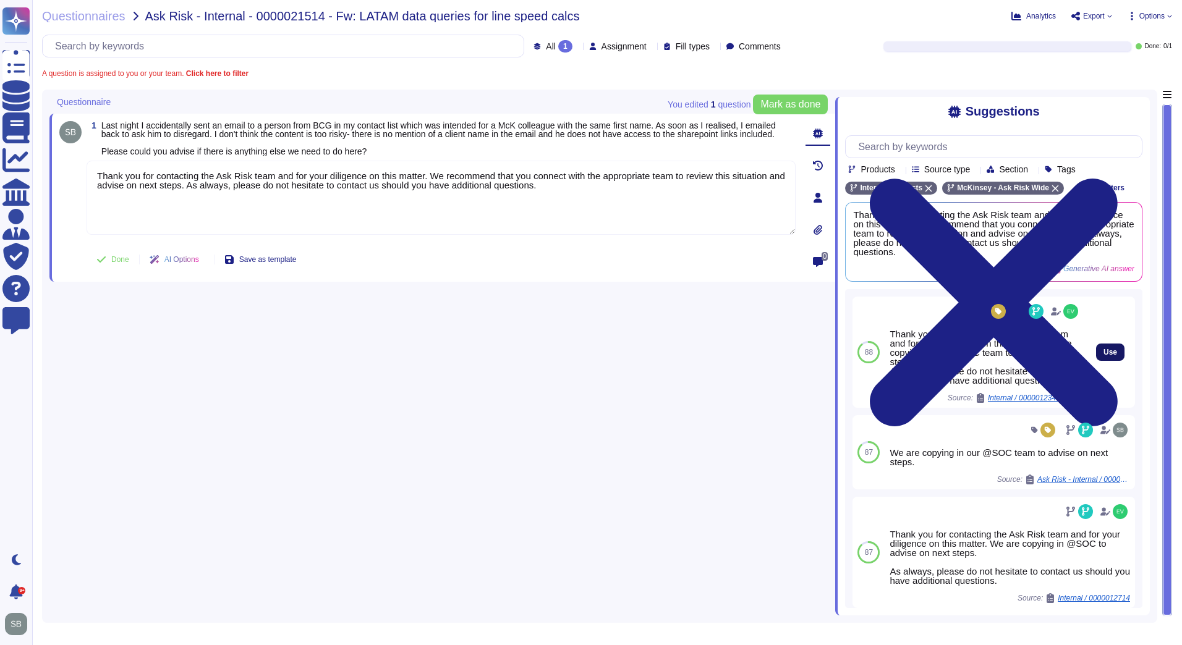
click at [1104, 354] on span "Use" at bounding box center [1111, 352] width 14 height 7
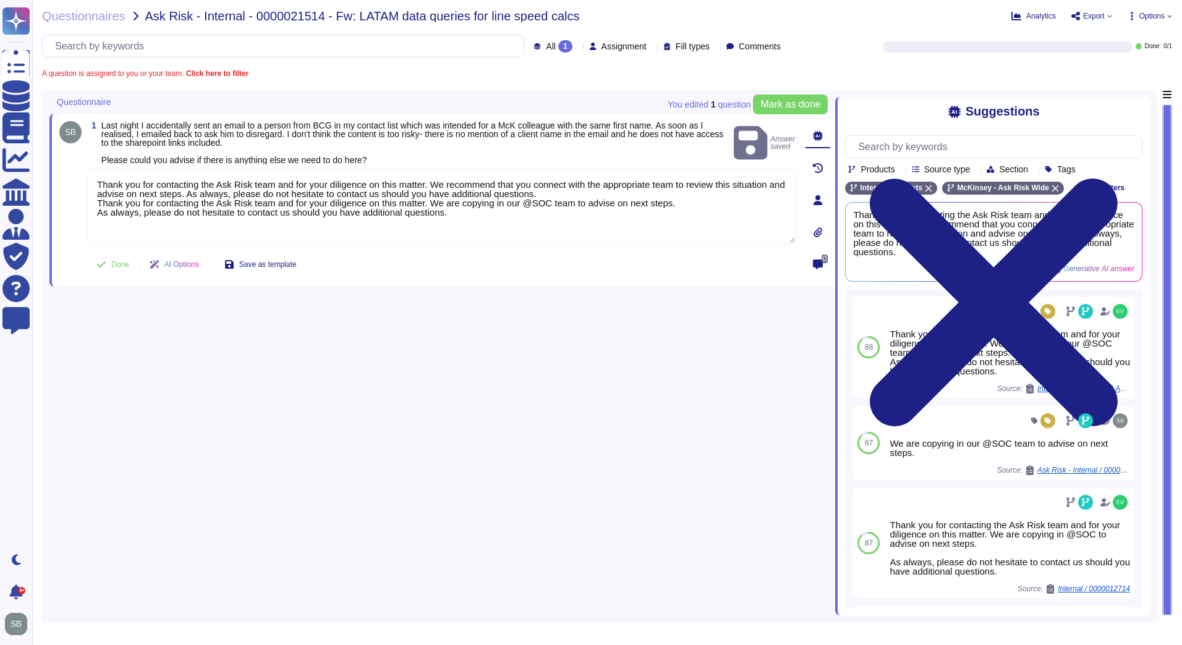
drag, startPoint x: 556, startPoint y: 194, endPoint x: 65, endPoint y: 186, distance: 491.5
click at [65, 186] on div "1 Last night I accidentally sent an email to a person from BCG in my contact li…" at bounding box center [427, 200] width 736 height 158
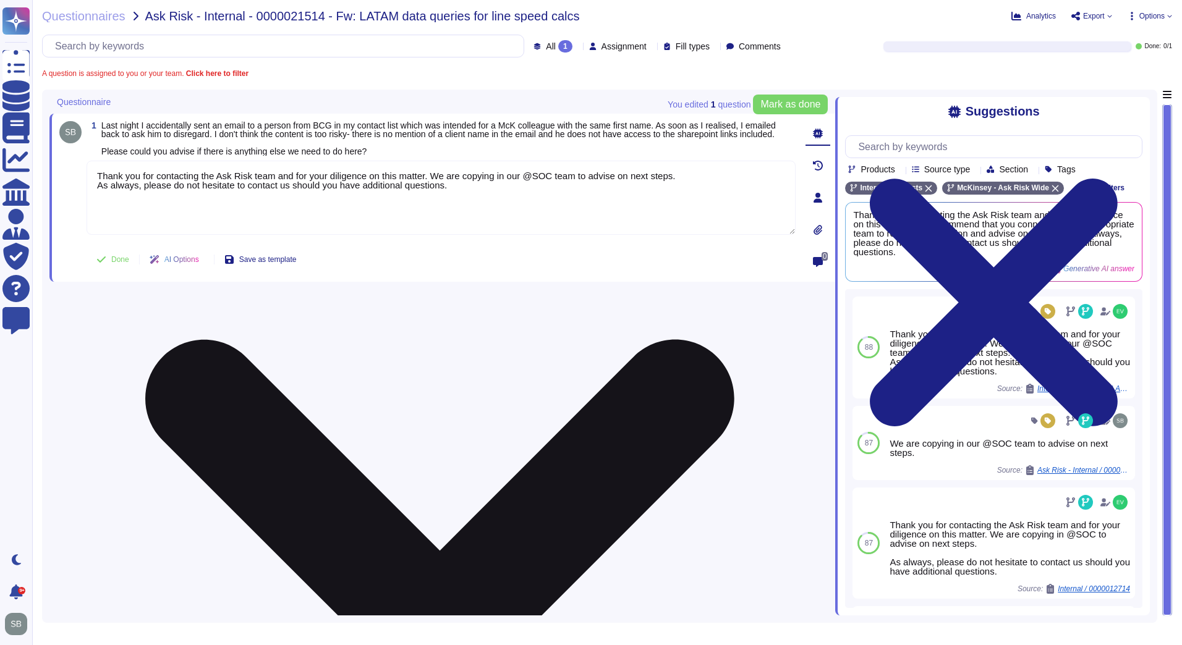
drag, startPoint x: 96, startPoint y: 181, endPoint x: 432, endPoint y: 179, distance: 335.1
click at [432, 179] on textarea "Thank you for contacting the Ask Risk team and for your diligence on this matte…" at bounding box center [441, 198] width 709 height 74
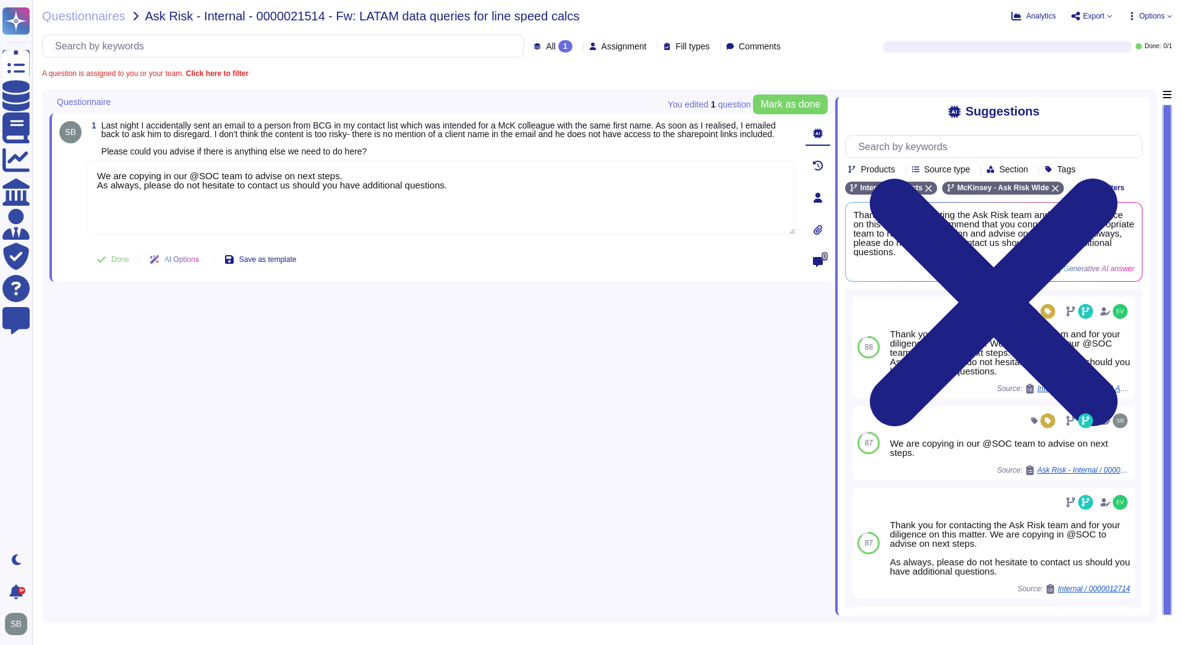
drag, startPoint x: 473, startPoint y: 194, endPoint x: 50, endPoint y: 202, distance: 423.0
click at [63, 200] on div "1 Last night I accidentally sent an email to a person from BCG in my contact li…" at bounding box center [427, 197] width 736 height 153
type textarea "We are copying in our @SOC team to advise on next steps."
click at [110, 266] on button "Done" at bounding box center [113, 259] width 53 height 25
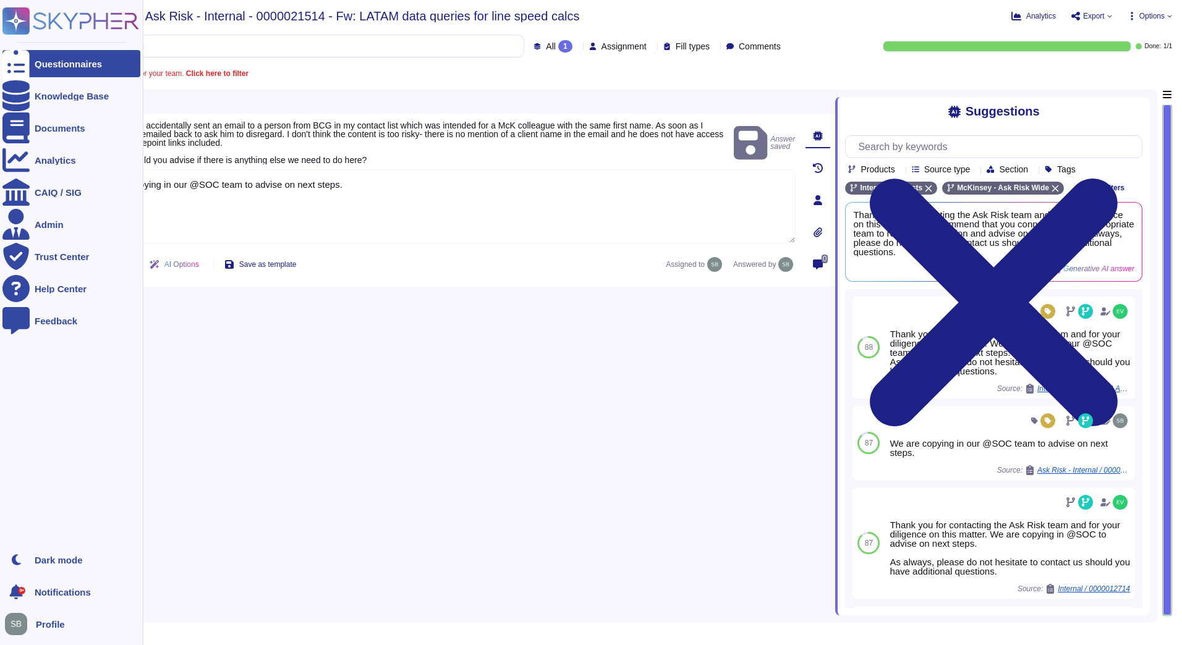
click at [12, 22] on icon at bounding box center [16, 21] width 24 height 24
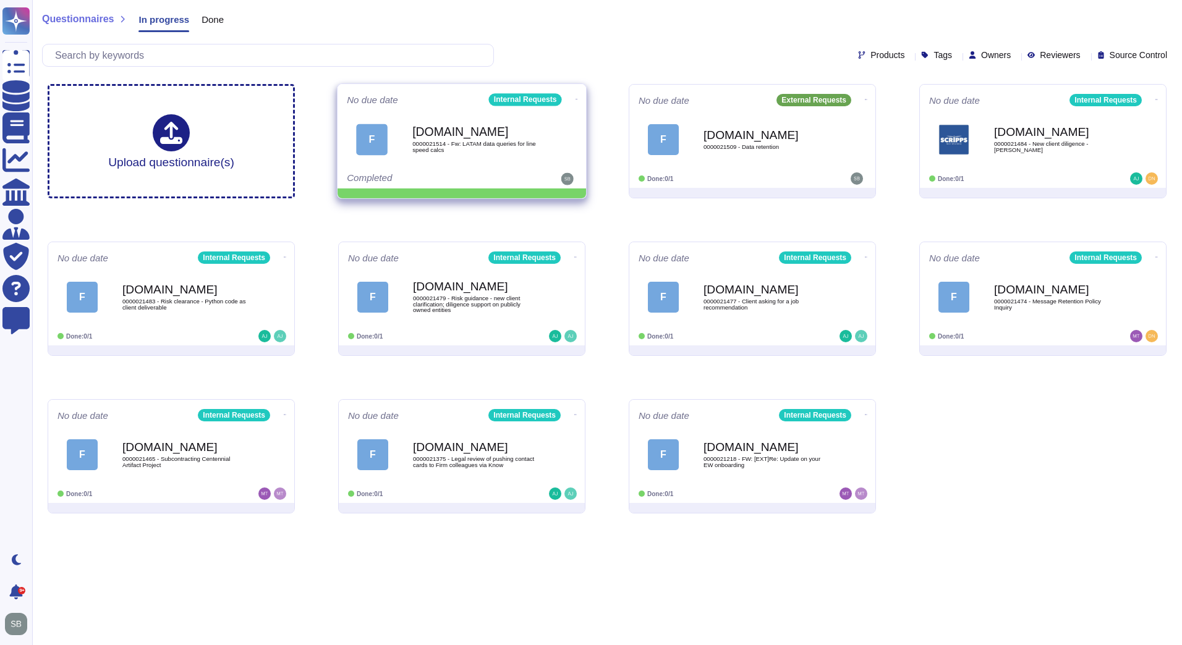
click at [576, 98] on icon at bounding box center [577, 99] width 2 height 3
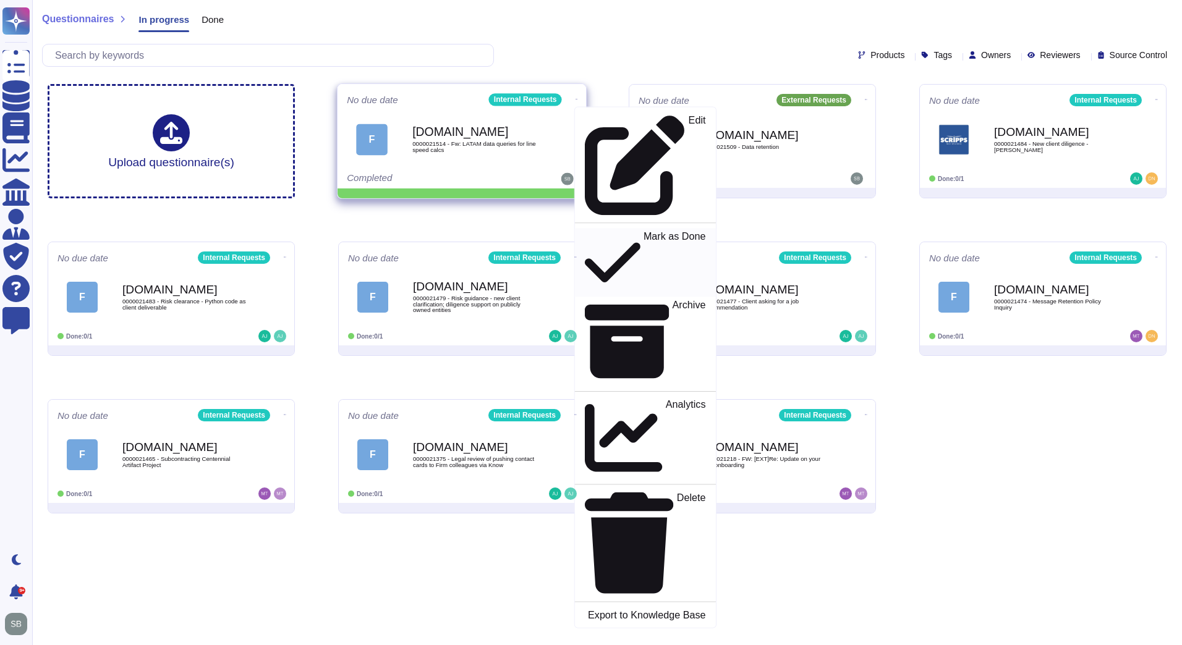
click at [644, 231] on p "Mark as Done" at bounding box center [675, 262] width 62 height 63
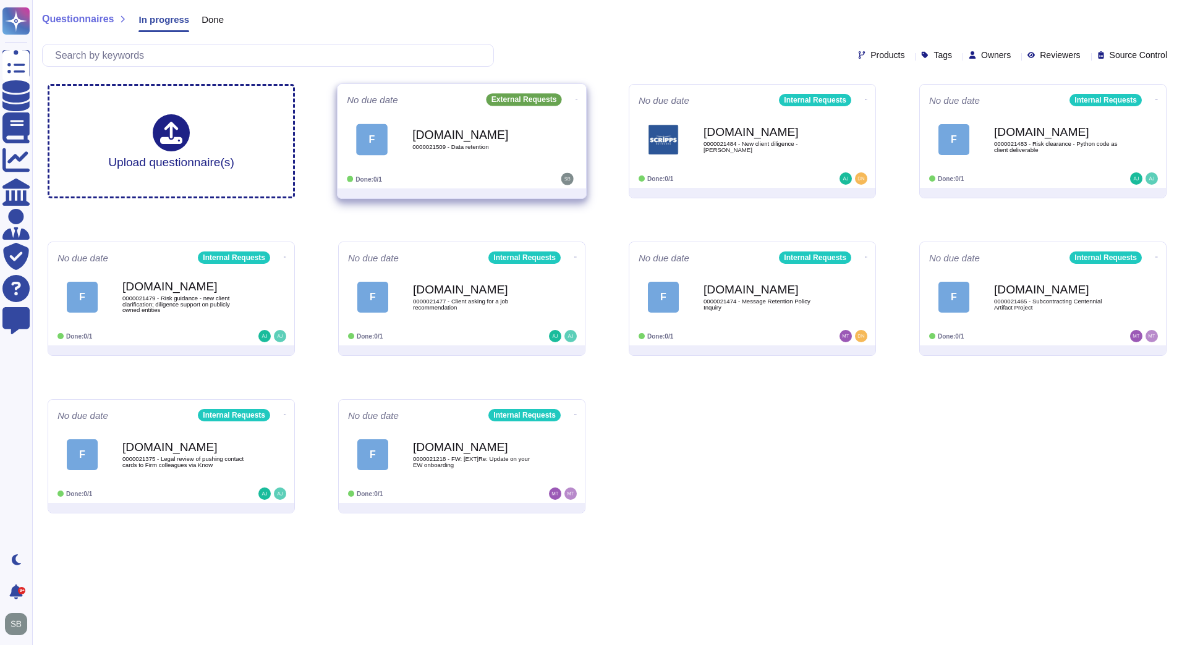
click at [443, 155] on div "[DOMAIN_NAME] 0000021509 - Data retention" at bounding box center [474, 139] width 125 height 50
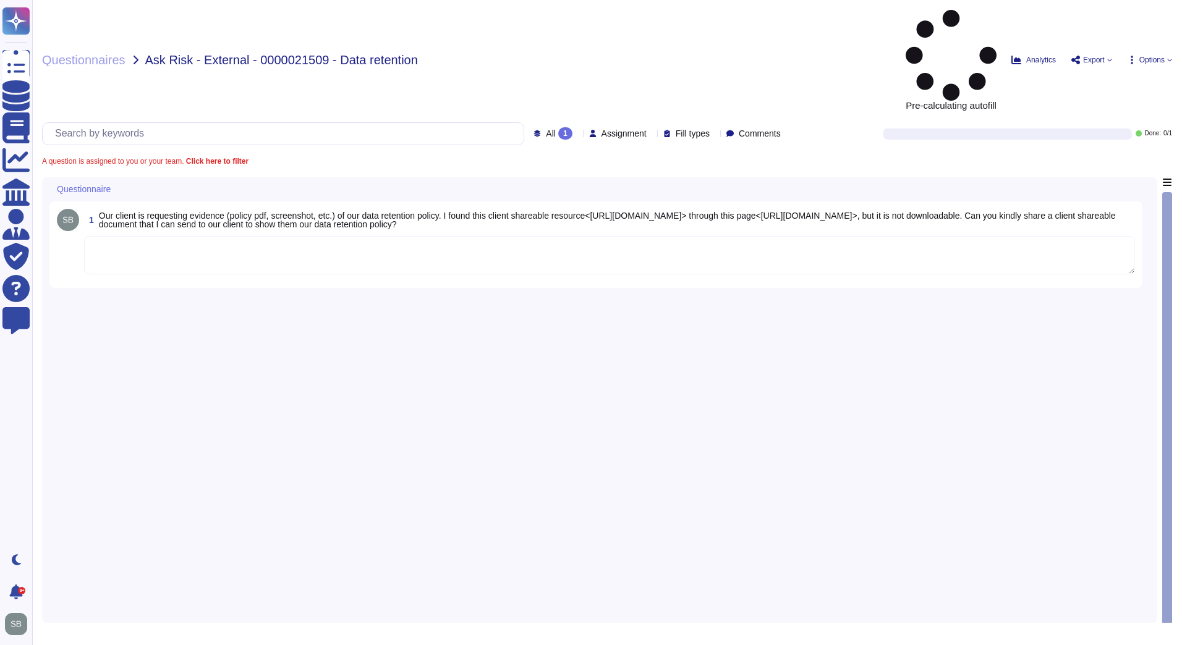
click at [199, 236] on textarea at bounding box center [609, 255] width 1051 height 38
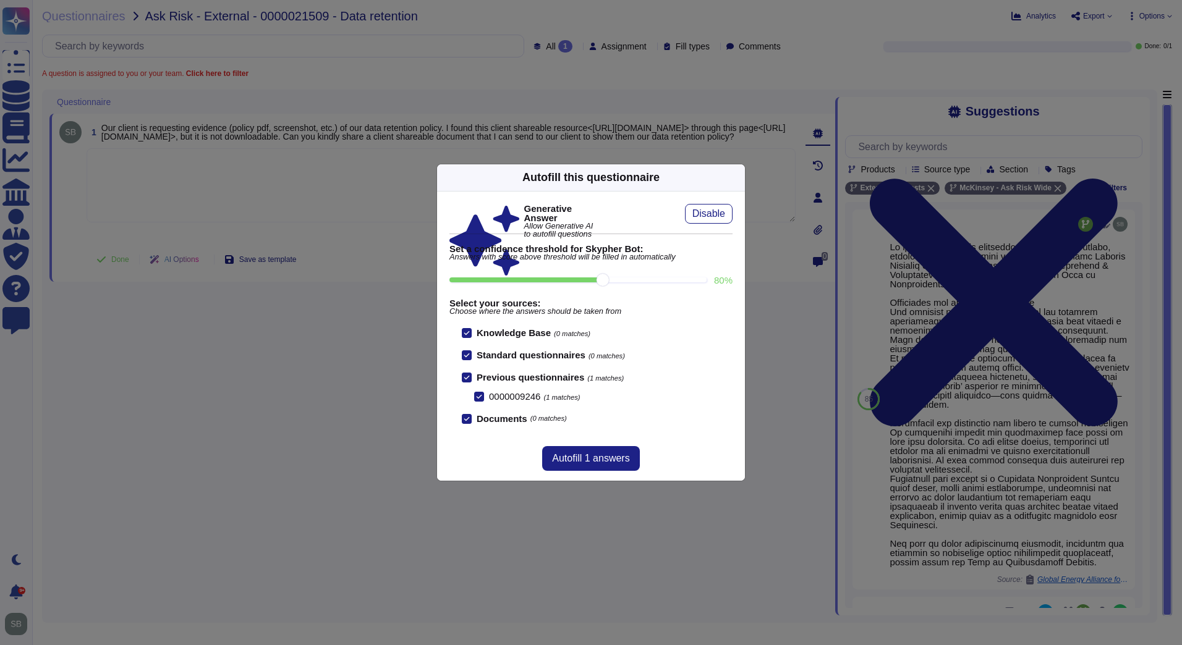
click at [735, 173] on div "Autofill this questionnaire" at bounding box center [591, 177] width 308 height 27
click at [757, 237] on icon at bounding box center [856, 336] width 198 height 198
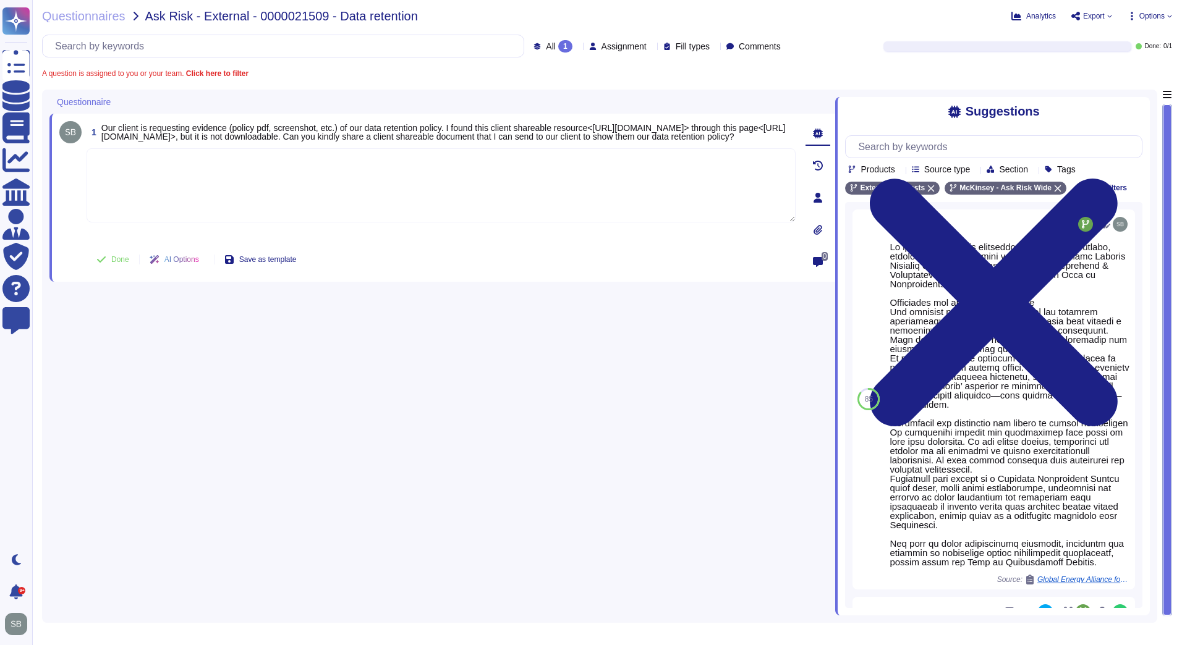
click at [451, 205] on textarea at bounding box center [441, 185] width 709 height 74
paste textarea "For your awareness, we are sharing with you the Firm’s Information Security Pro…"
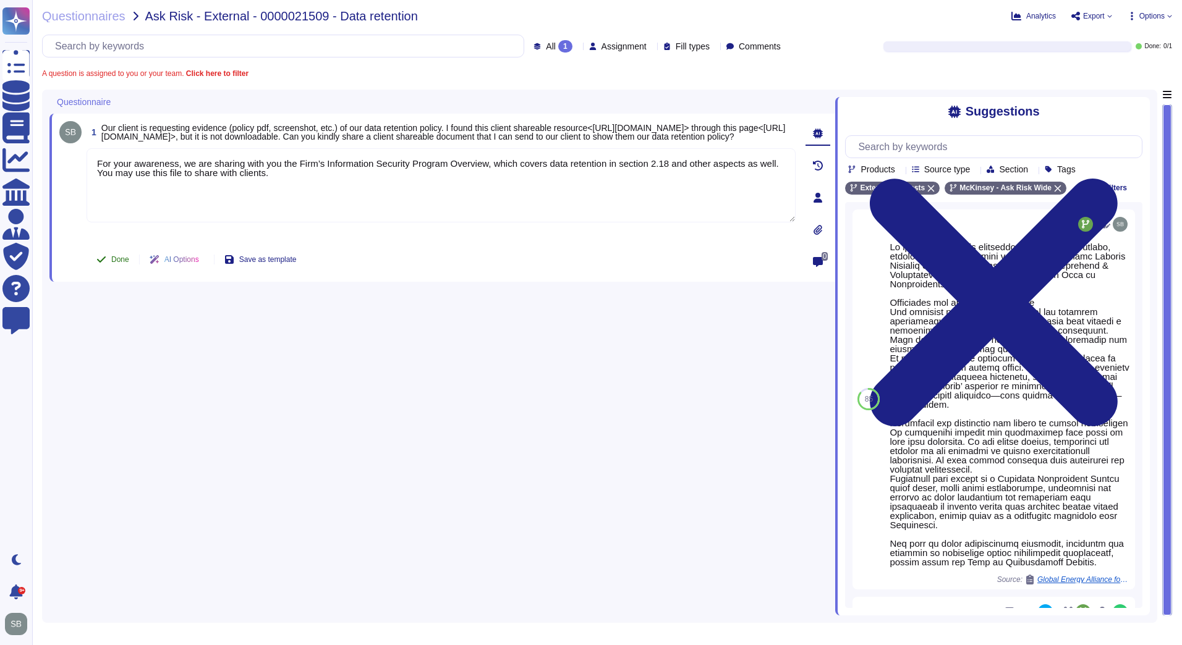
type textarea "For your awareness, we are sharing with you the Firm’s Information Security Pro…"
click at [106, 263] on icon at bounding box center [101, 260] width 10 height 10
click at [74, 20] on span "Questionnaires" at bounding box center [83, 16] width 83 height 12
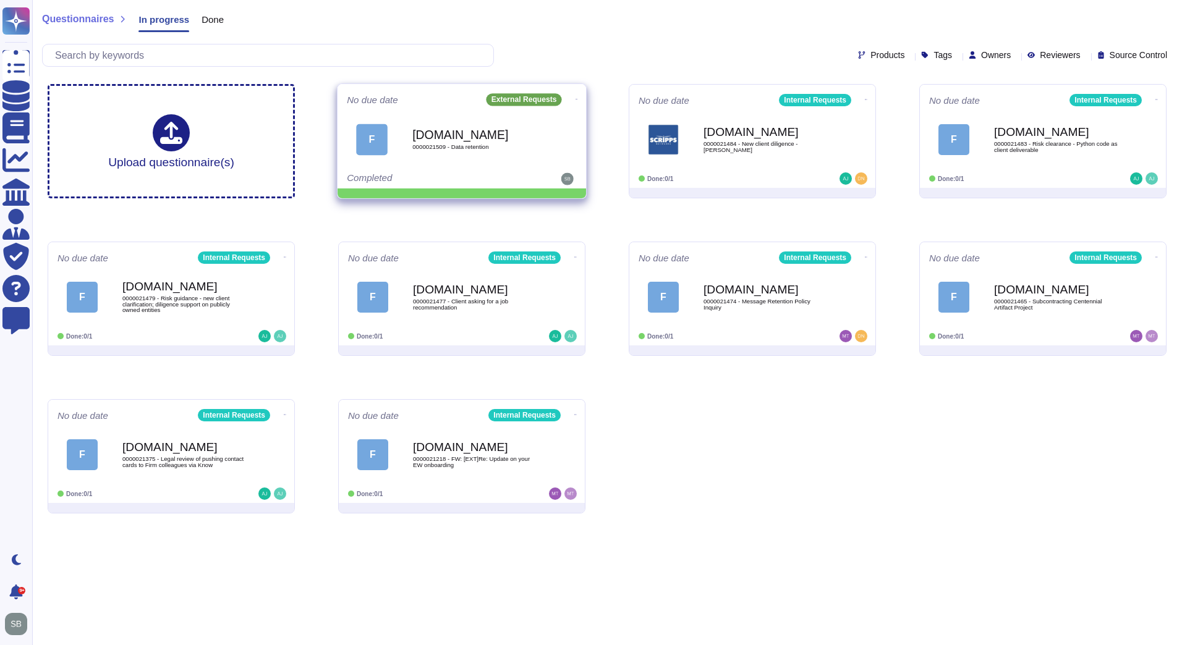
click at [576, 98] on icon at bounding box center [577, 99] width 2 height 3
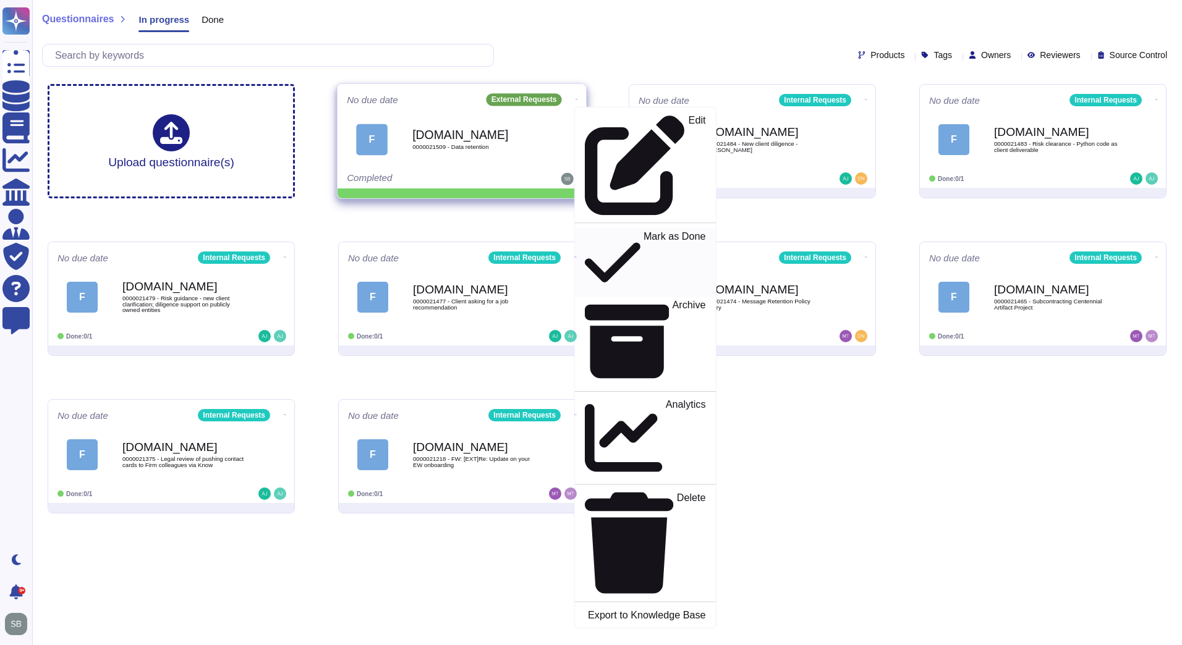
click at [644, 231] on p "Mark as Done" at bounding box center [675, 262] width 62 height 63
